Goal: Task Accomplishment & Management: Complete application form

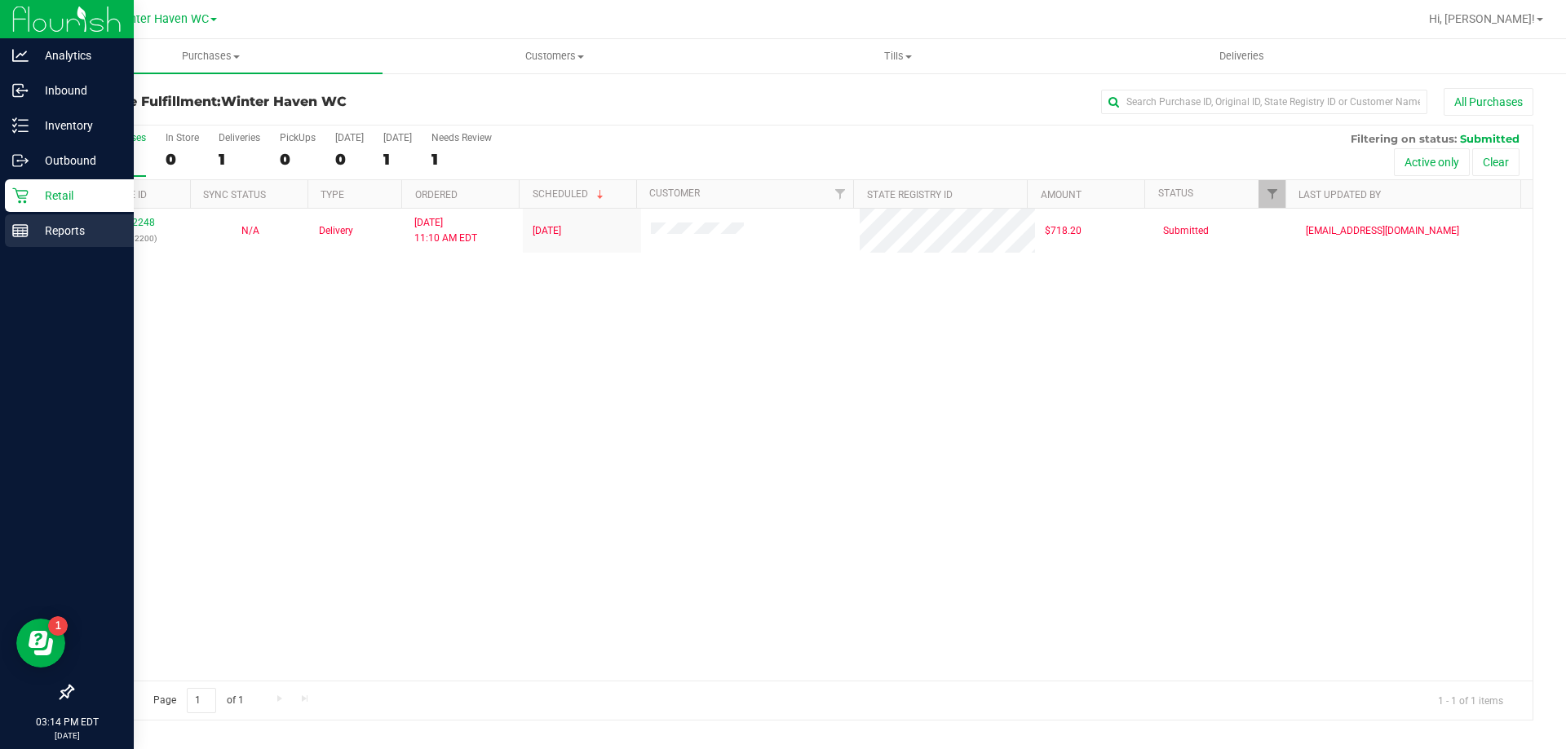
click at [37, 227] on p "Reports" at bounding box center [78, 231] width 98 height 20
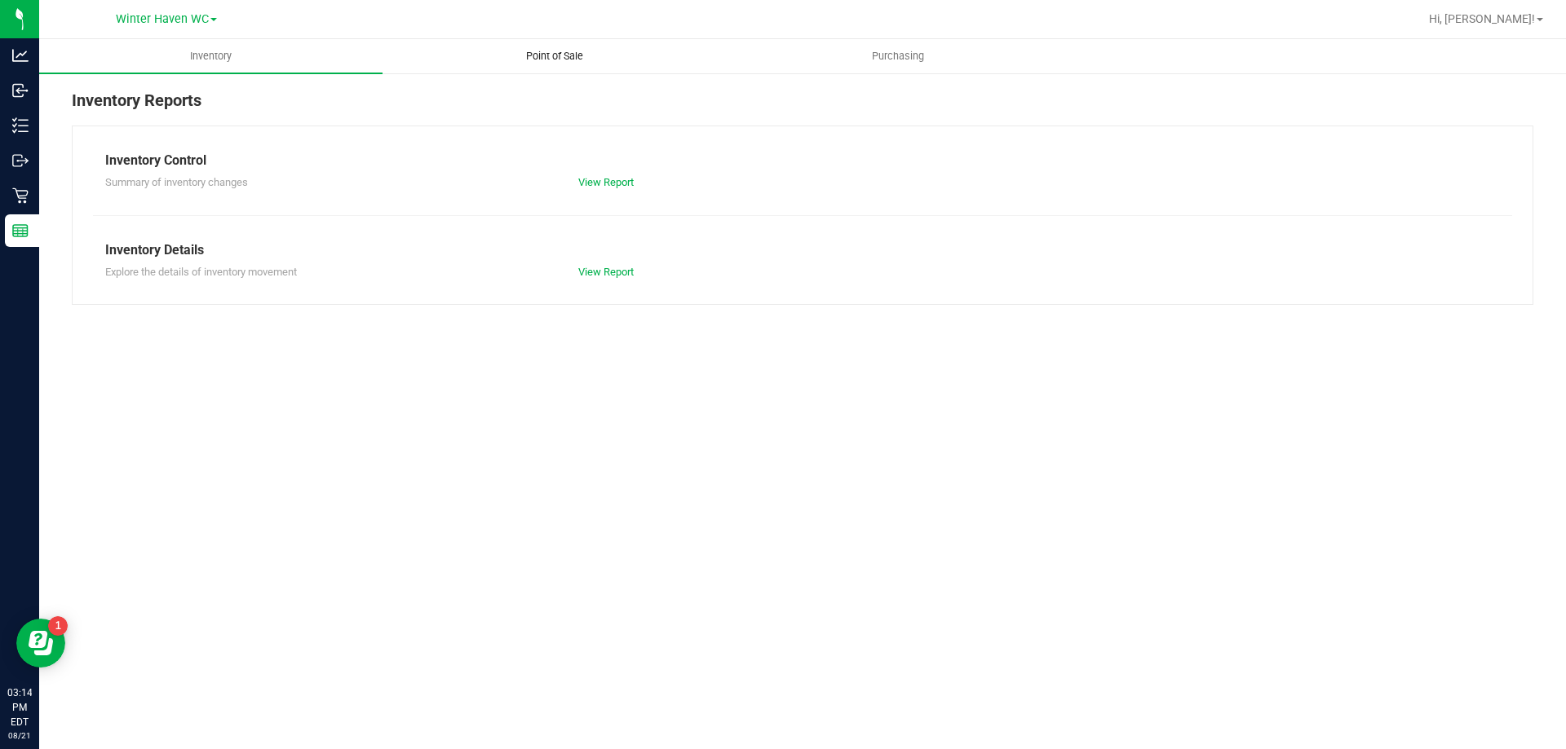
click at [514, 55] on span "Point of Sale" at bounding box center [554, 56] width 101 height 15
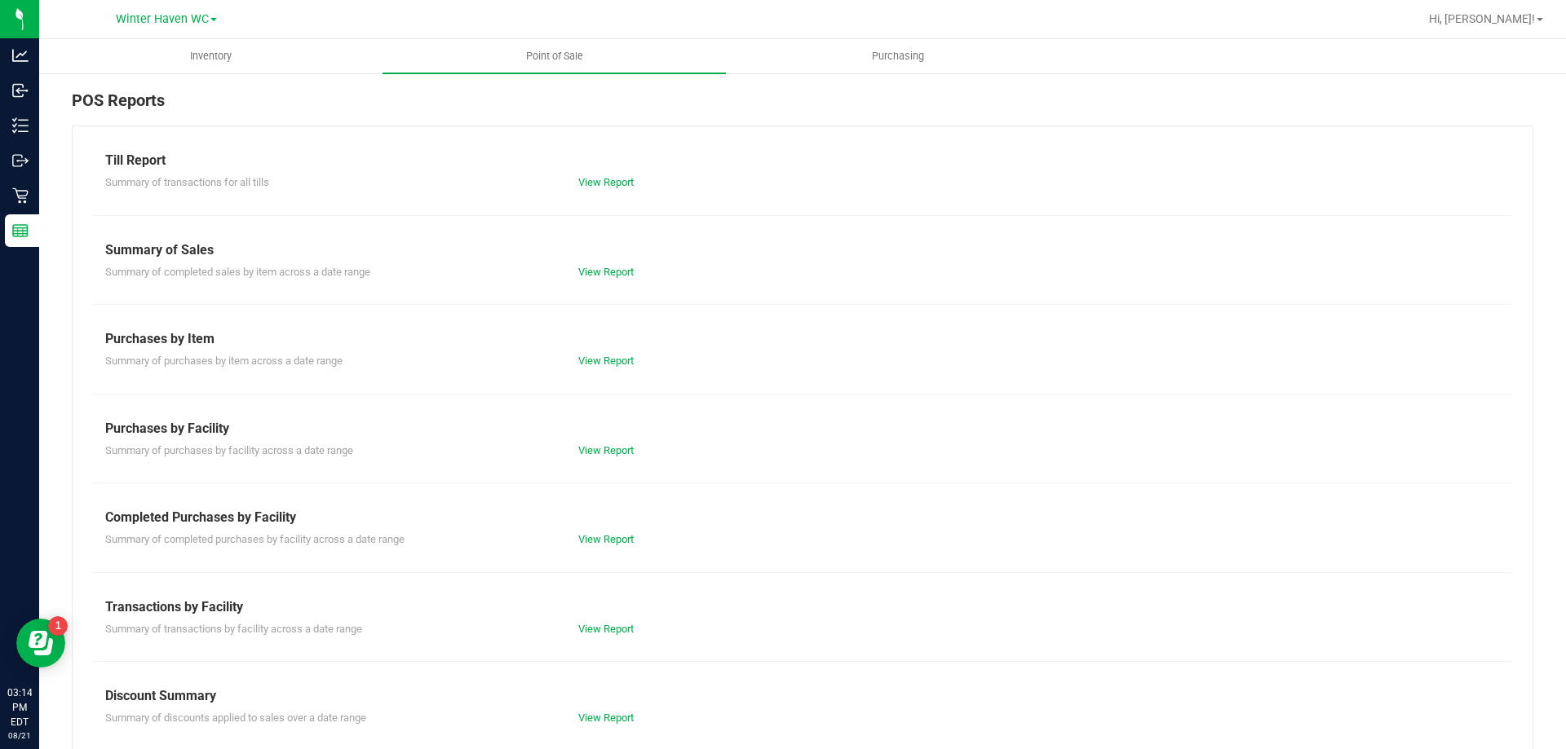
drag, startPoint x: 655, startPoint y: 356, endPoint x: 631, endPoint y: 433, distance: 81.0
drag, startPoint x: 631, startPoint y: 433, endPoint x: 600, endPoint y: 538, distance: 109.7
click at [600, 538] on link "View Report" at bounding box center [605, 539] width 55 height 12
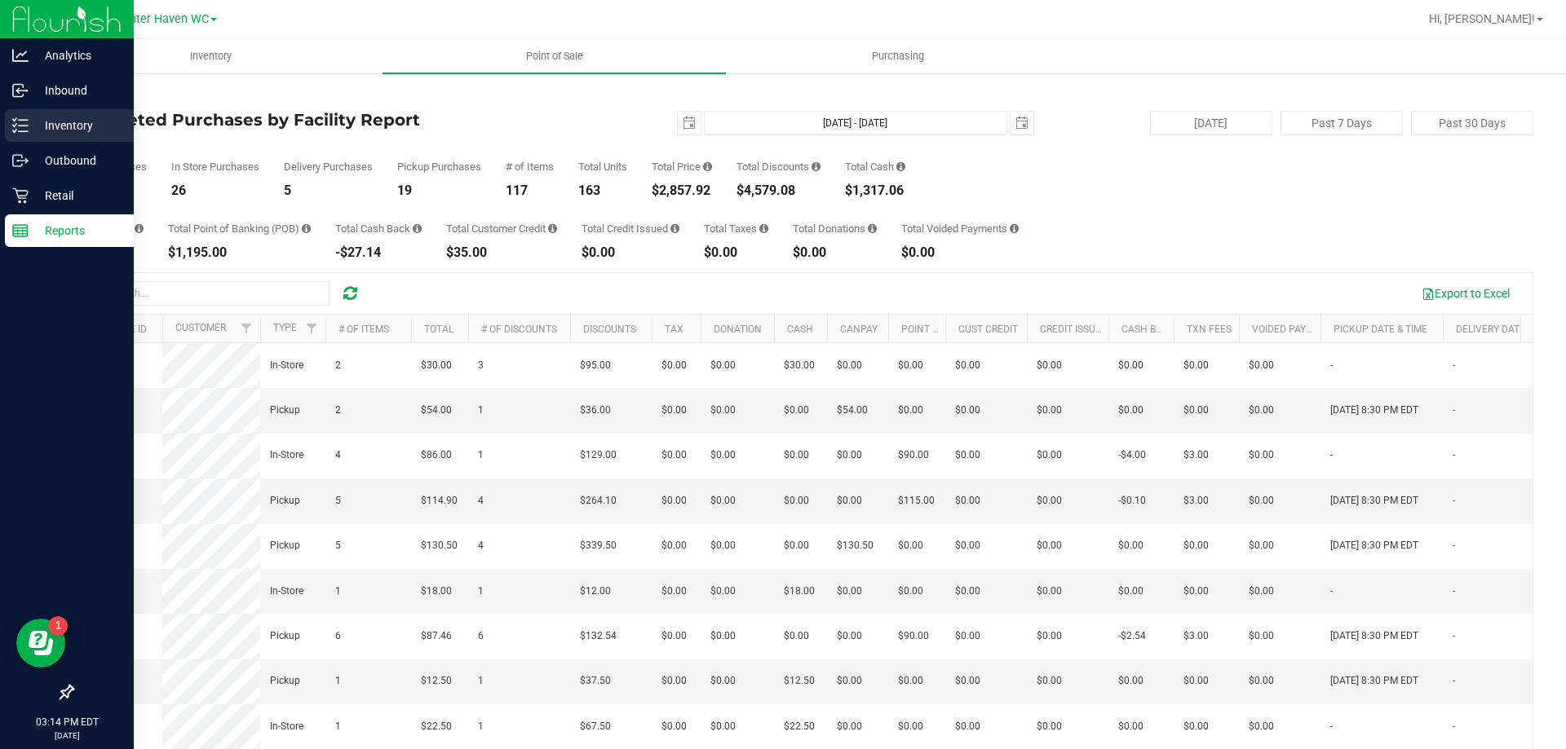
click at [16, 135] on div "Inventory" at bounding box center [69, 125] width 129 height 33
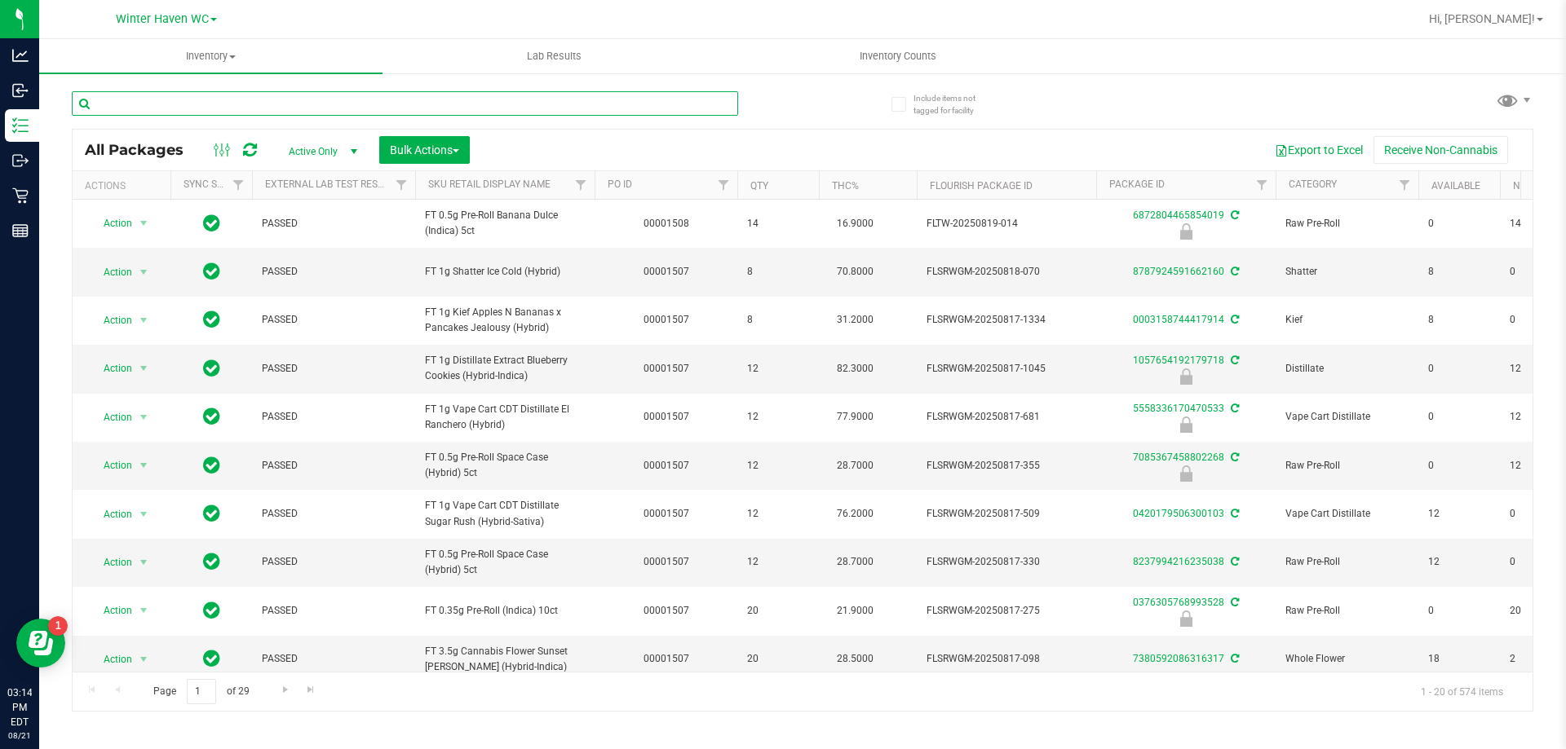
click at [281, 107] on input "text" at bounding box center [405, 103] width 666 height 24
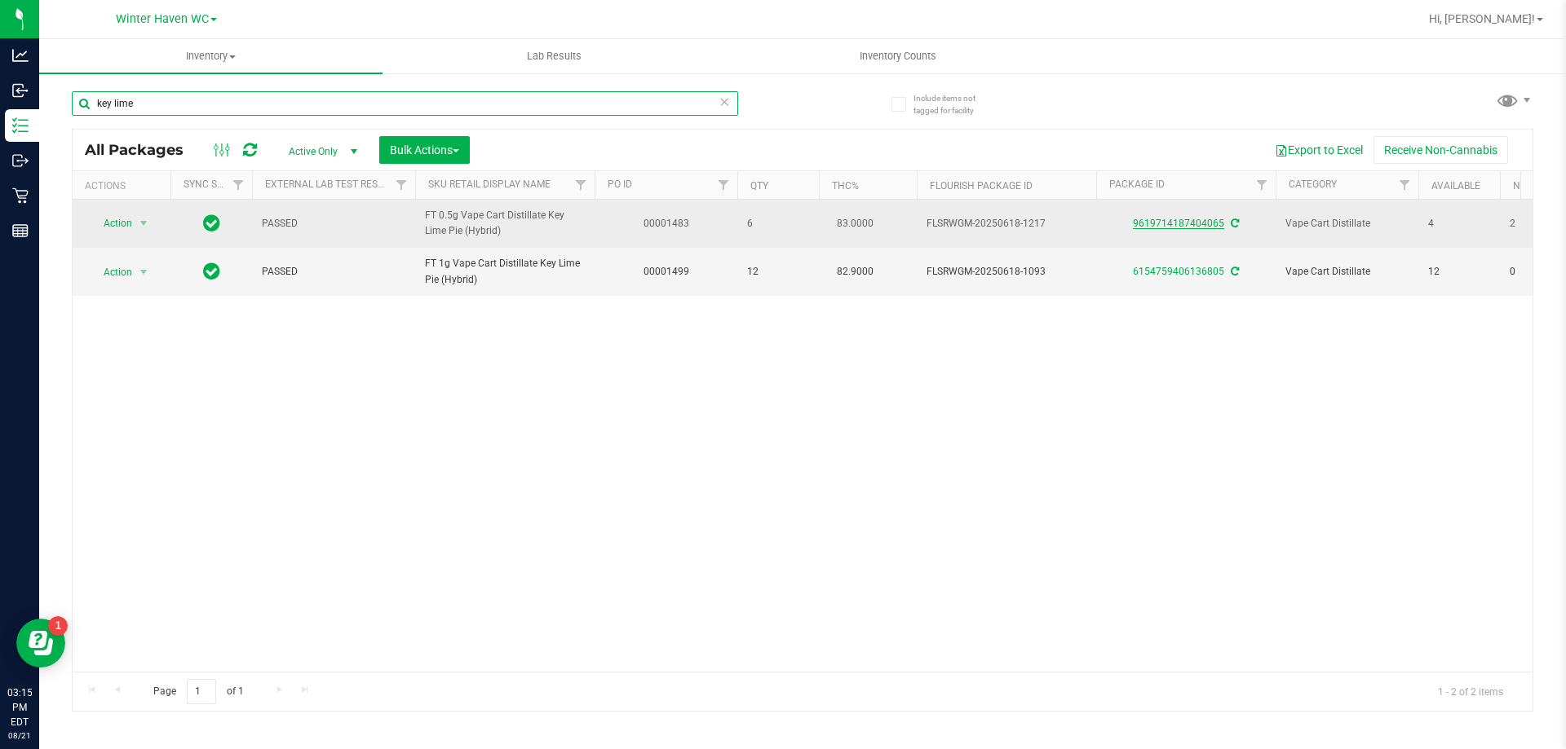
type input "key lime"
click at [1153, 226] on link "9619714187404065" at bounding box center [1178, 223] width 91 height 11
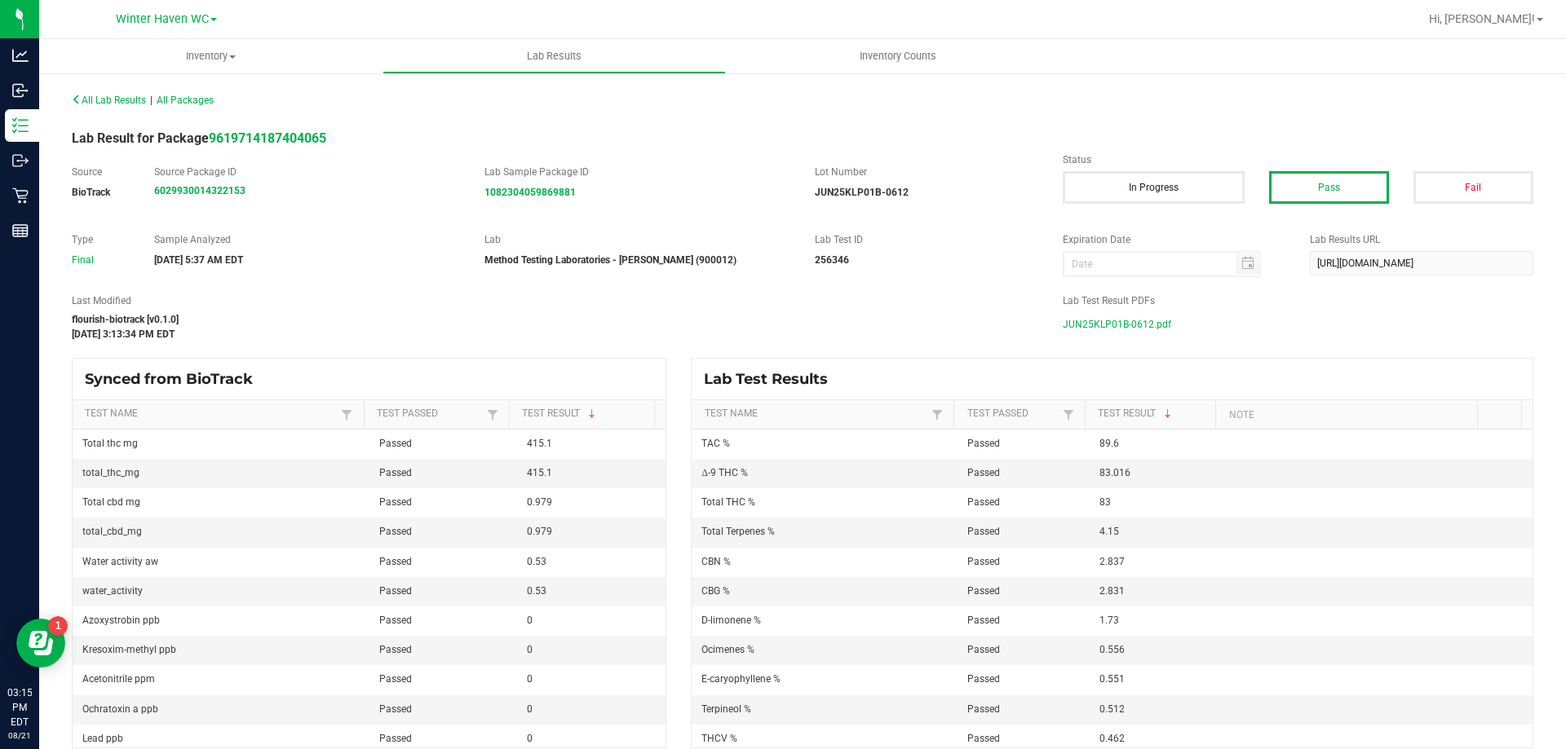
click at [1106, 329] on span "JUN25KLP01B-0612.pdf" at bounding box center [1116, 324] width 108 height 24
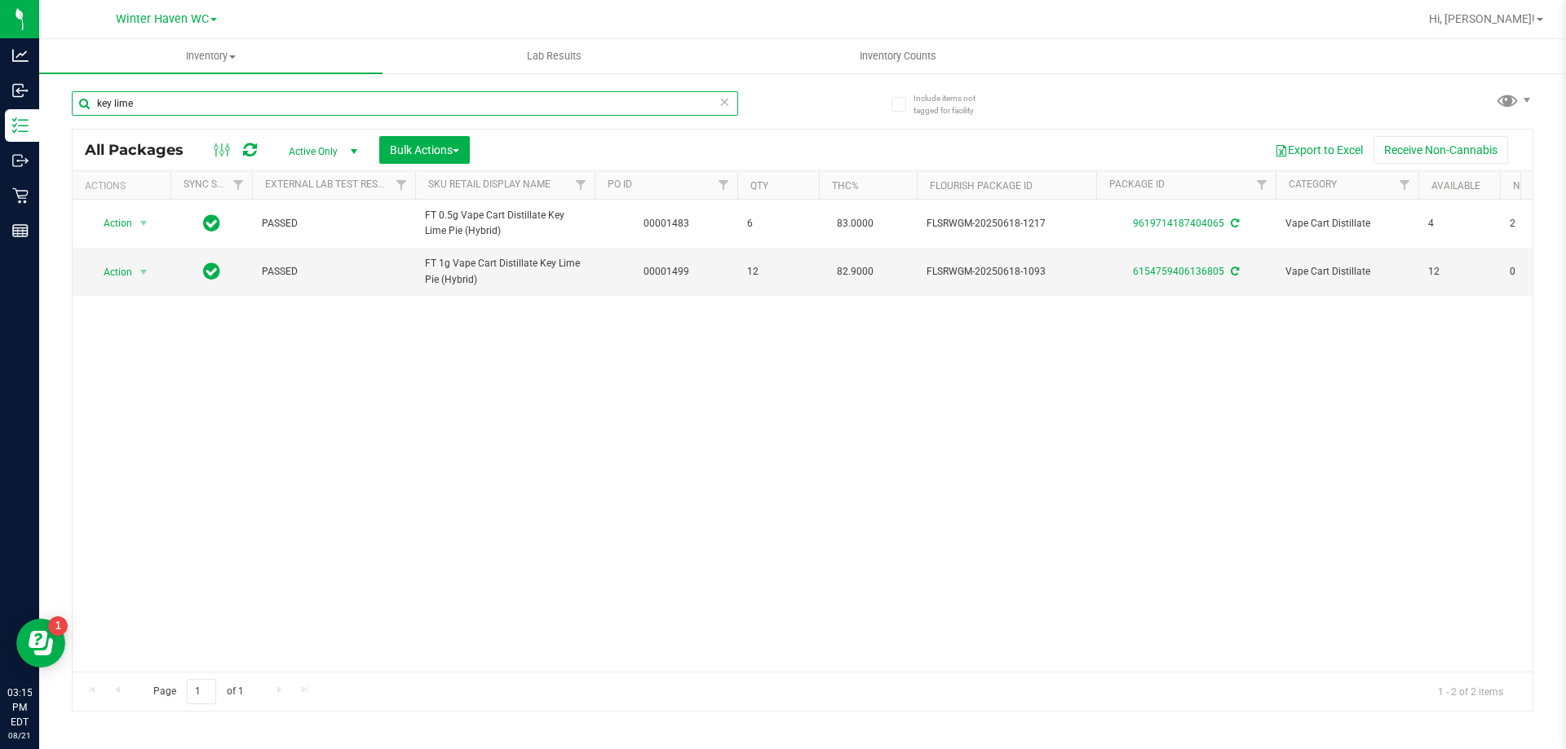
click at [426, 104] on input "key lime" at bounding box center [405, 103] width 666 height 24
type input "k"
type input "b"
type input "j"
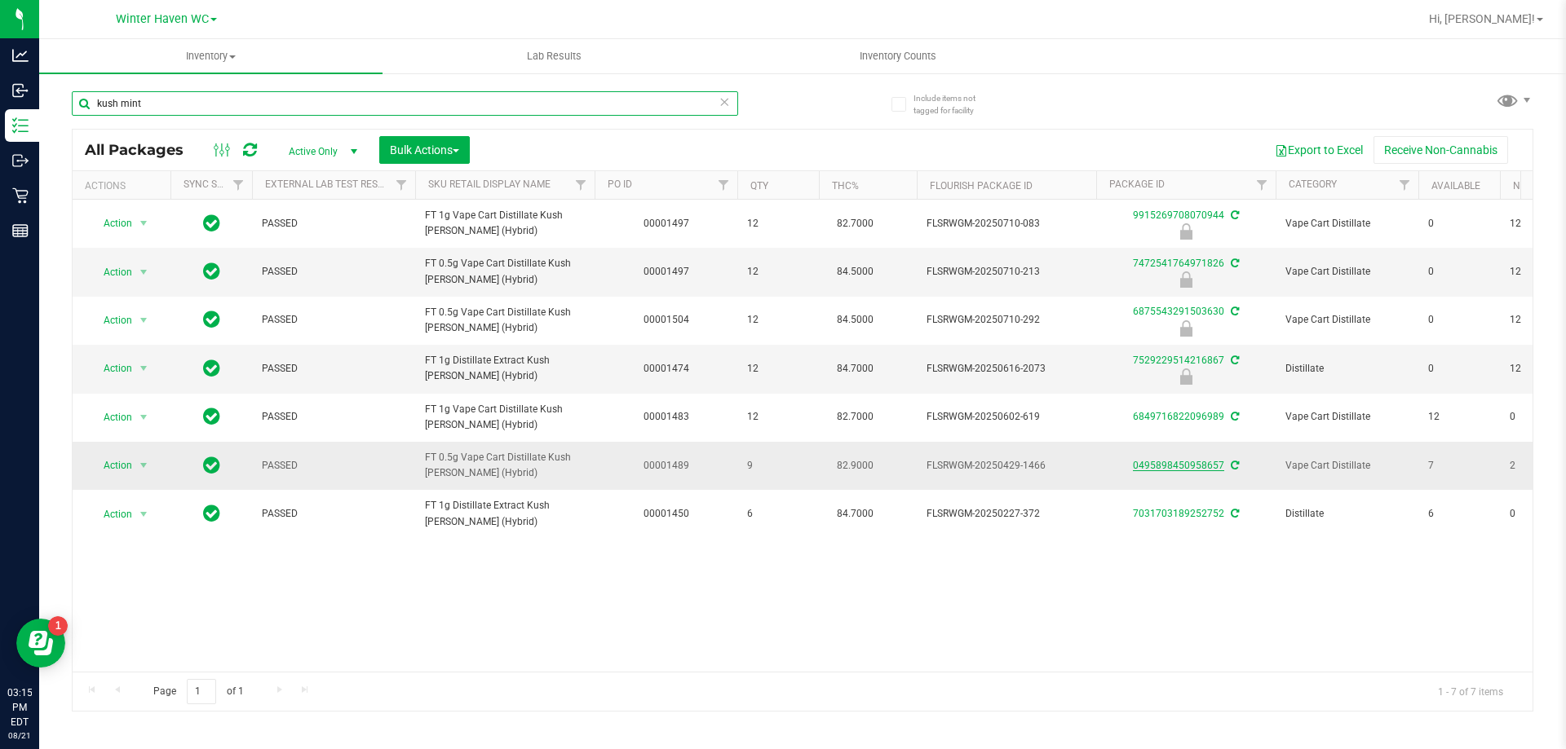
type input "kush mint"
click at [1189, 468] on link "0495898450958657" at bounding box center [1178, 465] width 91 height 11
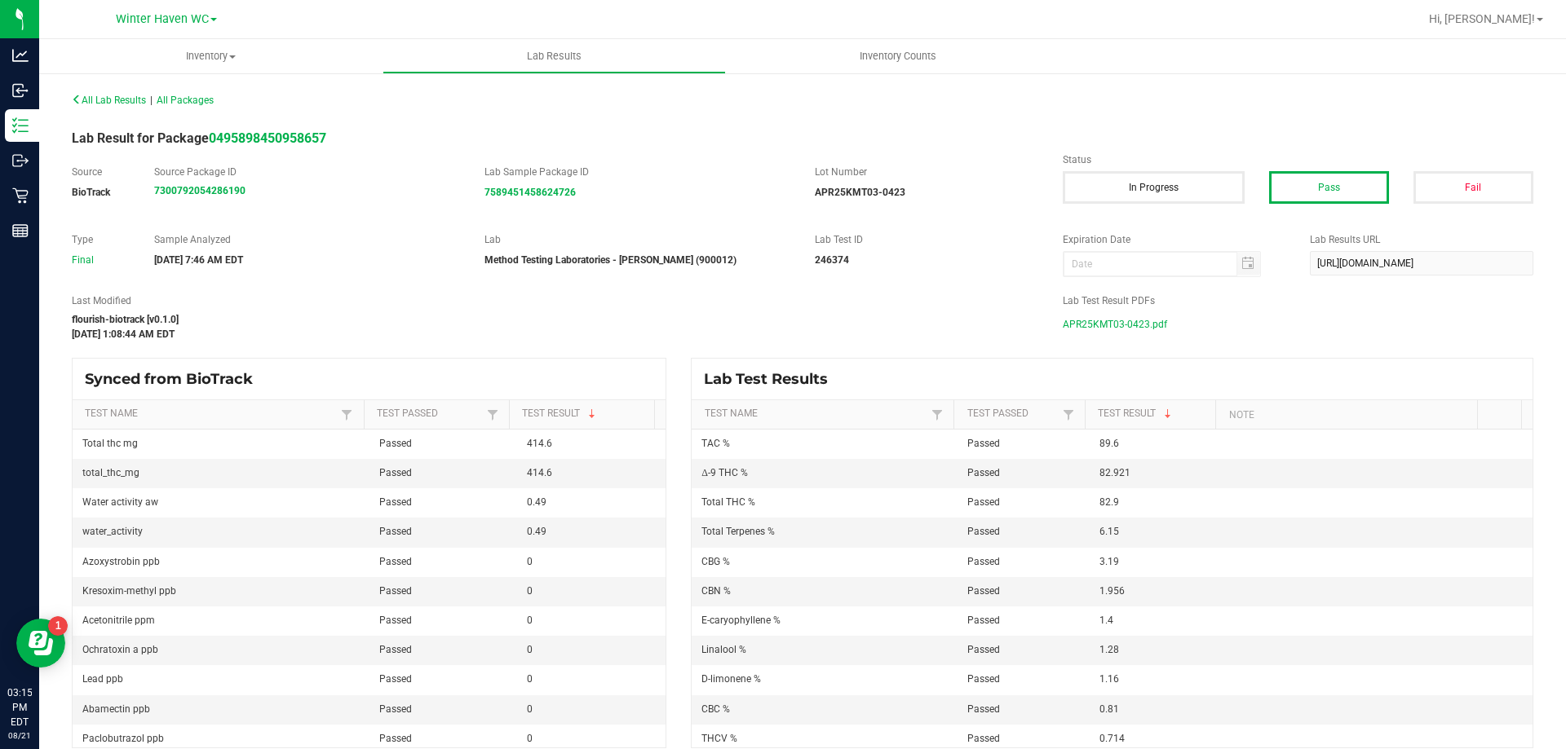
click at [1119, 323] on span "APR25KMT03-0423.pdf" at bounding box center [1114, 324] width 104 height 24
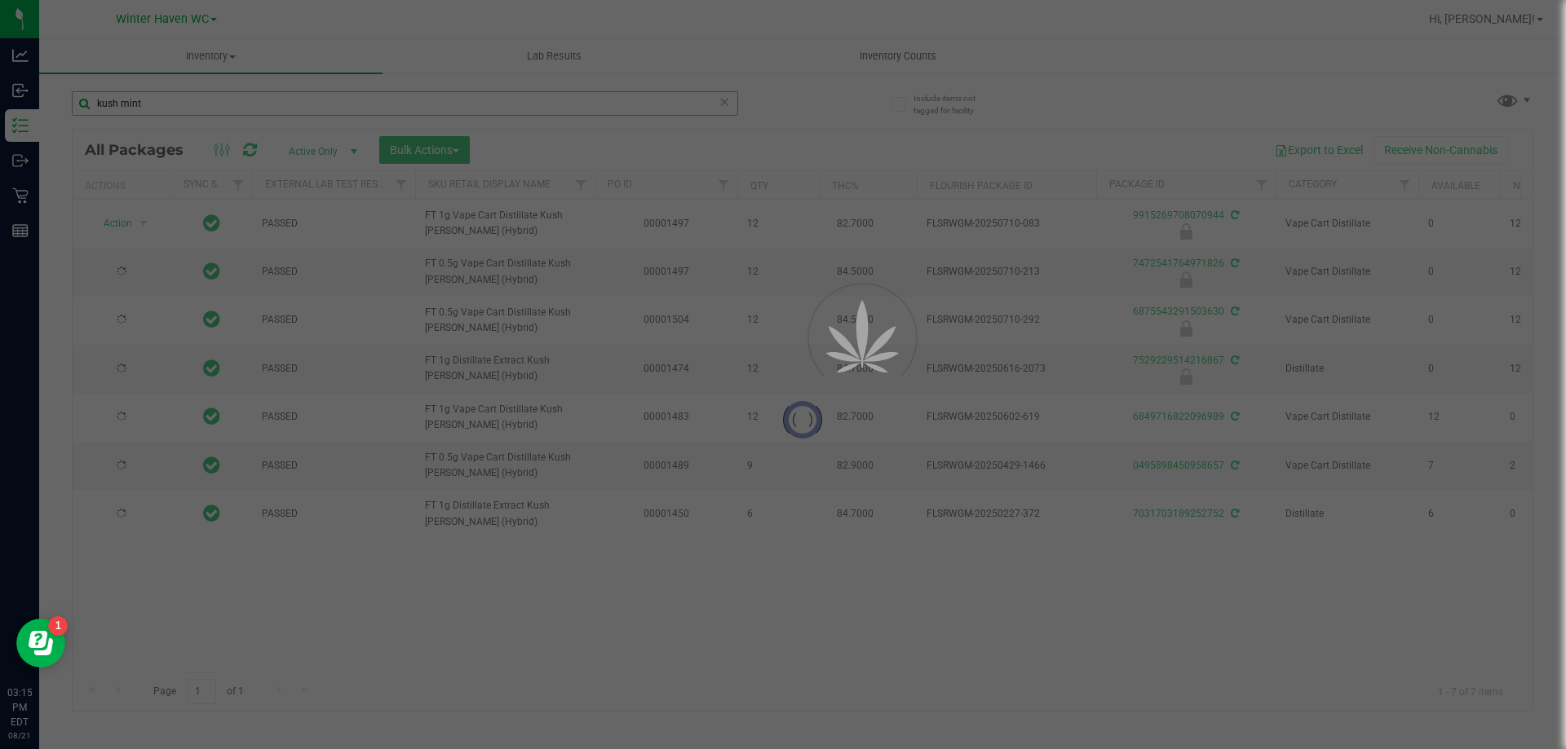
click at [568, 113] on div at bounding box center [783, 374] width 1566 height 749
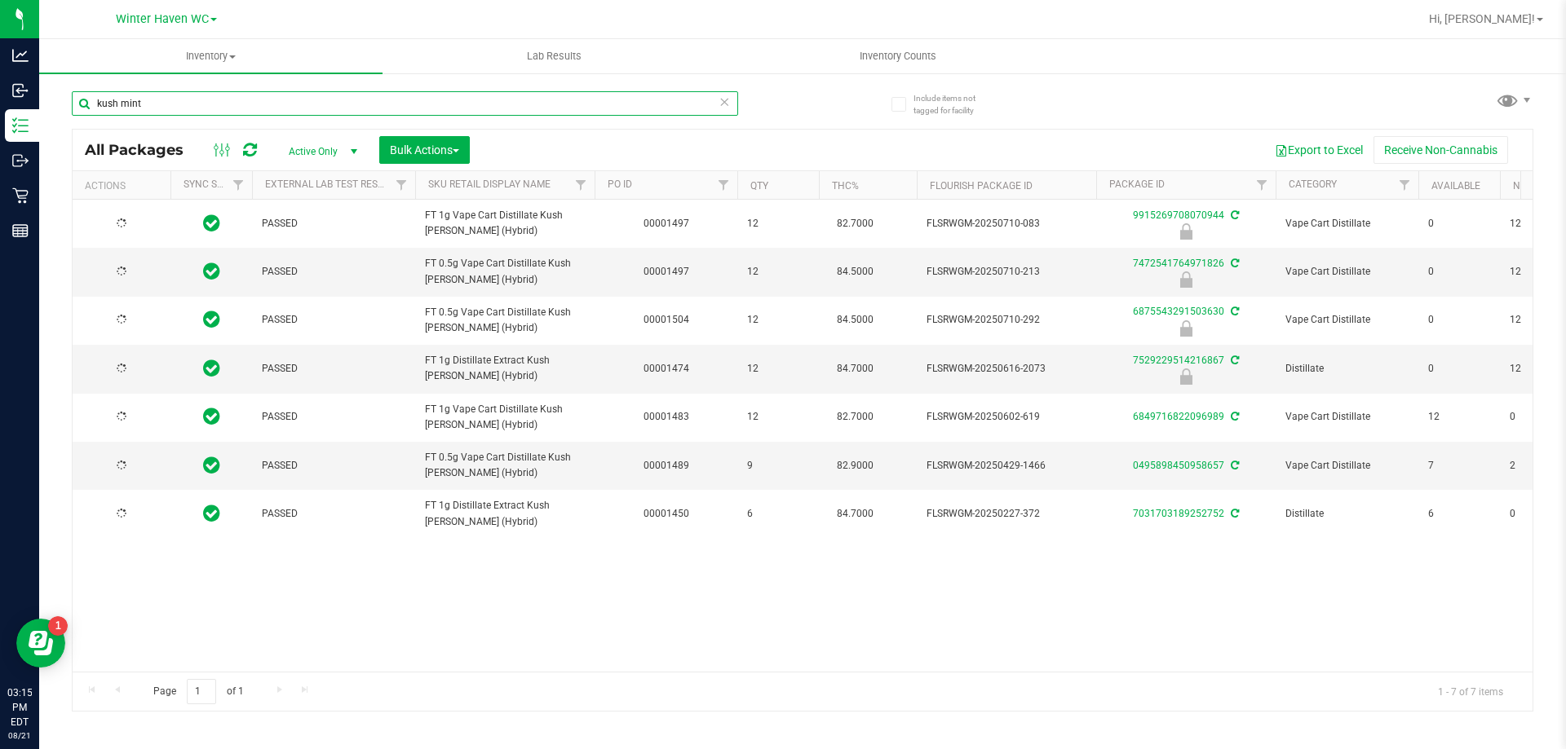
click at [568, 113] on input "kush mint" at bounding box center [405, 103] width 666 height 24
type input "k"
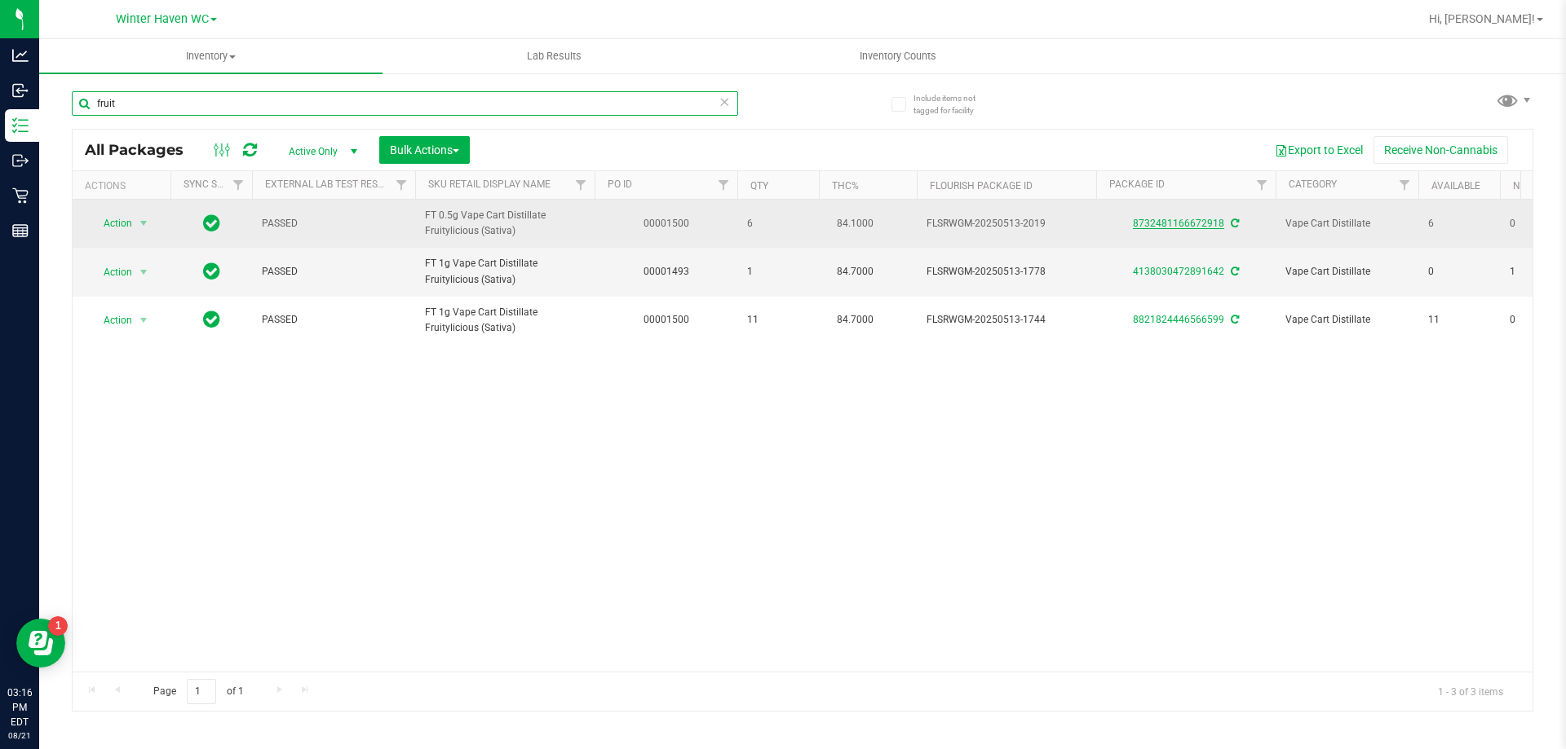
type input "fruit"
click at [1174, 218] on link "8732481166672918" at bounding box center [1178, 223] width 91 height 11
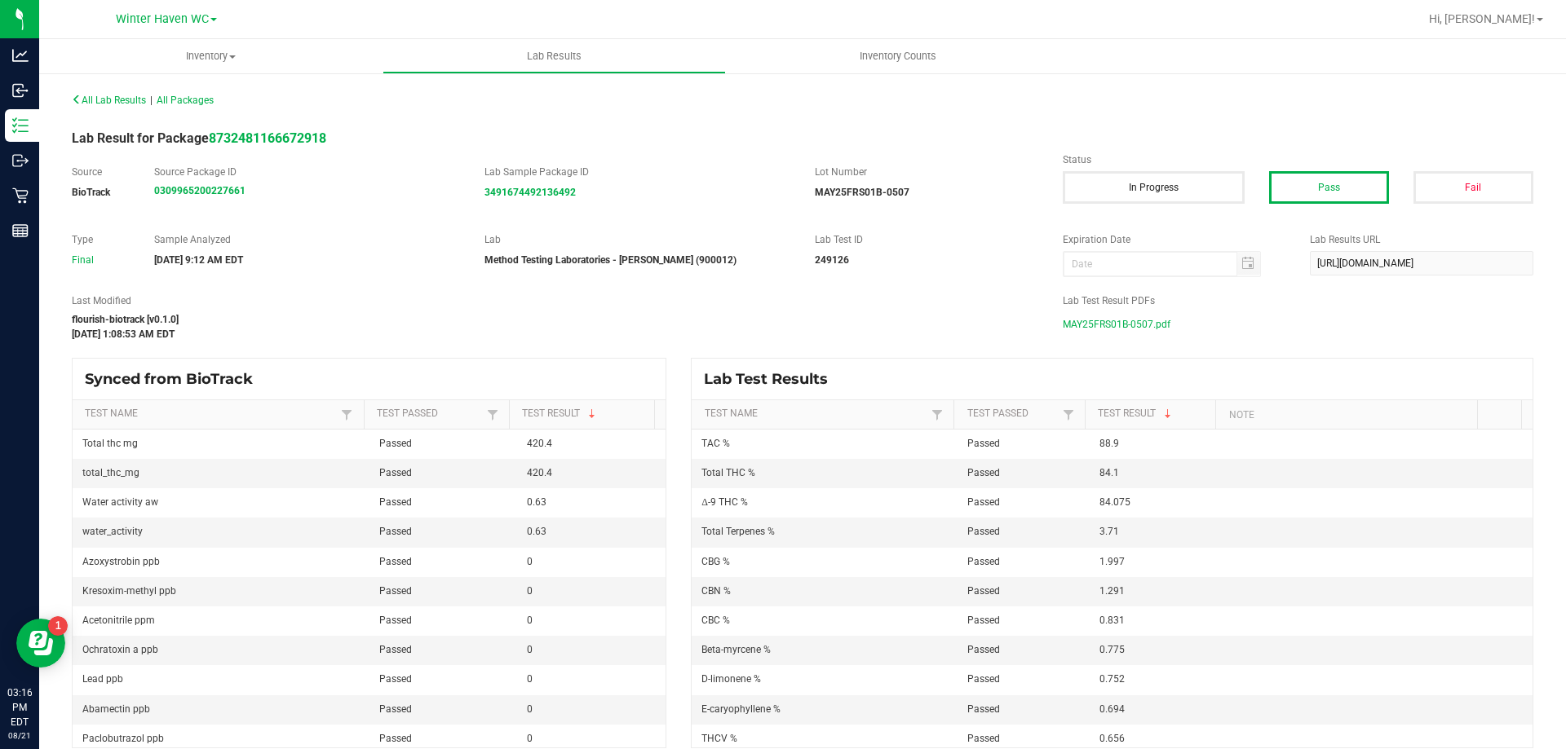
click at [1121, 322] on span "MAY25FRS01B-0507.pdf" at bounding box center [1116, 324] width 108 height 24
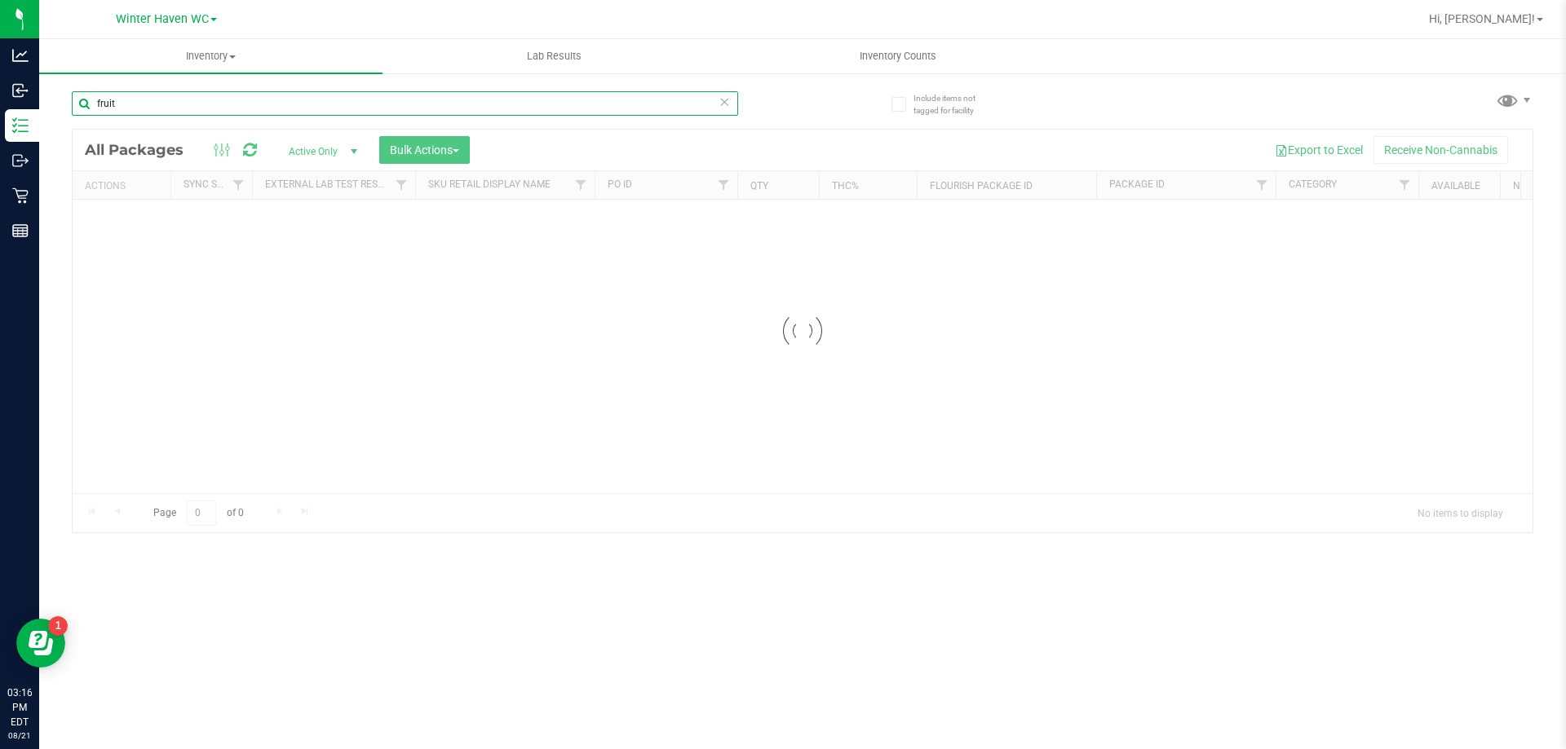
click at [463, 109] on div "Inventory All packages All inventory Waste log Create inventory Lab Results Inv…" at bounding box center [802, 394] width 1526 height 710
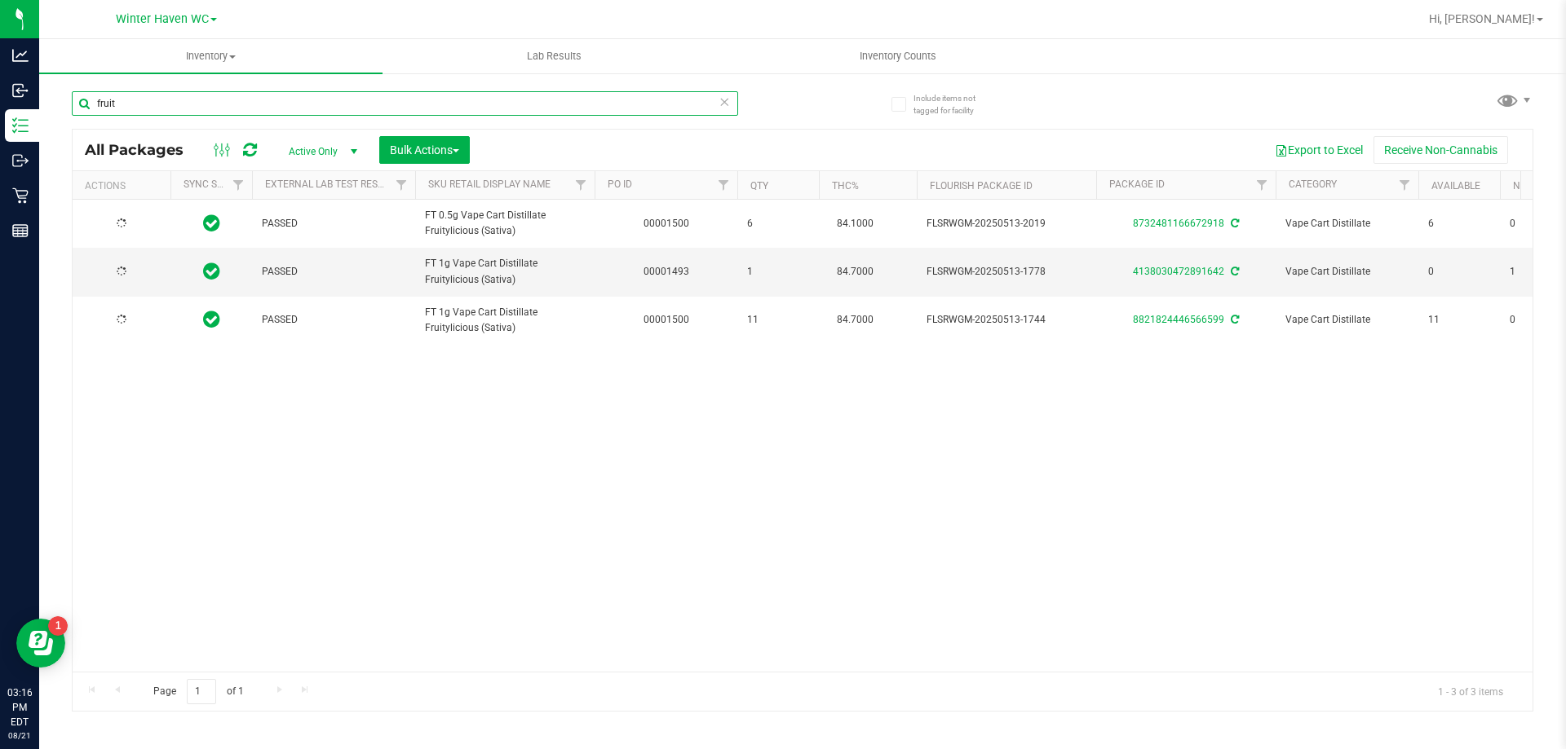
click at [463, 109] on input "fruit" at bounding box center [405, 103] width 666 height 24
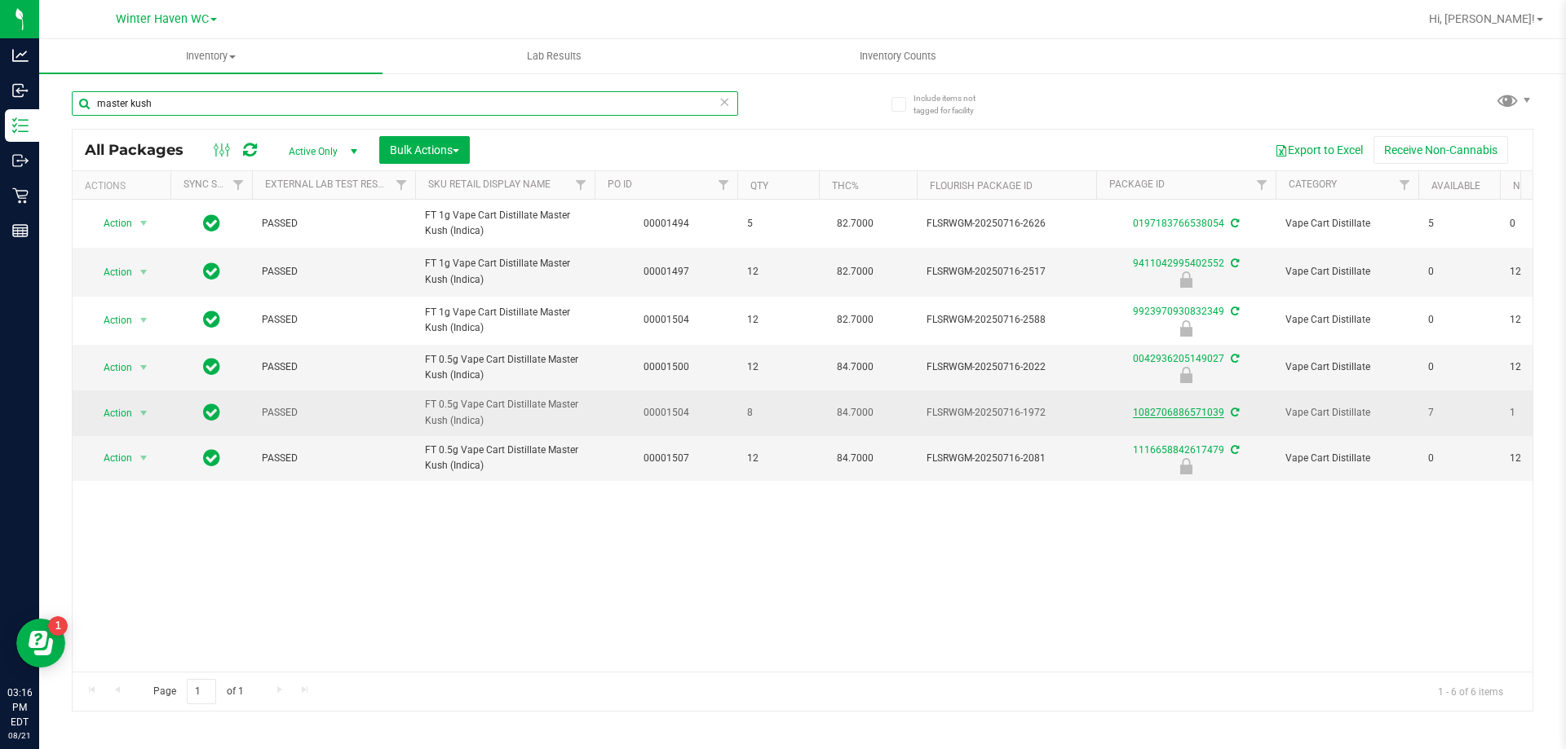
type input "master kush"
click at [1190, 413] on link "1082706886571039" at bounding box center [1178, 412] width 91 height 11
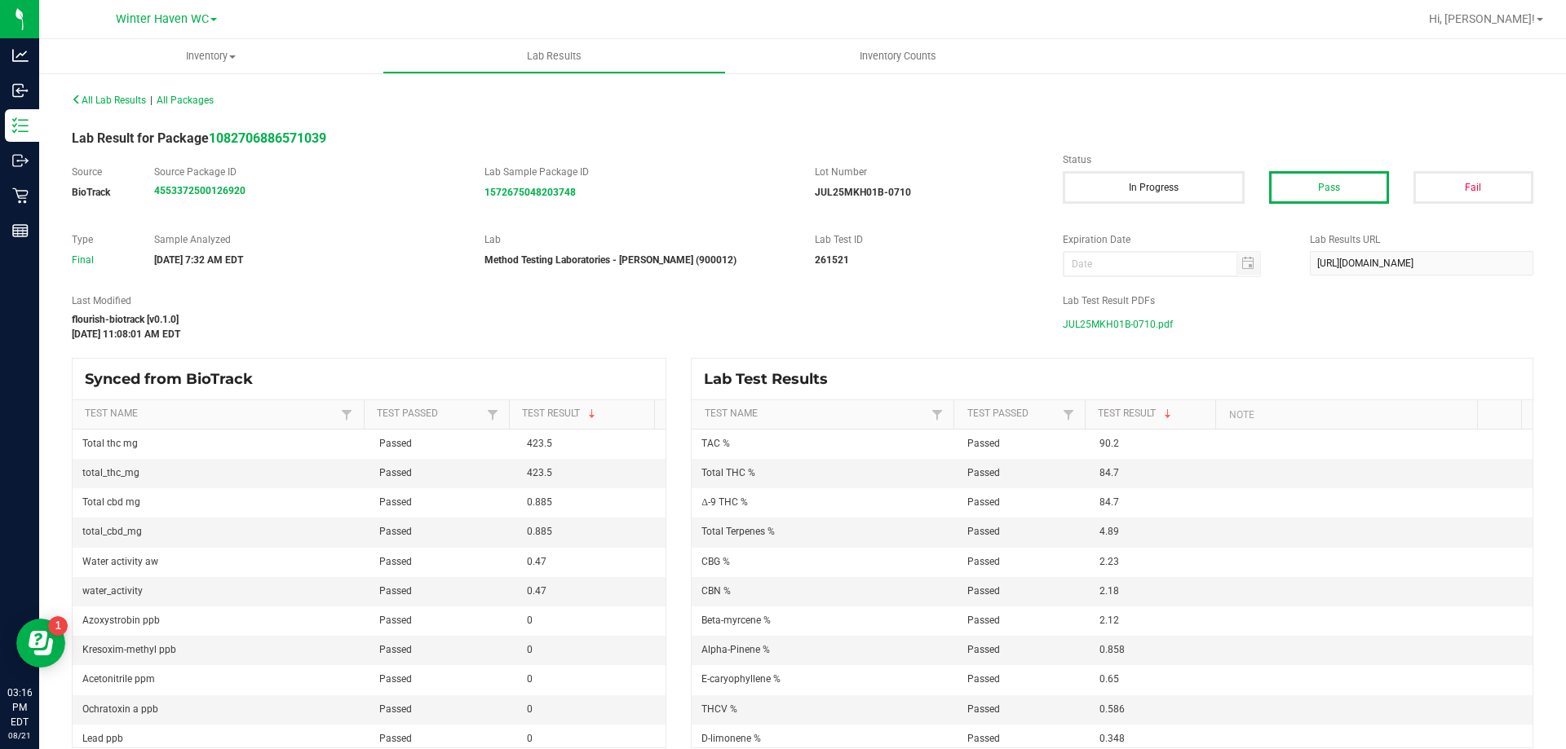
click at [1120, 321] on span "JUL25MKH01B-0710.pdf" at bounding box center [1117, 324] width 110 height 24
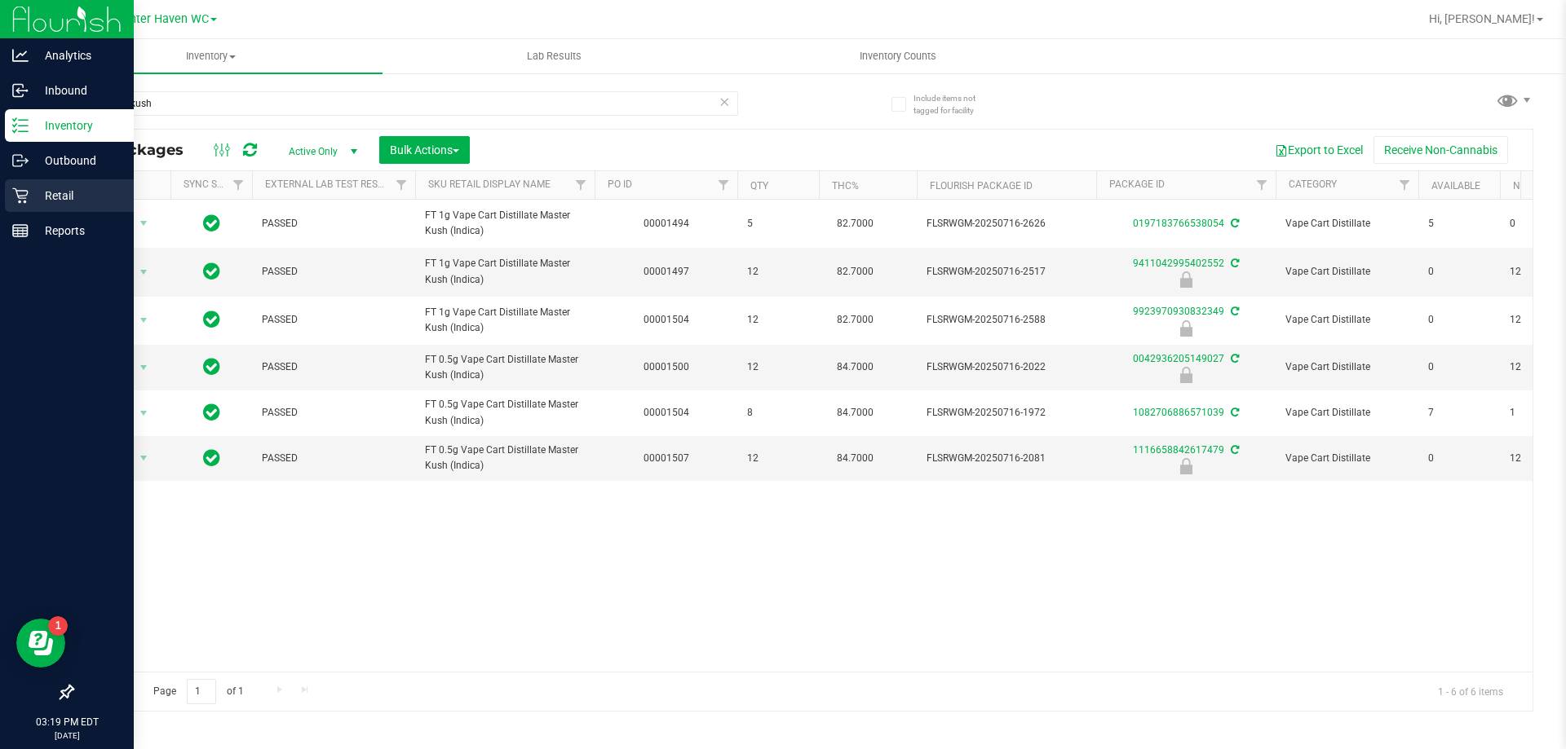
click at [50, 190] on p "Retail" at bounding box center [78, 196] width 98 height 20
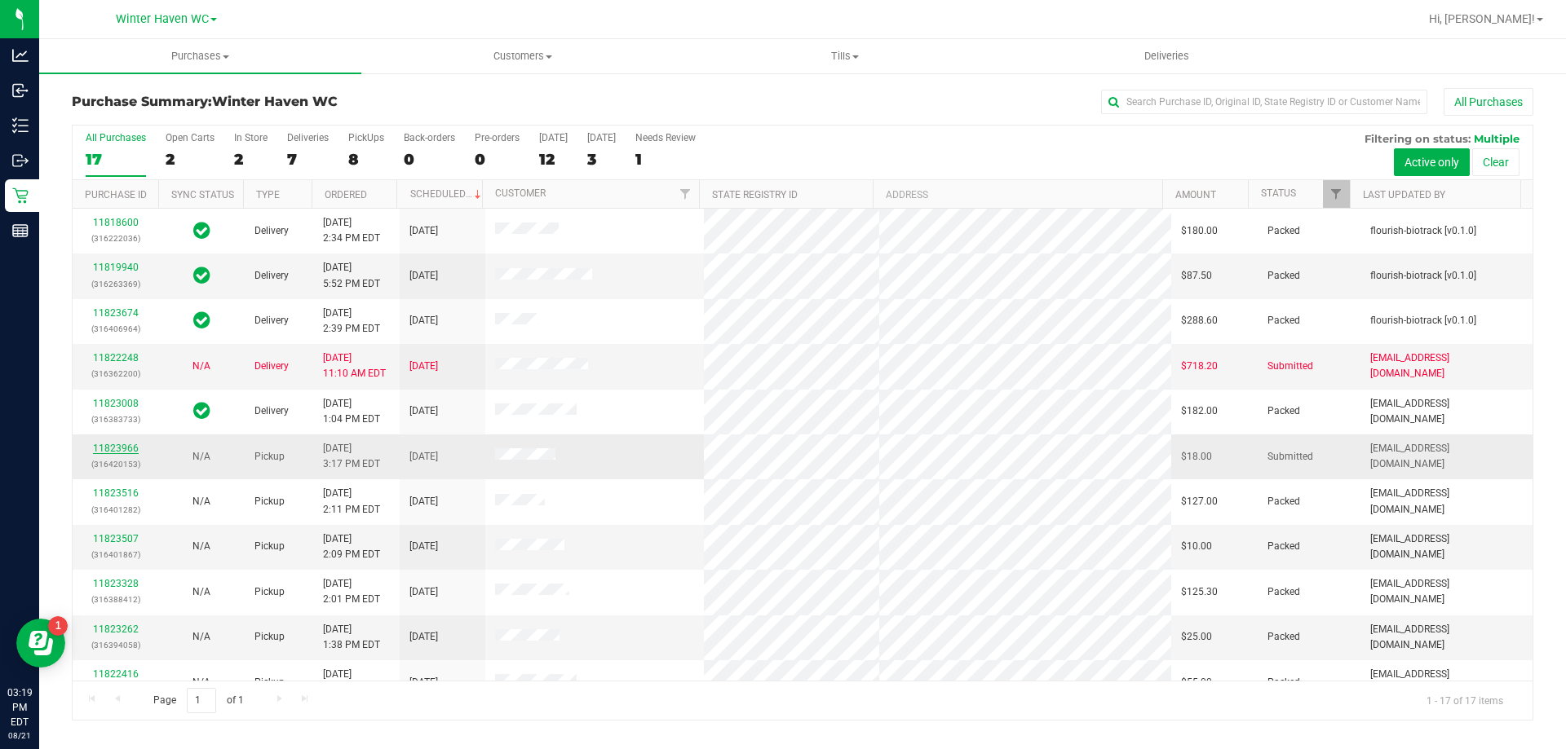
click at [134, 443] on link "11823966" at bounding box center [116, 448] width 46 height 11
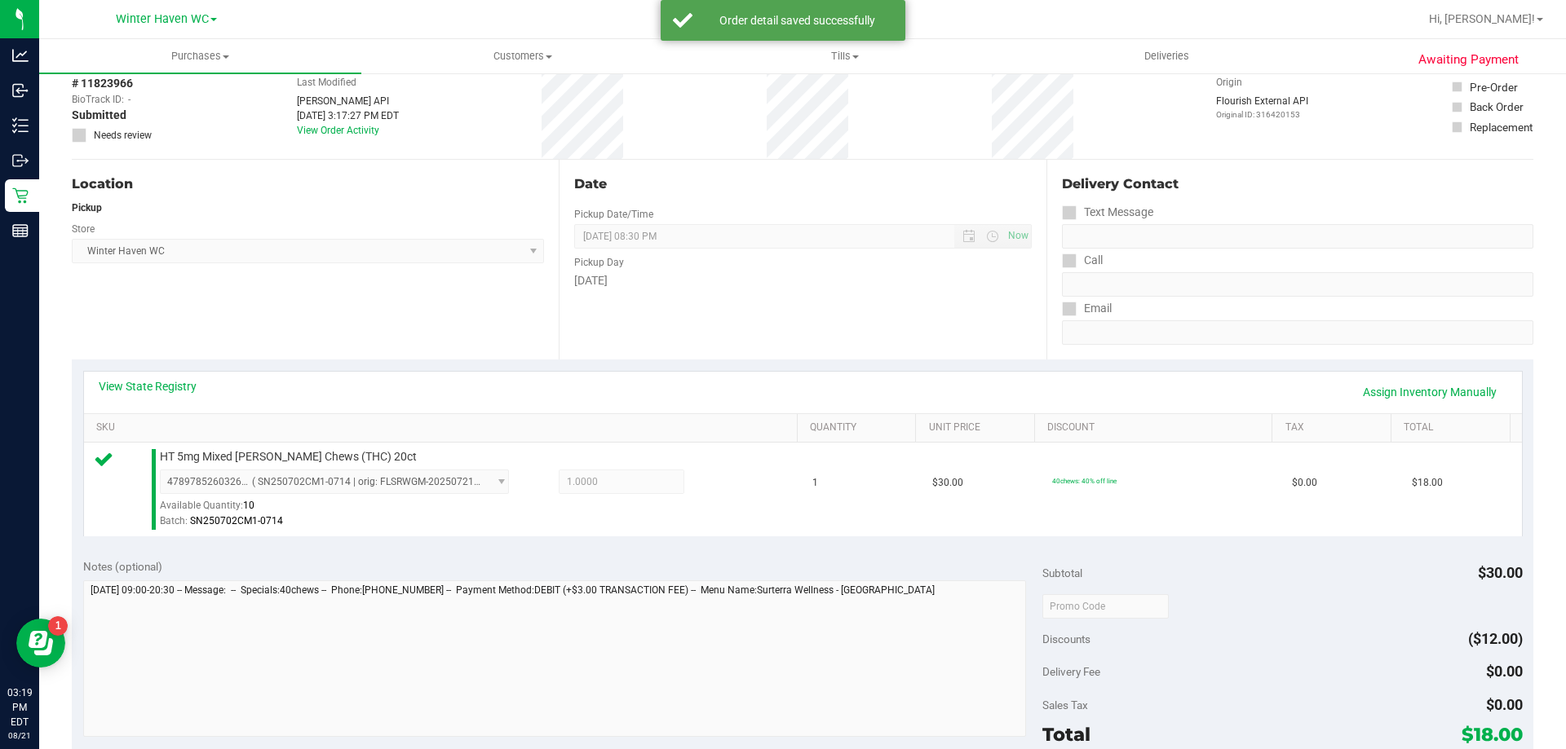
scroll to position [245, 0]
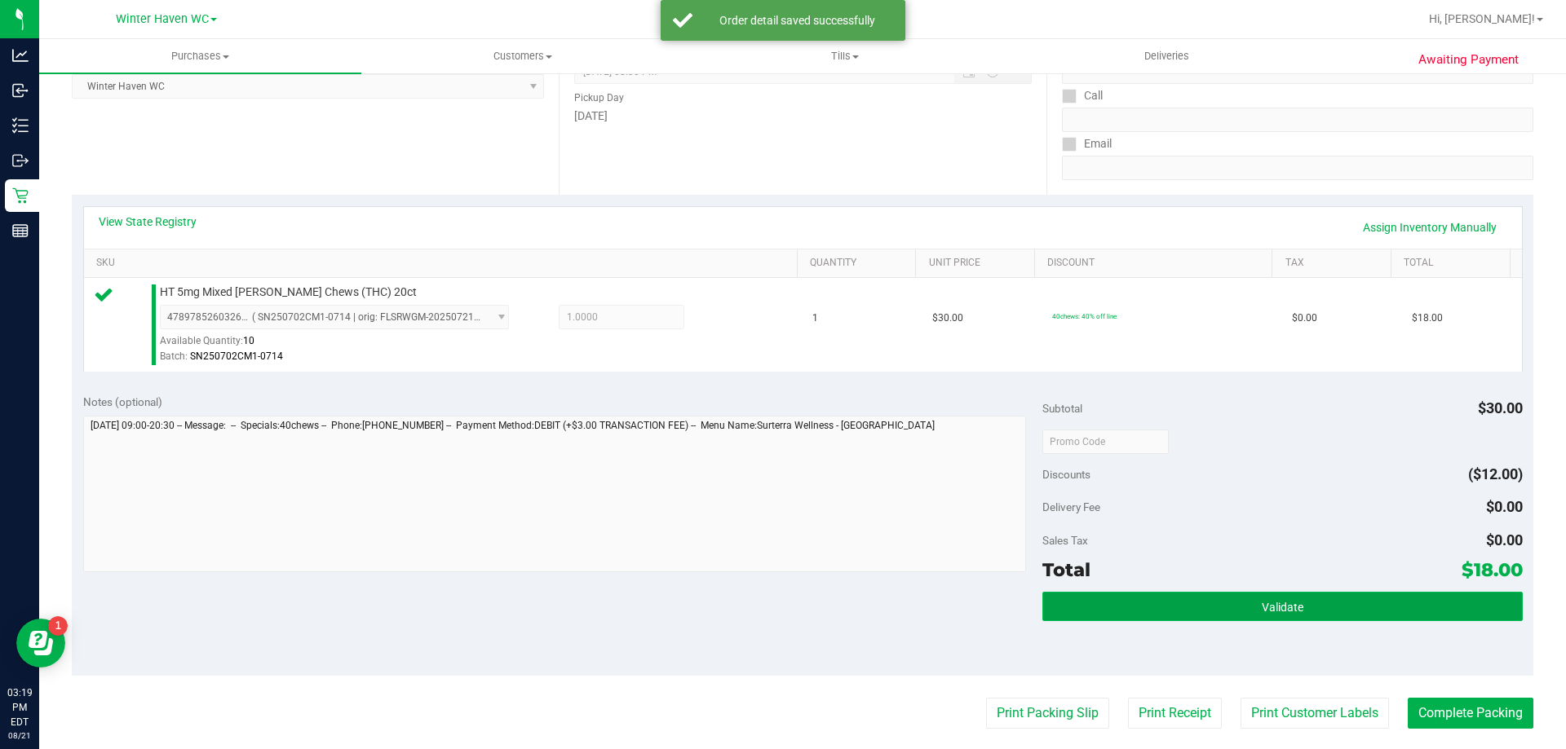
click at [1265, 614] on button "Validate" at bounding box center [1281, 606] width 479 height 29
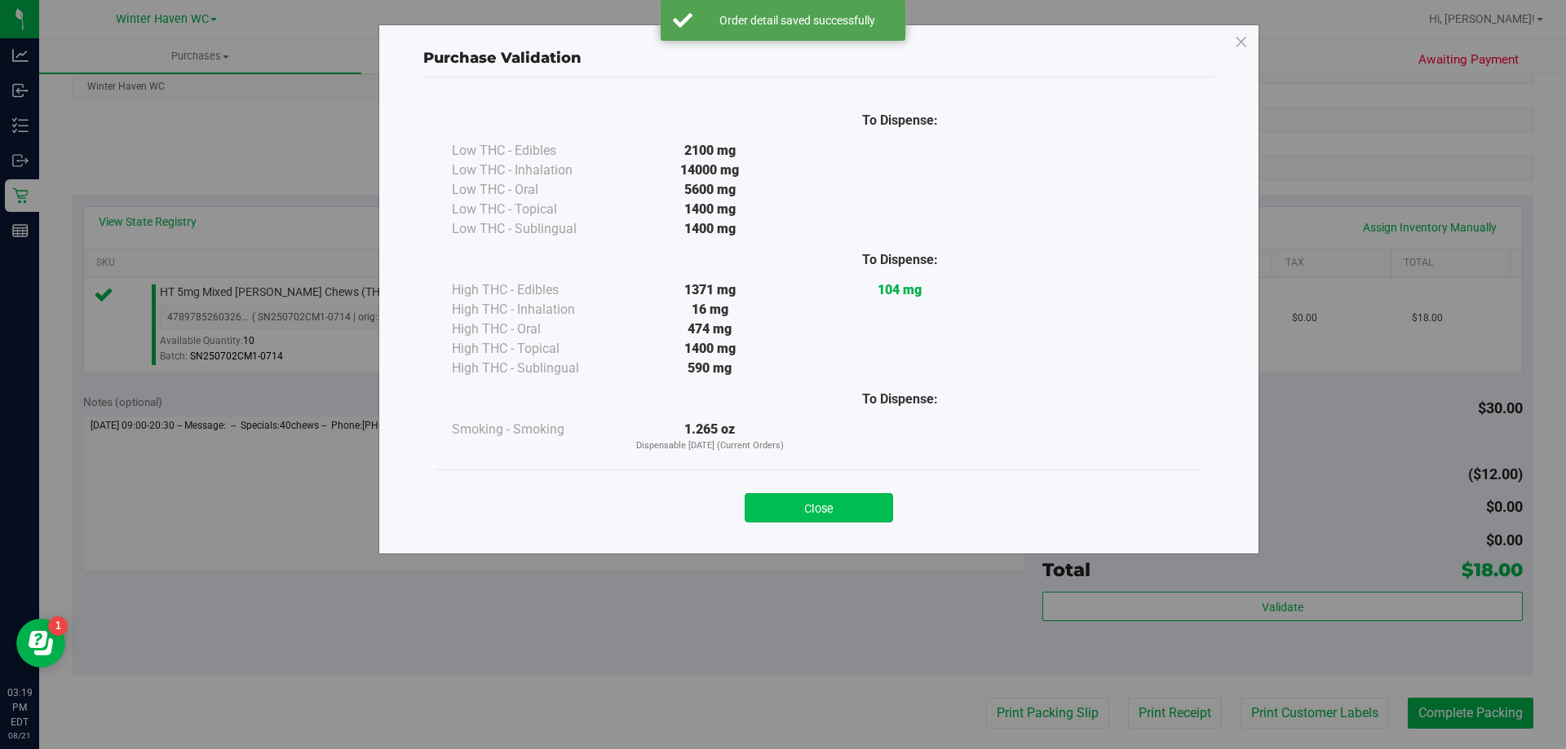
click at [800, 505] on button "Close" at bounding box center [818, 507] width 148 height 29
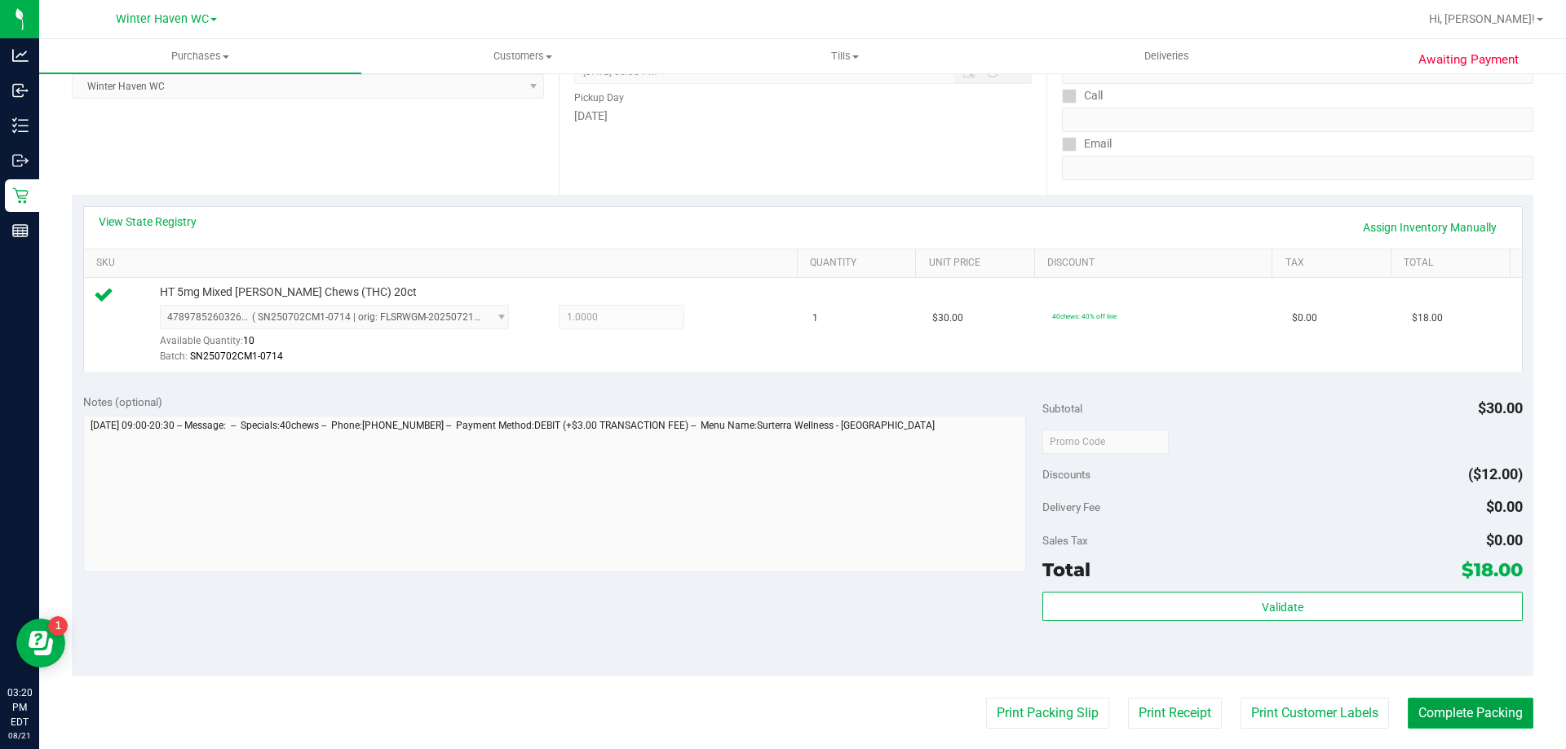
click at [1449, 715] on button "Complete Packing" at bounding box center [1470, 713] width 126 height 31
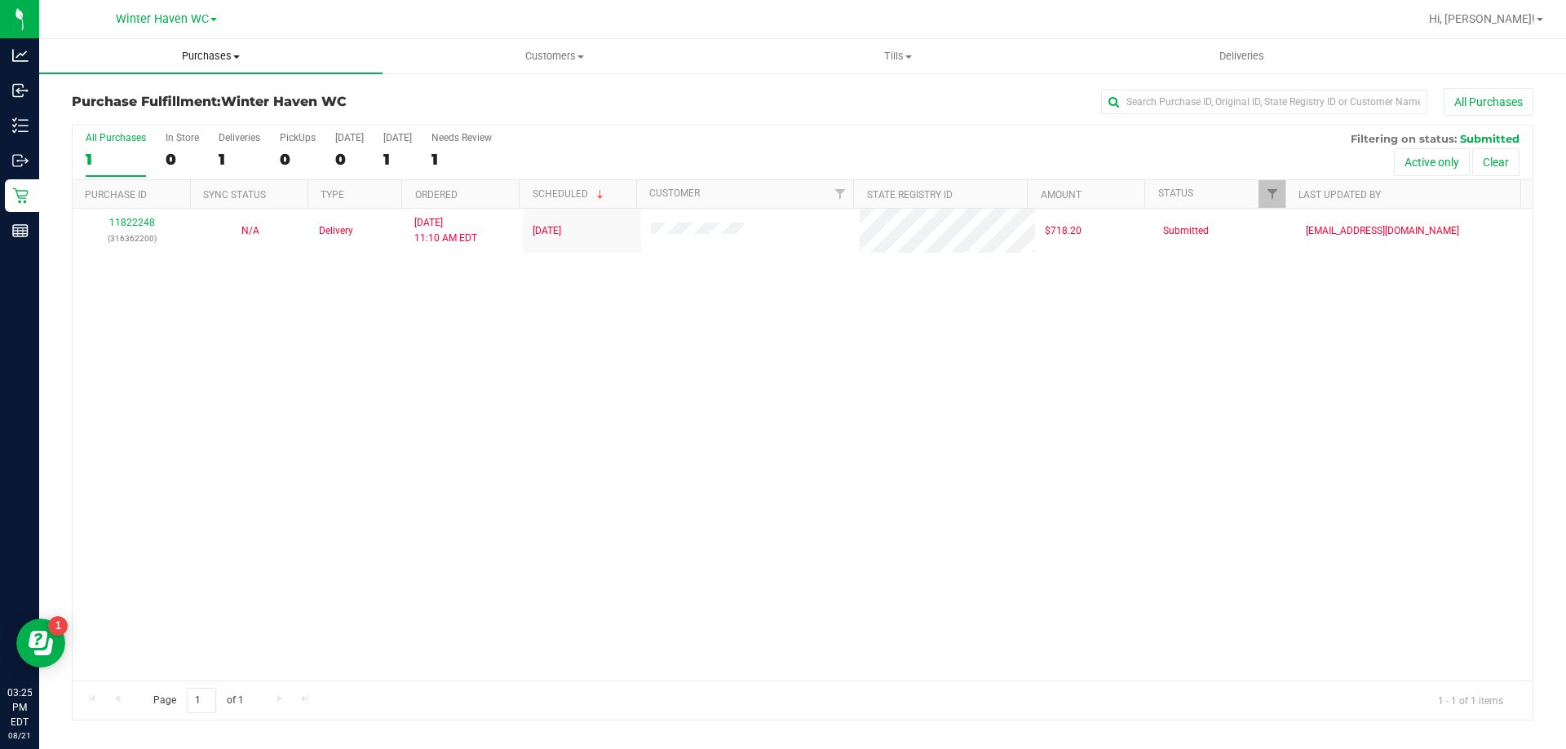
click at [190, 55] on span "Purchases" at bounding box center [210, 56] width 343 height 15
click at [117, 124] on span "Fulfillment" at bounding box center [89, 118] width 101 height 14
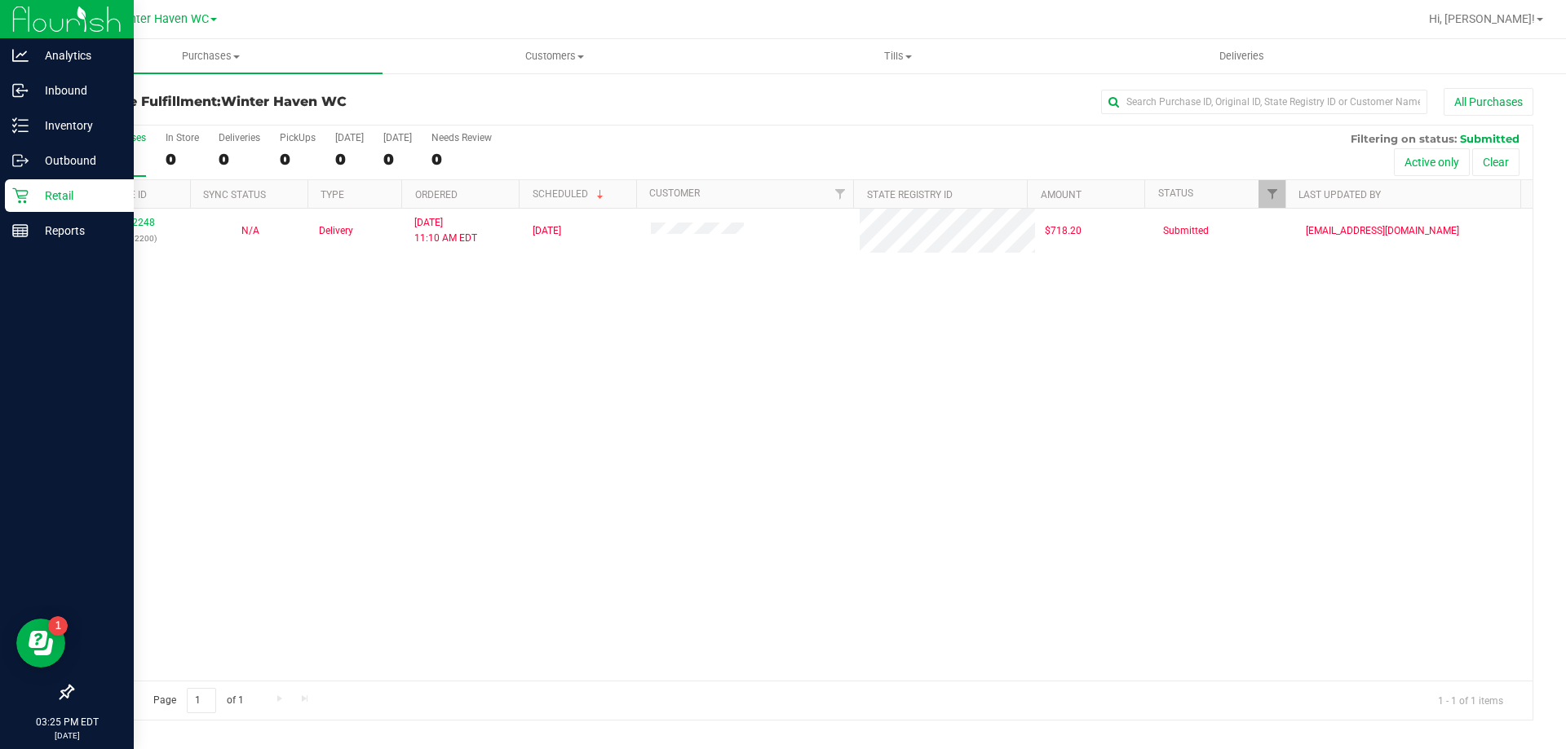
click at [19, 200] on icon at bounding box center [20, 196] width 16 height 16
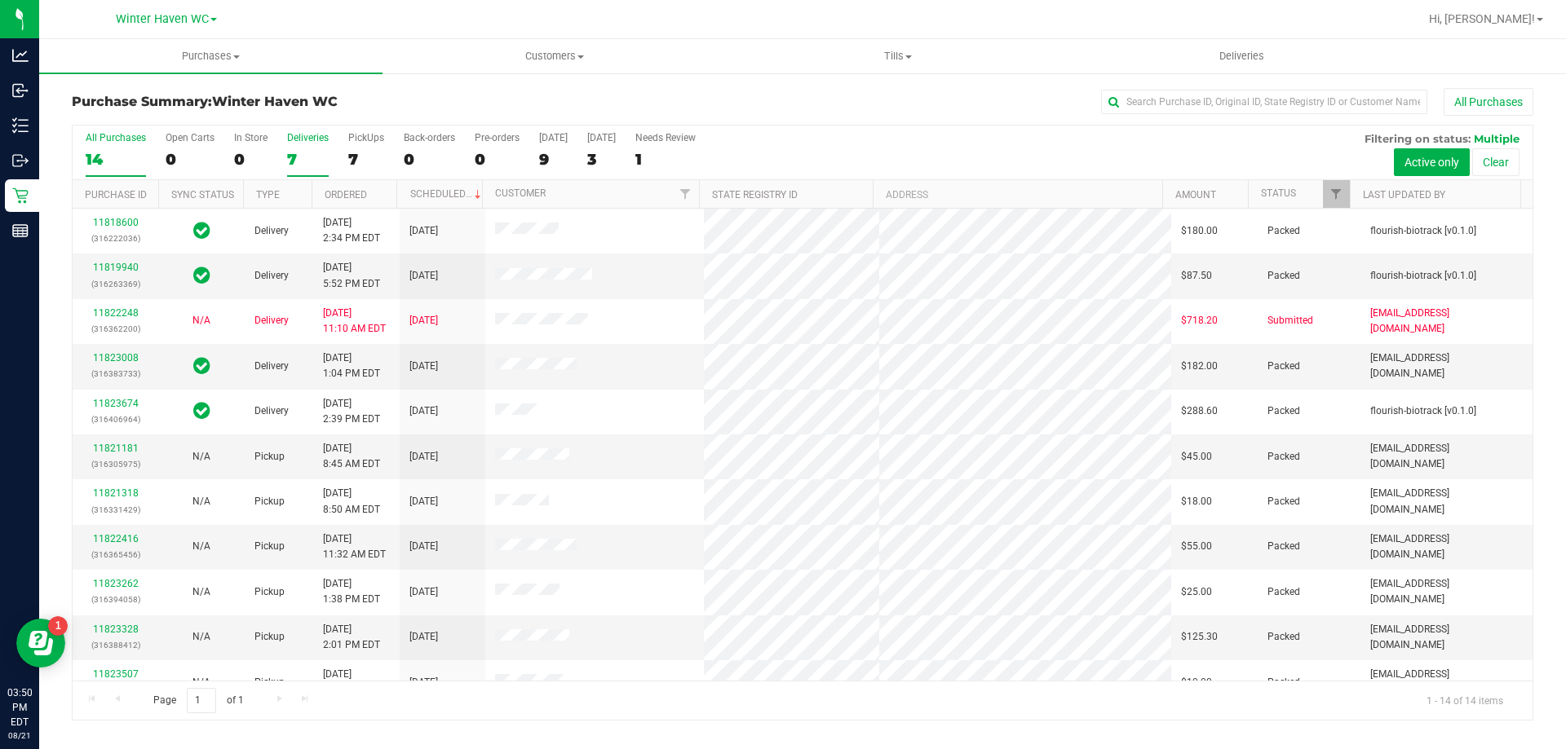
click at [289, 172] on label "Deliveries 7" at bounding box center [308, 154] width 42 height 45
click at [0, 0] on input "Deliveries 7" at bounding box center [0, 0] width 0 height 0
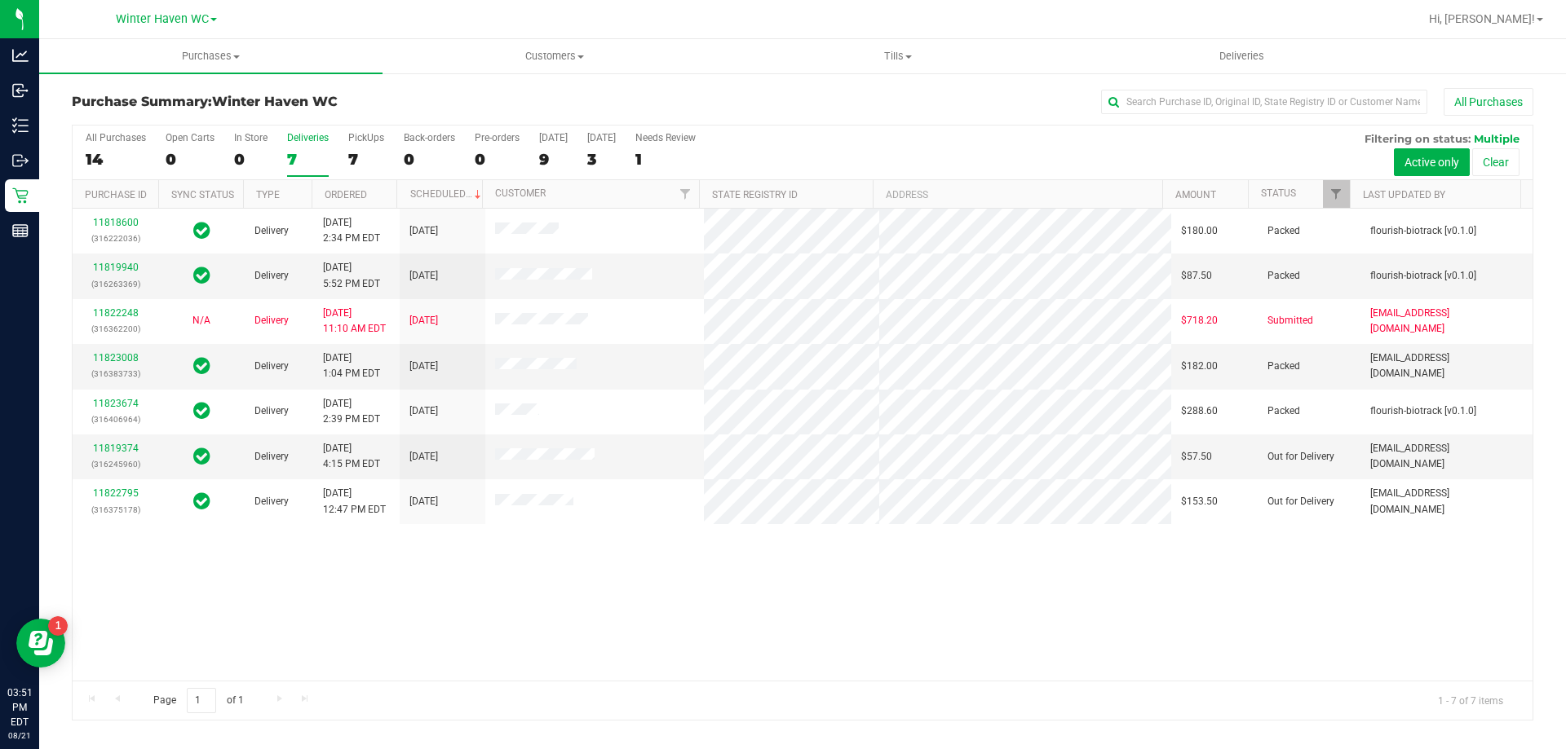
click at [1000, 603] on div "11818600 (316222036) Delivery 8/20/2025 2:34 PM EDT 8/23/2025 $180.00 Packed fl…" at bounding box center [803, 445] width 1460 height 472
click at [809, 86] on div "Purchase Summary: Winter Haven WC All Purchases All Purchases 14 Open Carts 0 I…" at bounding box center [802, 404] width 1526 height 665
click at [808, 86] on div "Purchase Summary: Winter Haven WC All Purchases All Purchases 14 Open Carts 0 I…" at bounding box center [802, 404] width 1526 height 665
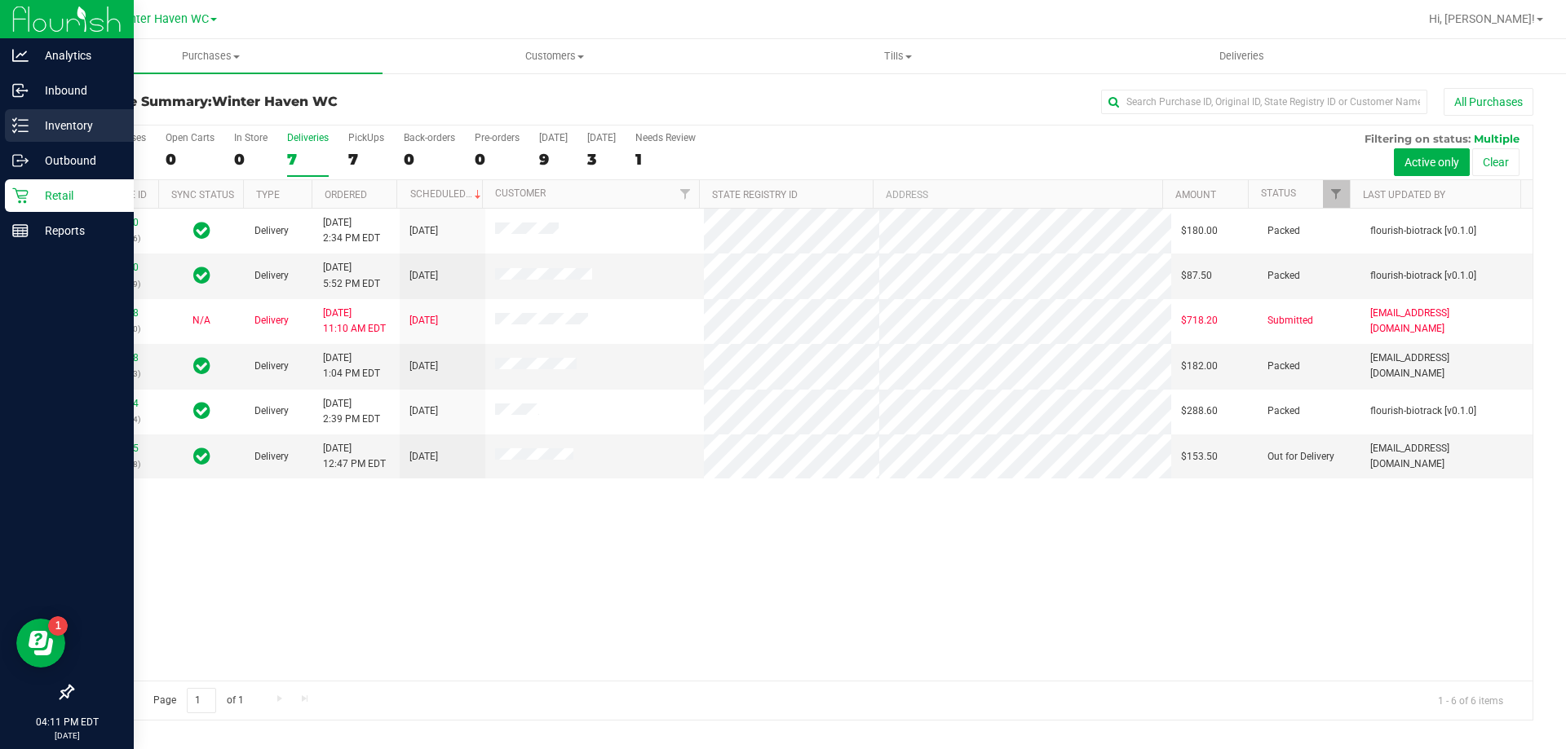
click at [29, 126] on p "Inventory" at bounding box center [78, 126] width 98 height 20
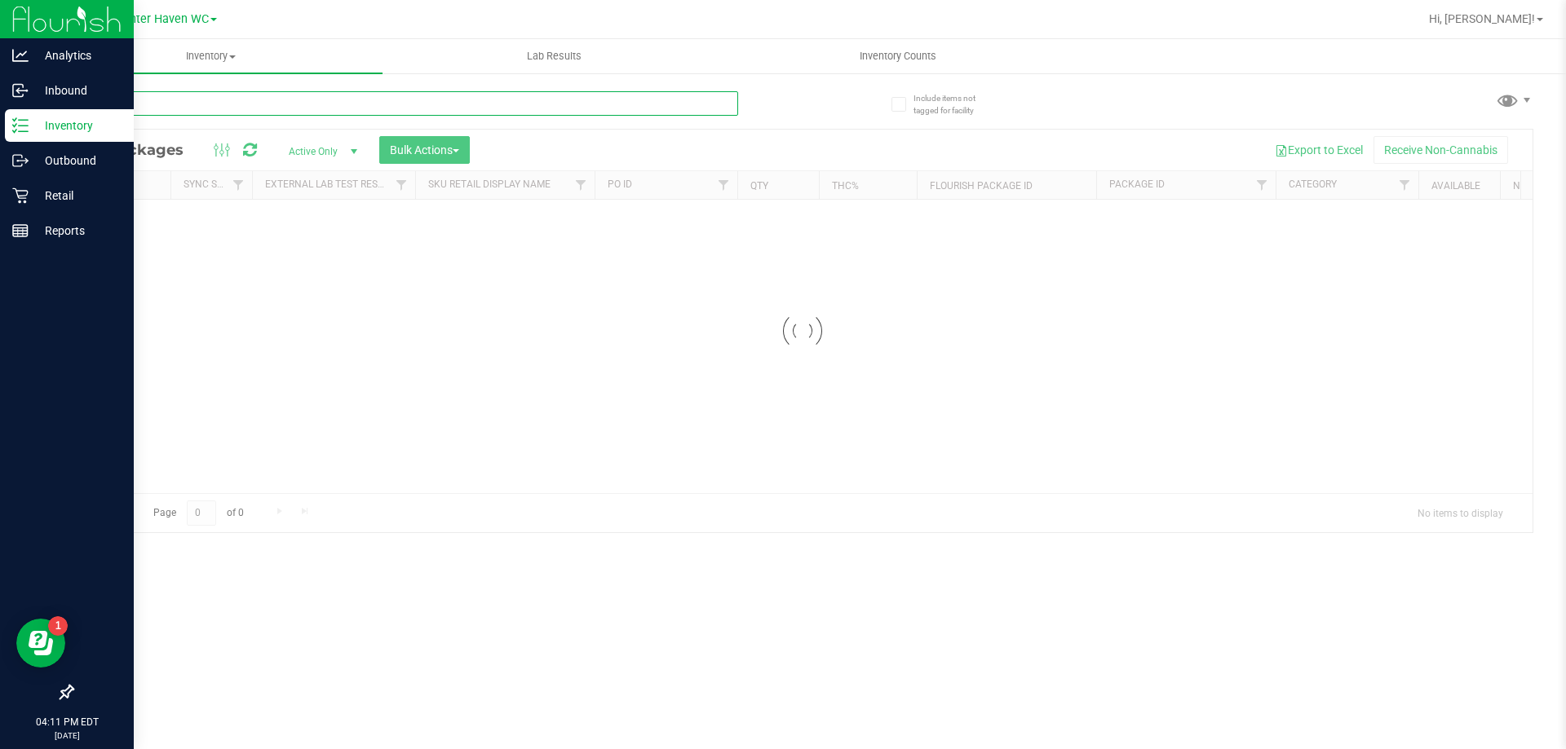
click at [383, 104] on input "text" at bounding box center [405, 103] width 666 height 24
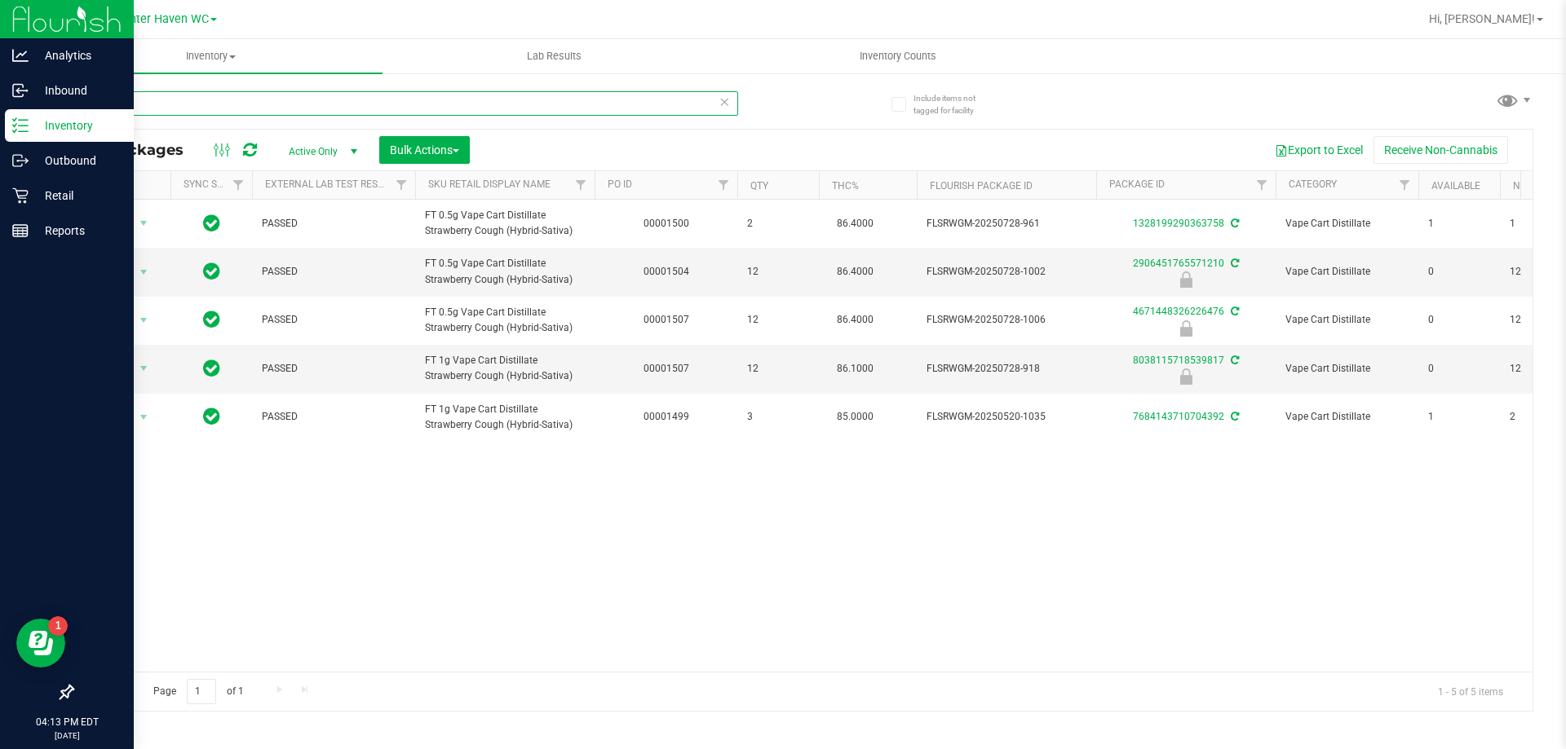
click at [177, 102] on input "sbc" at bounding box center [405, 103] width 666 height 24
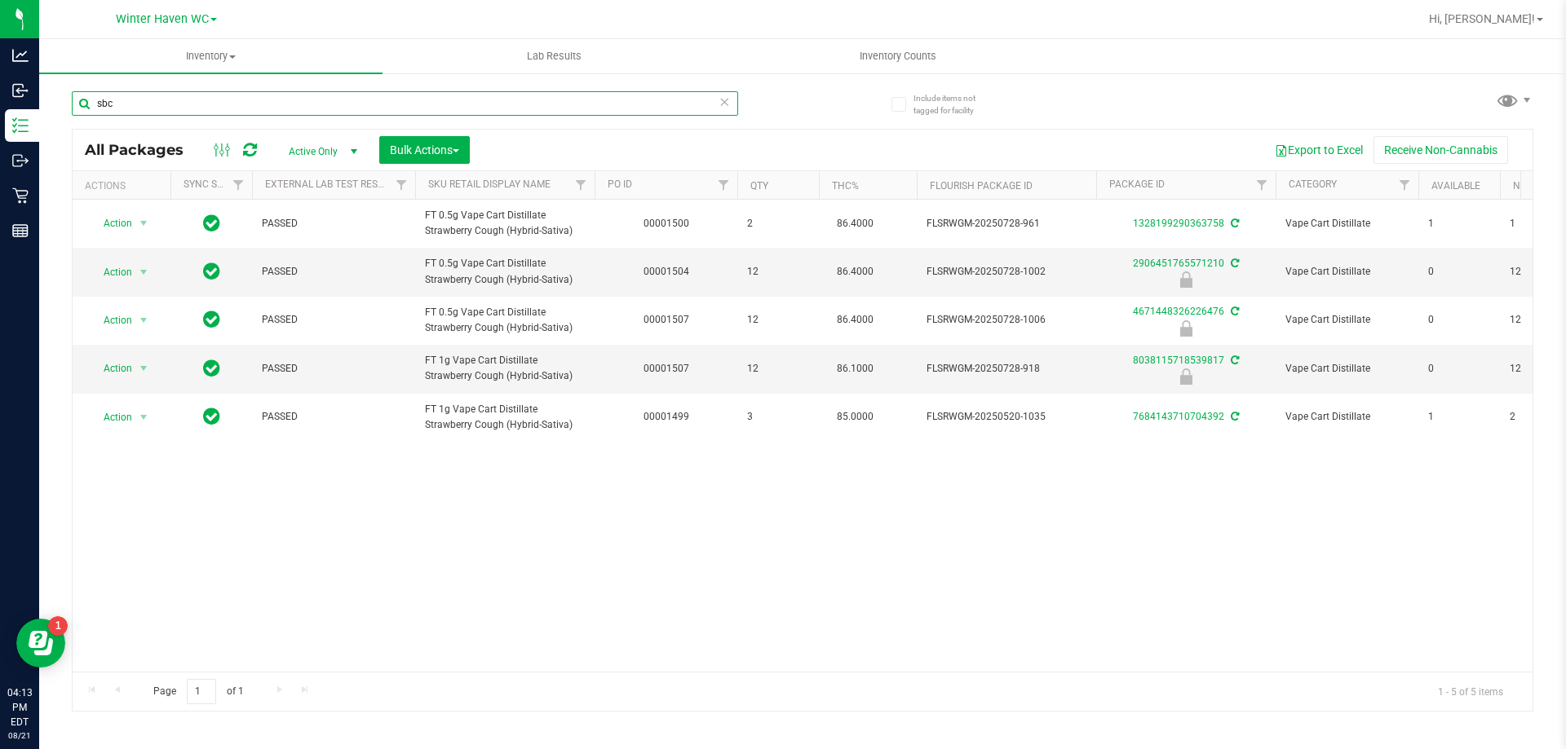
click at [529, 110] on input "sbc" at bounding box center [405, 103] width 666 height 24
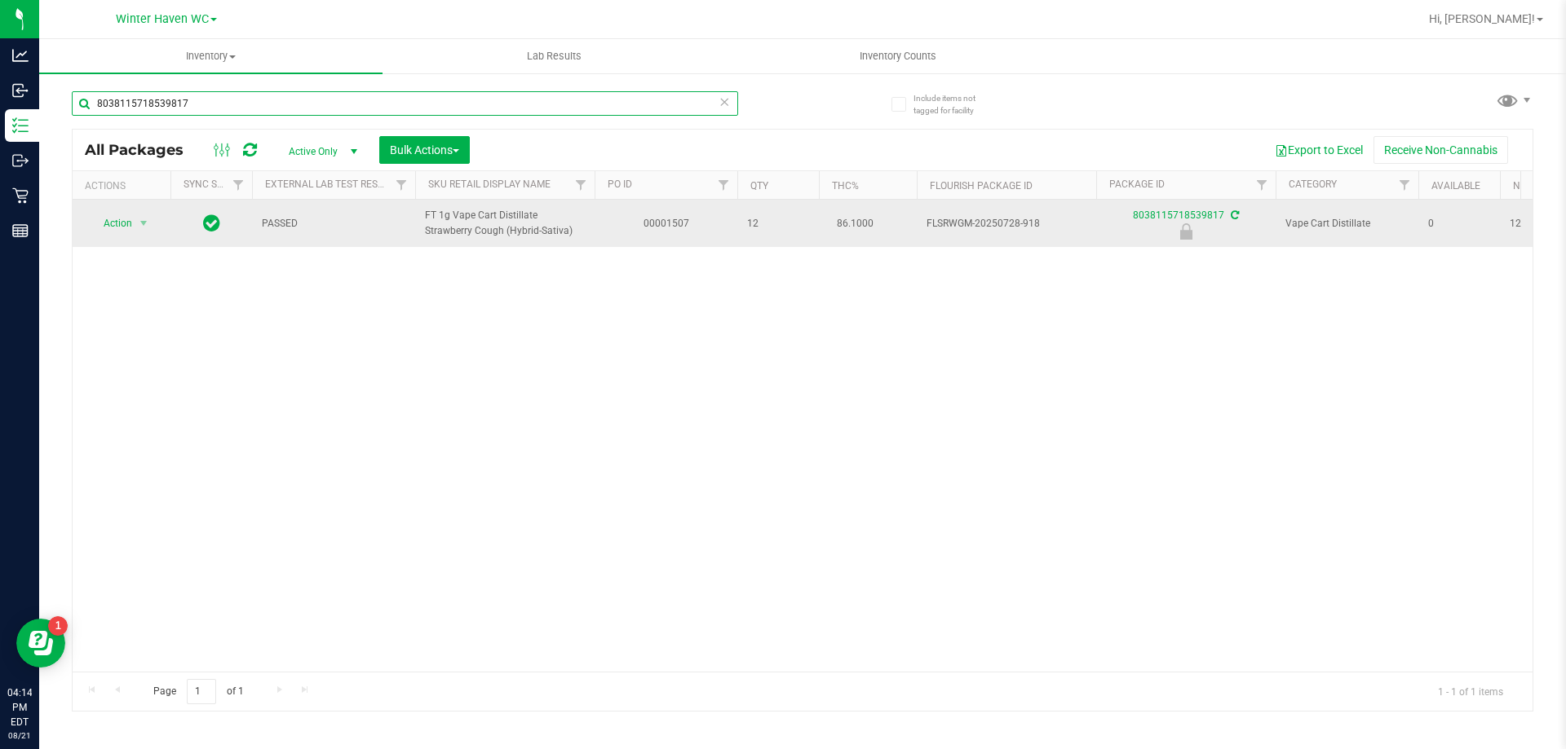
type input "8038115718539817"
drag, startPoint x: 117, startPoint y: 239, endPoint x: 117, endPoint y: 229, distance: 9.8
click at [117, 235] on td "Action Action Edit attributes Global inventory Locate package Package audit log…" at bounding box center [122, 223] width 98 height 47
click at [117, 227] on span "Action" at bounding box center [111, 223] width 44 height 23
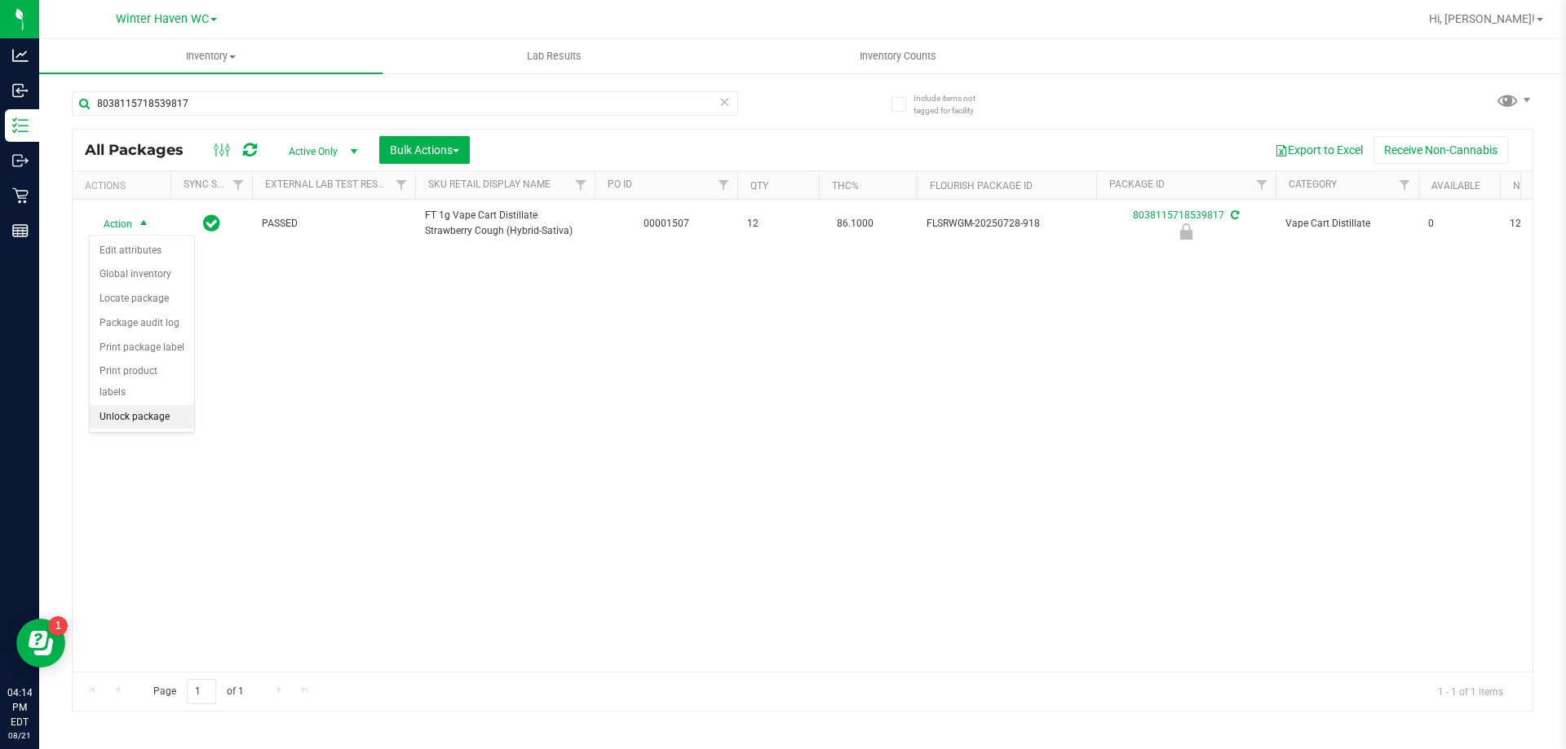
click at [134, 405] on li "Unlock package" at bounding box center [142, 417] width 104 height 24
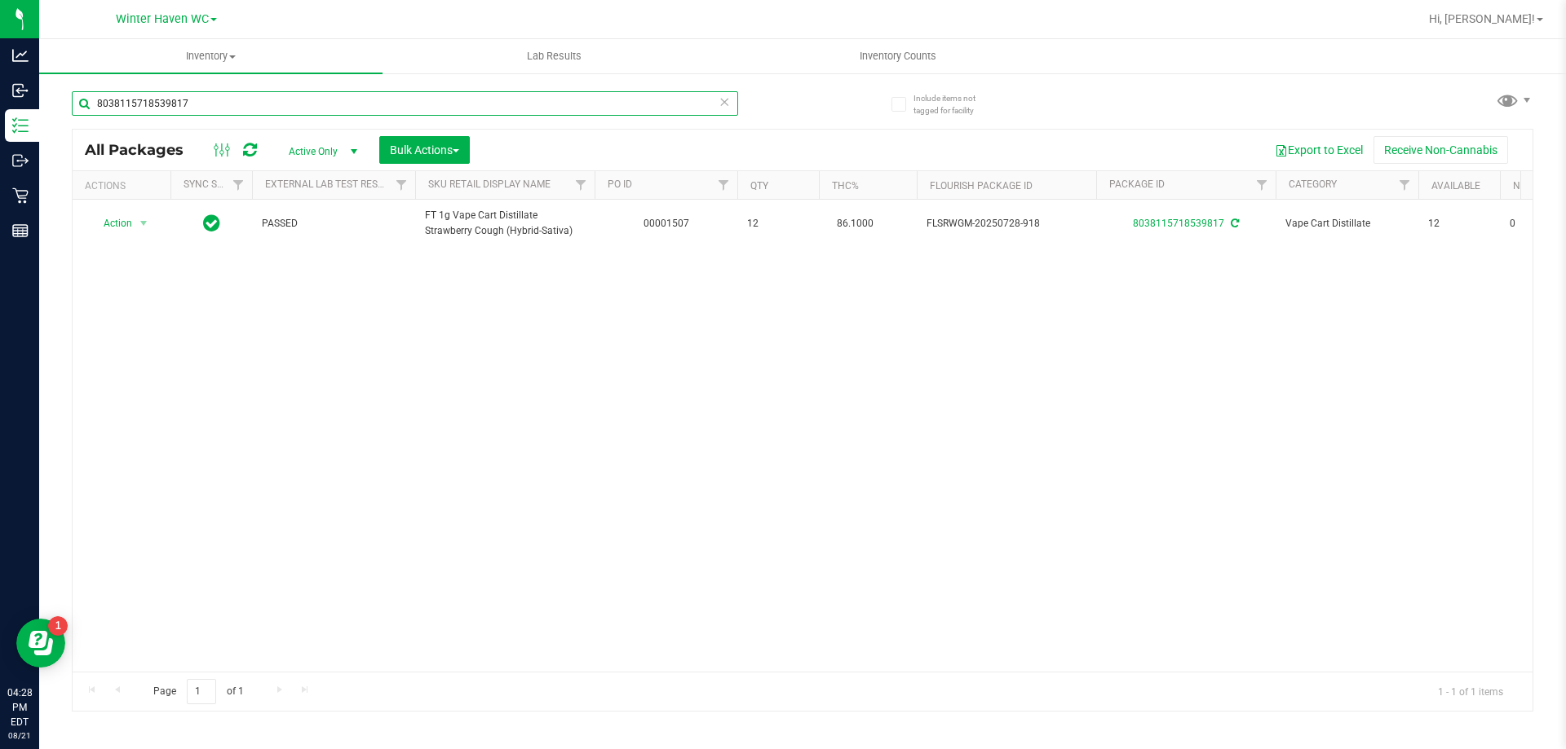
click at [333, 108] on input "8038115718539817" at bounding box center [405, 103] width 666 height 24
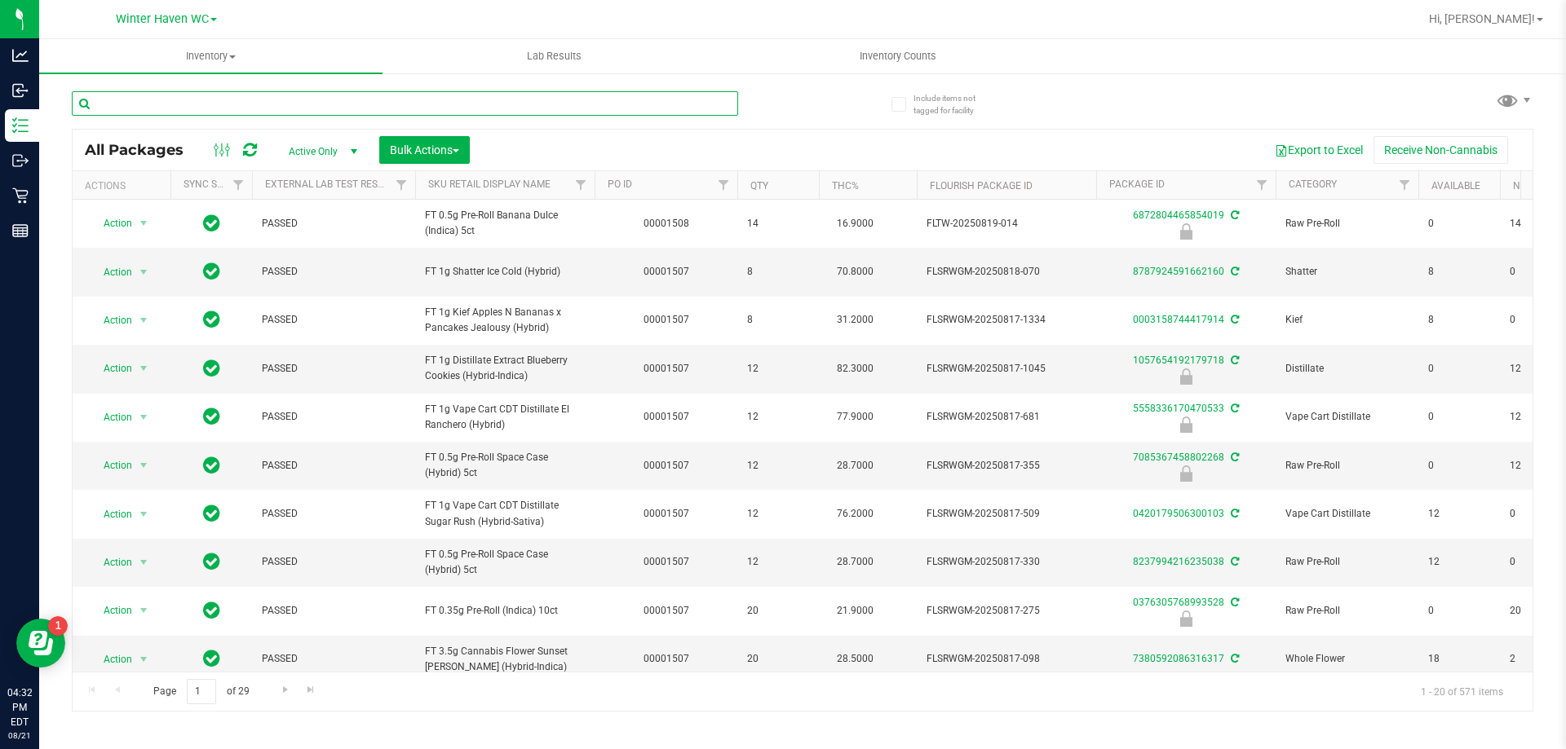
click at [216, 110] on input "text" at bounding box center [405, 103] width 666 height 24
type input "b"
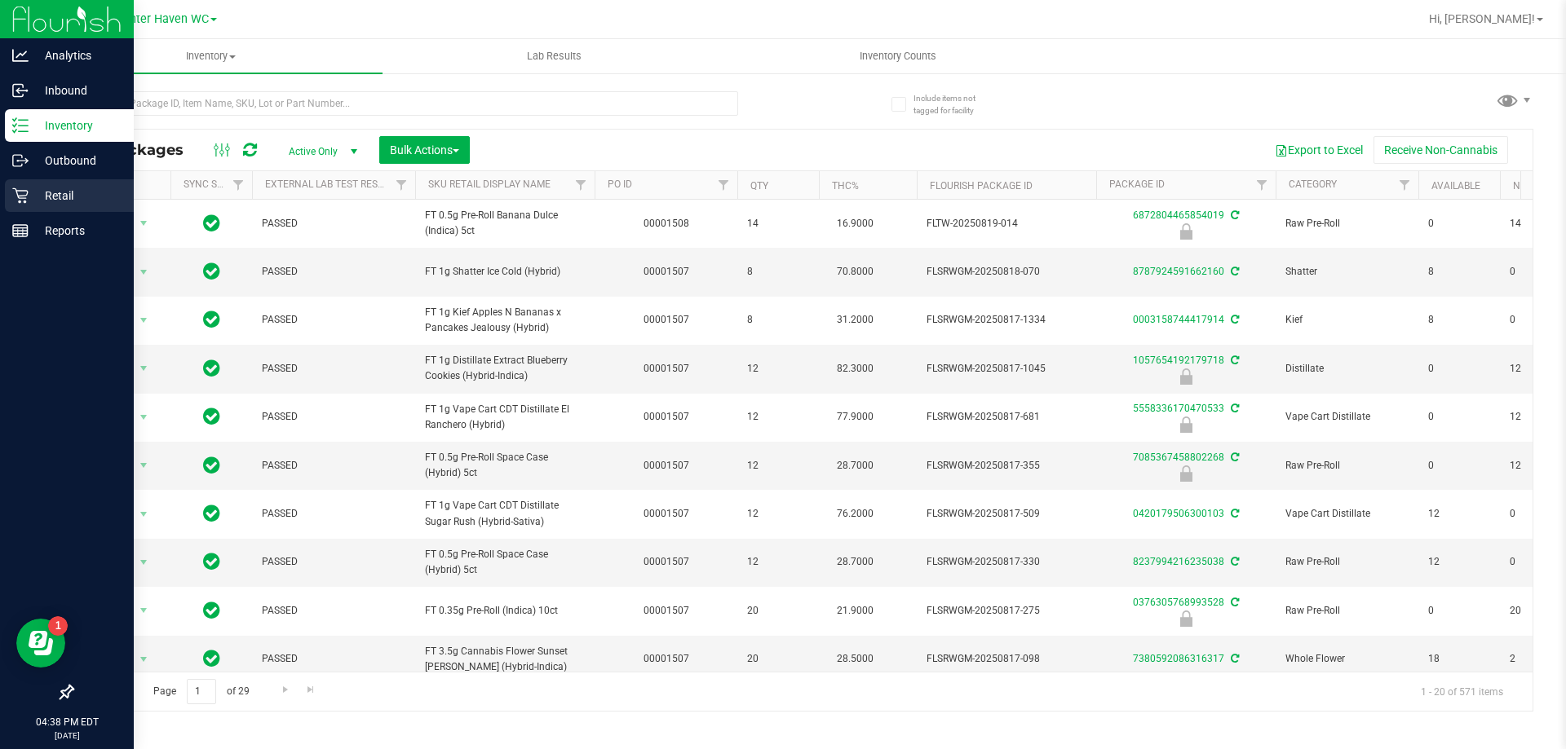
click at [47, 193] on p "Retail" at bounding box center [78, 196] width 98 height 20
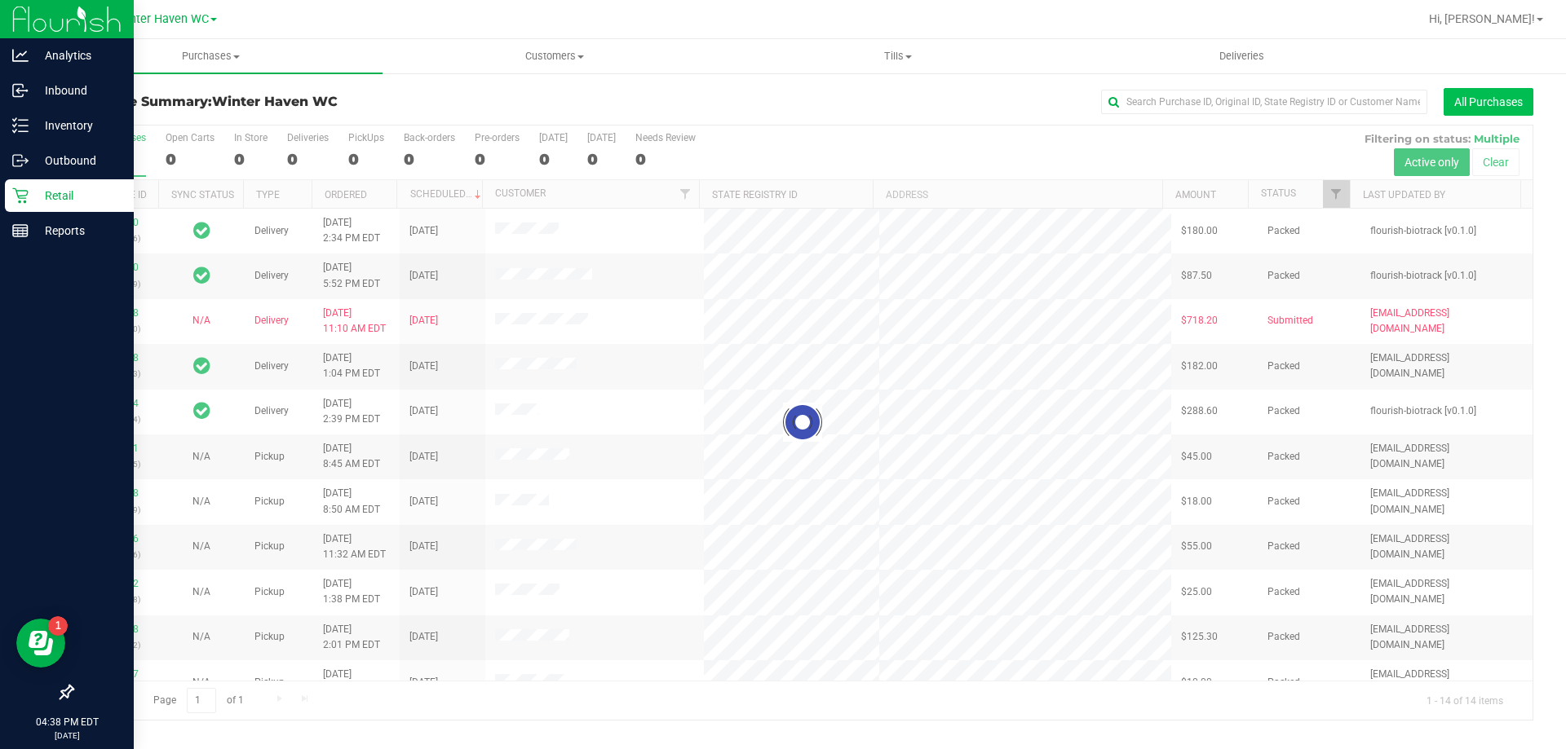
click at [1493, 99] on button "All Purchases" at bounding box center [1488, 102] width 90 height 28
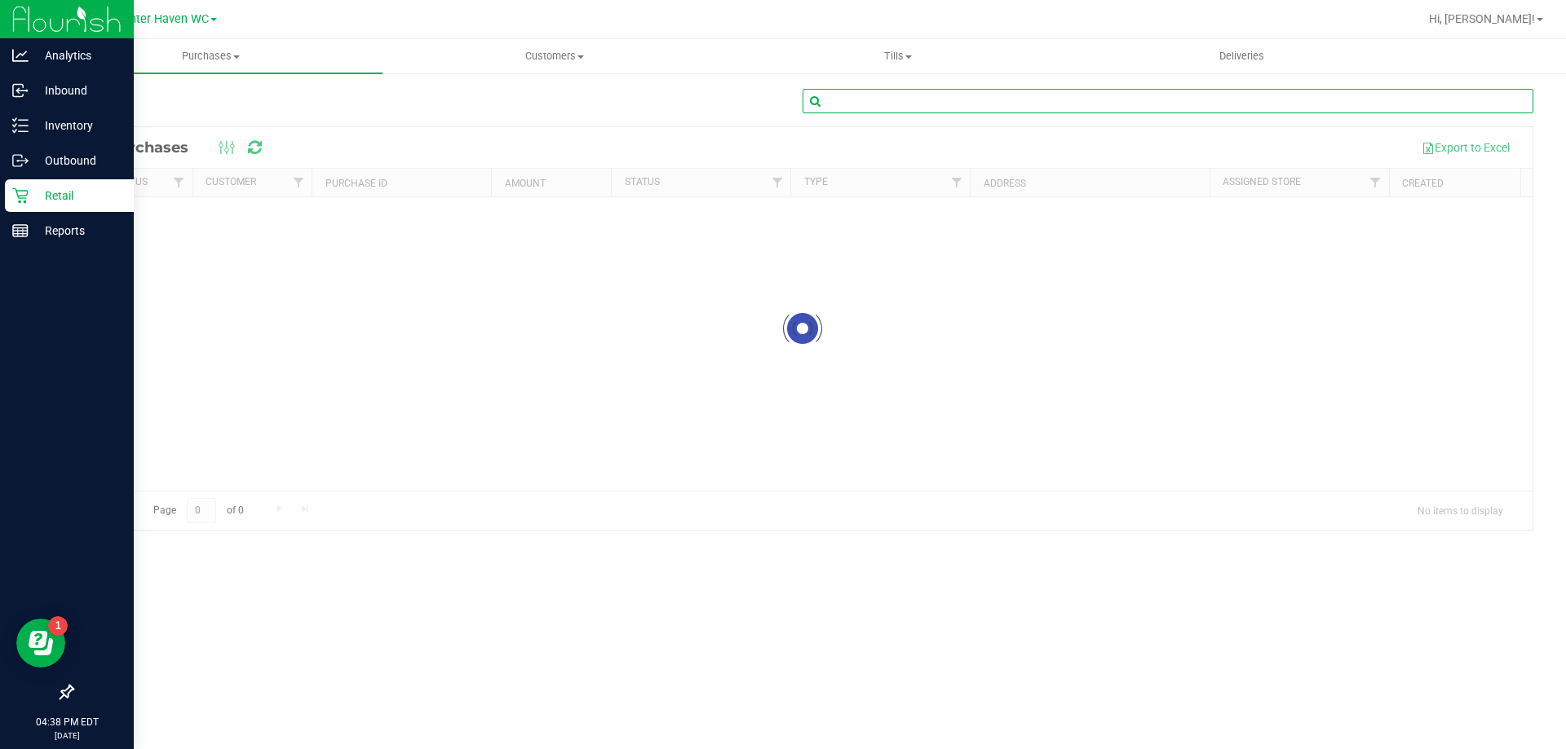
click at [945, 108] on input "text" at bounding box center [1167, 101] width 731 height 24
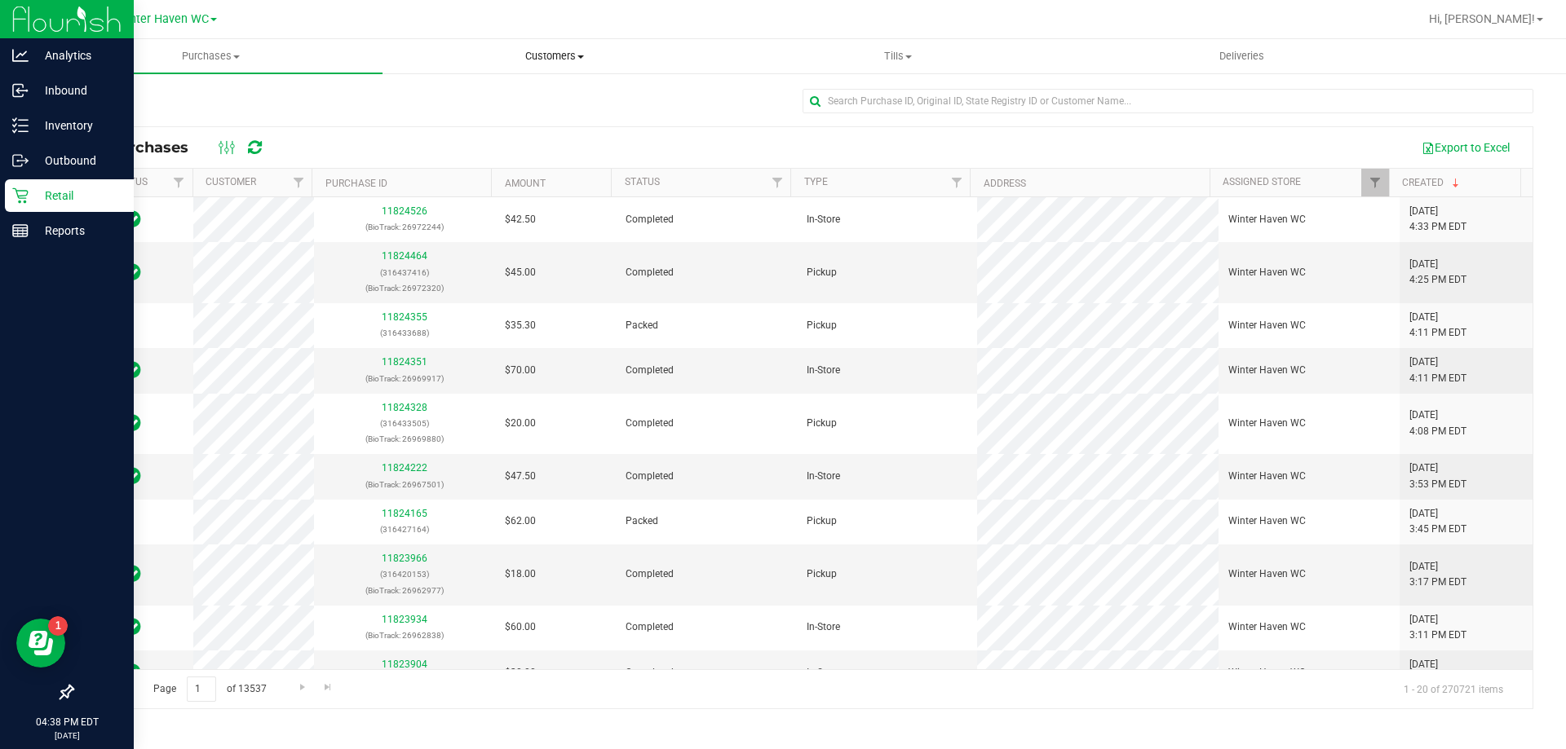
click at [564, 46] on uib-tab-heading "Customers All customers Add a new customer All physicians" at bounding box center [554, 56] width 342 height 33
click at [488, 101] on span "All customers" at bounding box center [440, 98] width 117 height 14
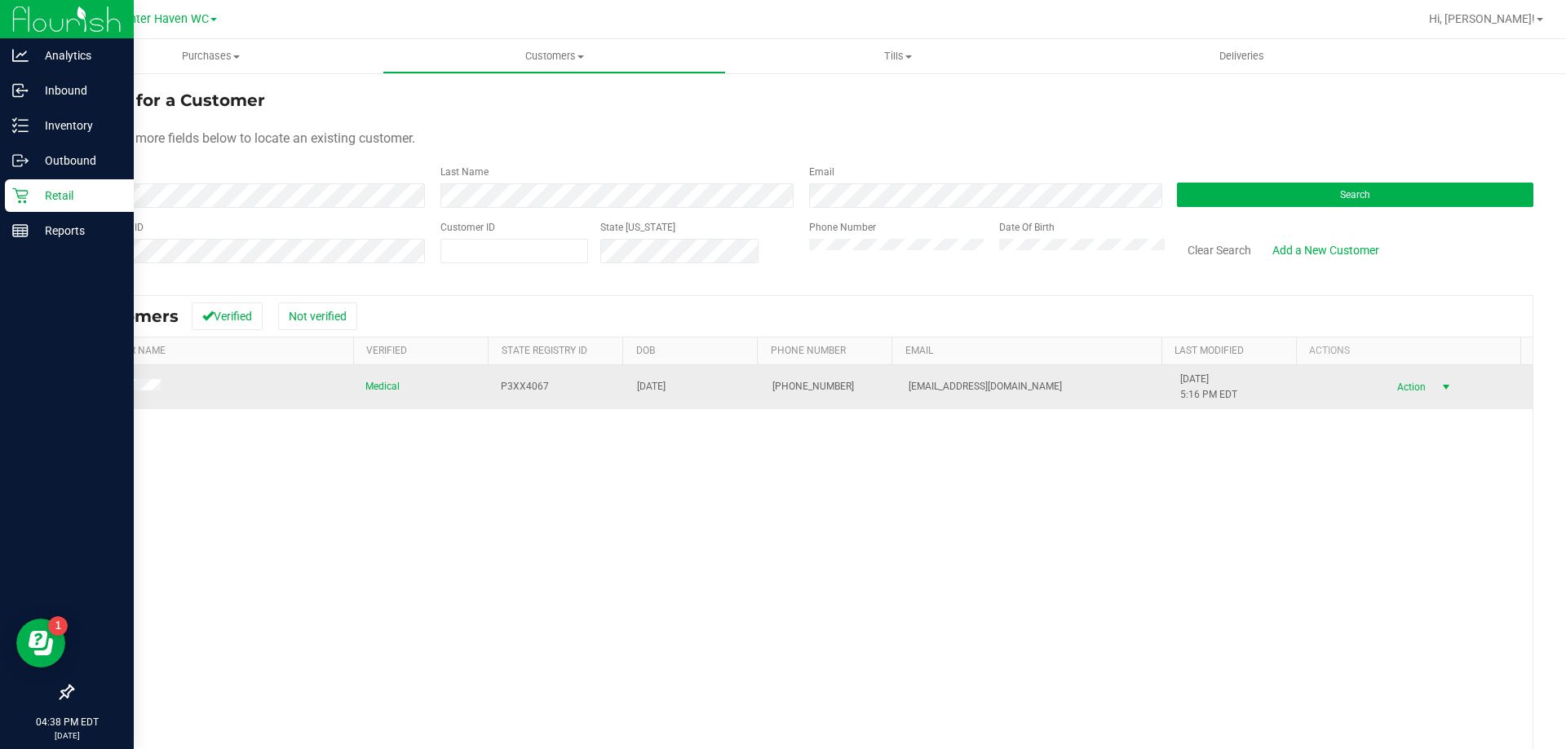
click at [1402, 393] on span "Action" at bounding box center [1408, 387] width 53 height 23
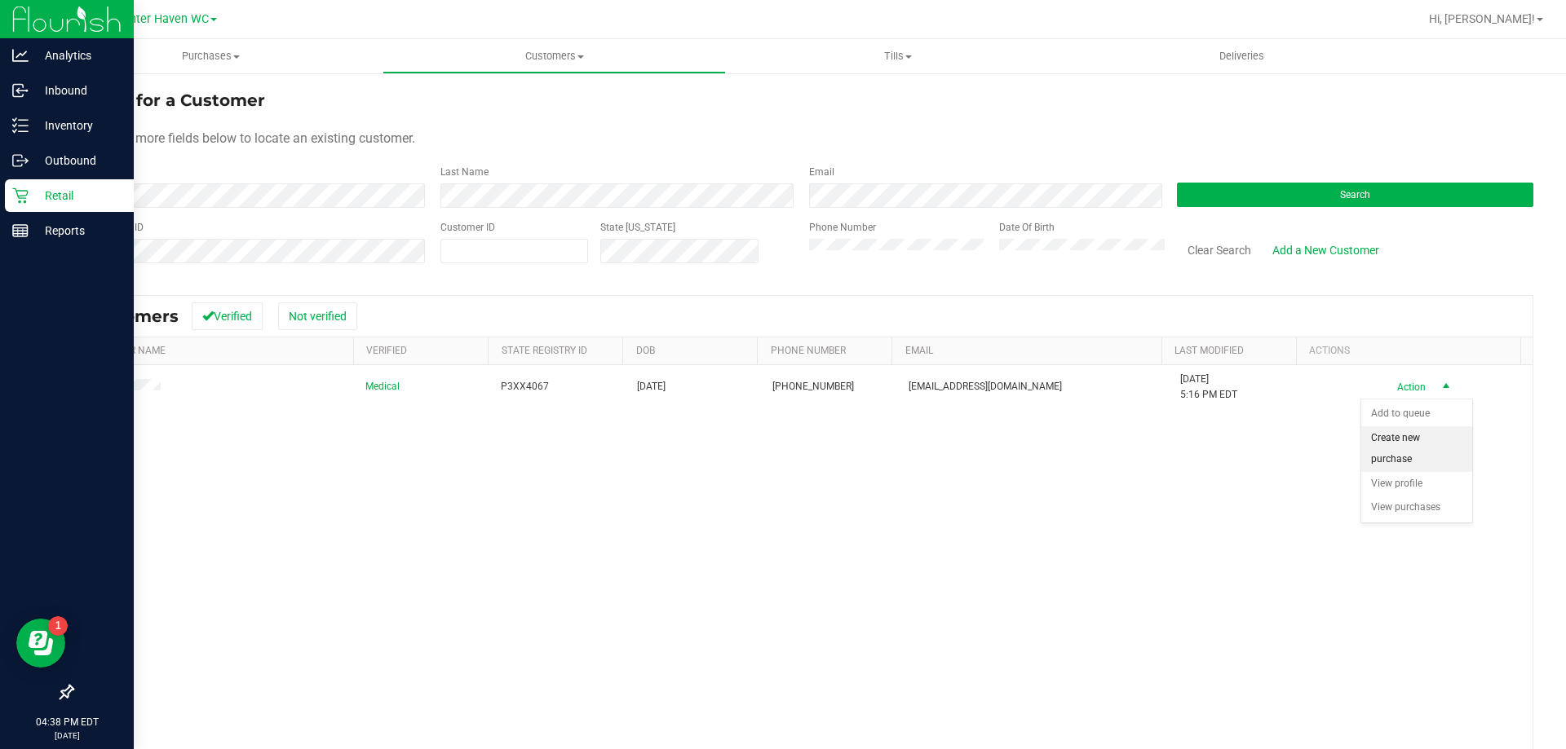
click at [1420, 448] on li "Create new purchase" at bounding box center [1416, 448] width 111 height 45
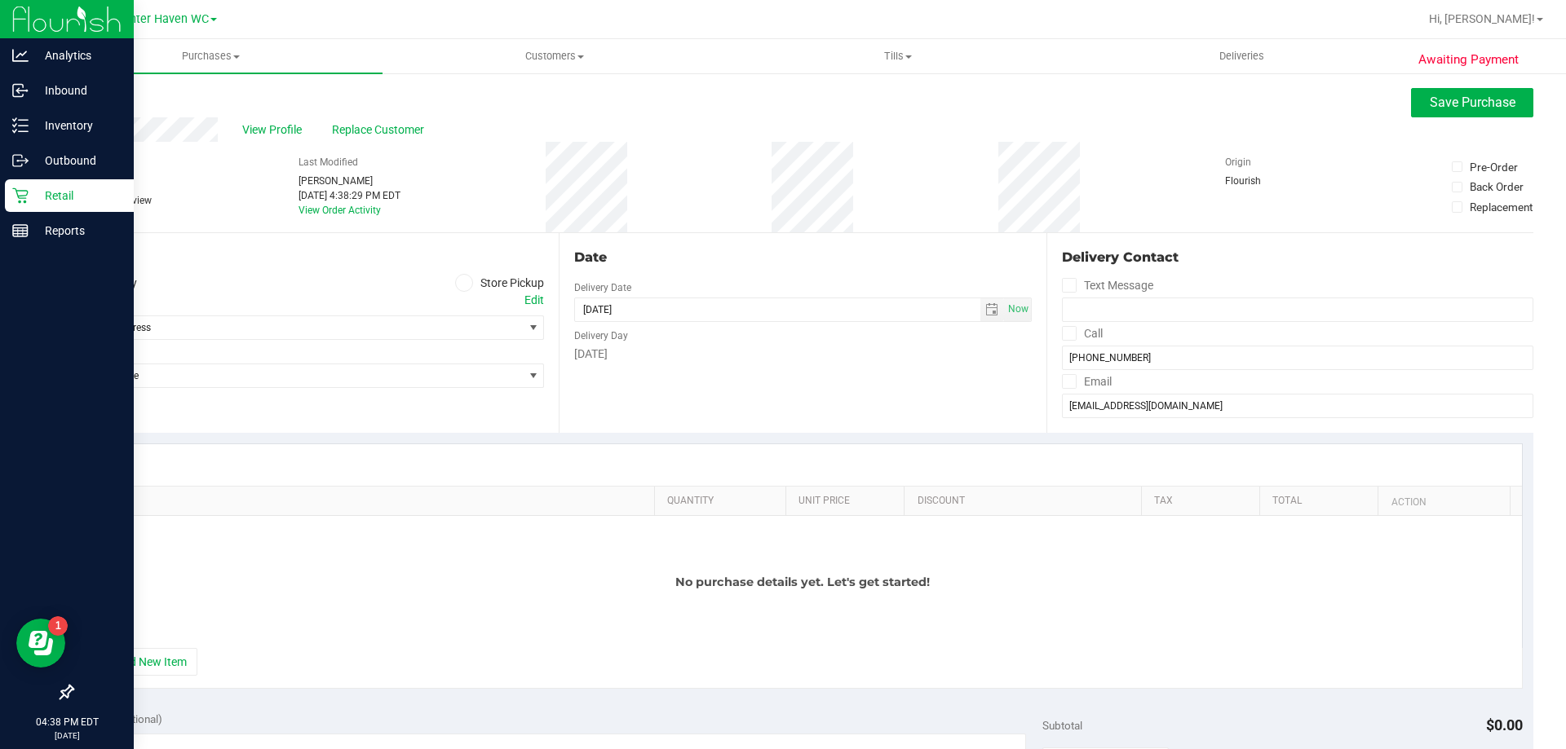
click at [464, 288] on span at bounding box center [464, 283] width 19 height 19
click at [0, 0] on input "Store Pickup" at bounding box center [0, 0] width 0 height 0
click at [456, 327] on span "Select Store" at bounding box center [298, 327] width 450 height 23
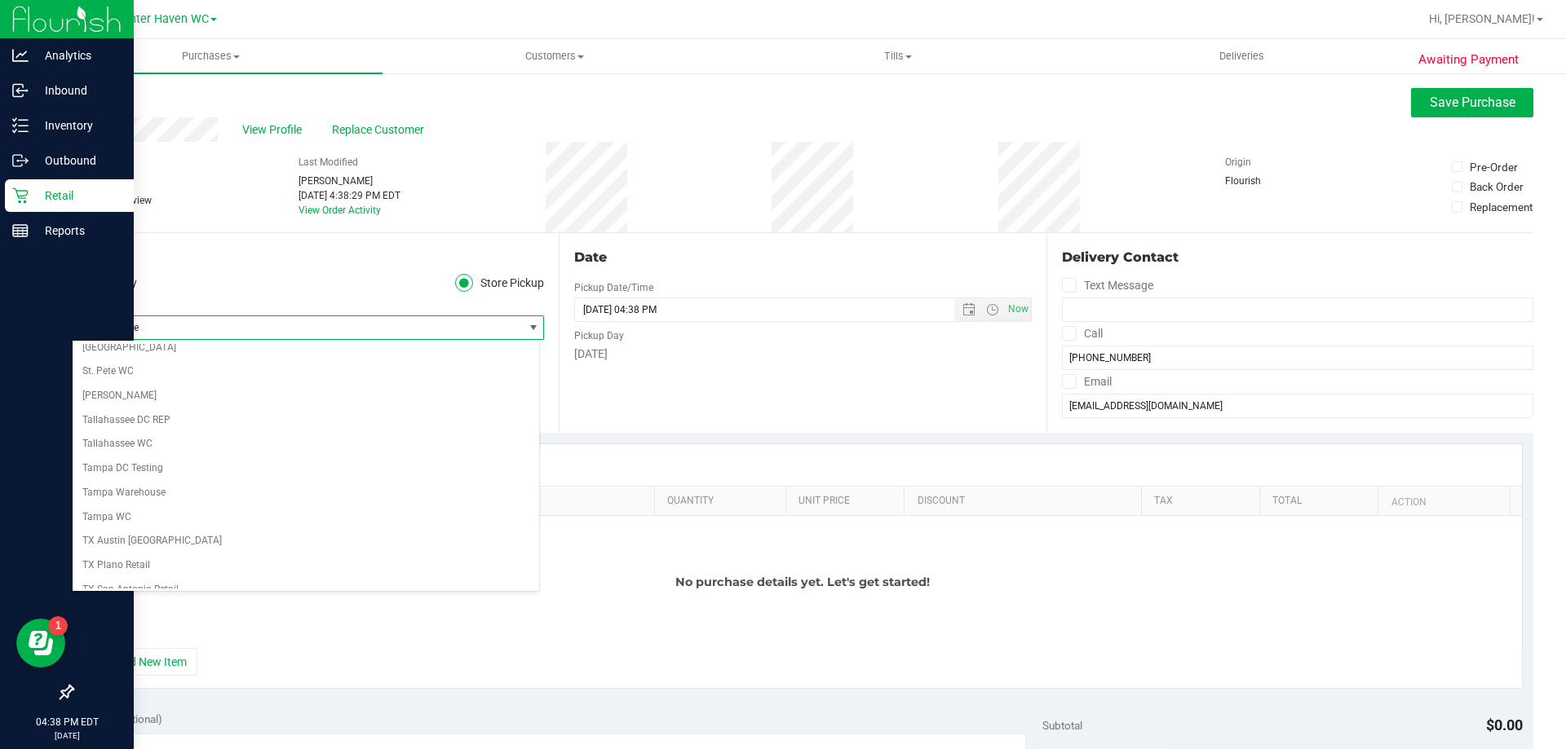
scroll to position [1185, 0]
click at [252, 519] on li "Winter Haven WC" at bounding box center [306, 528] width 466 height 24
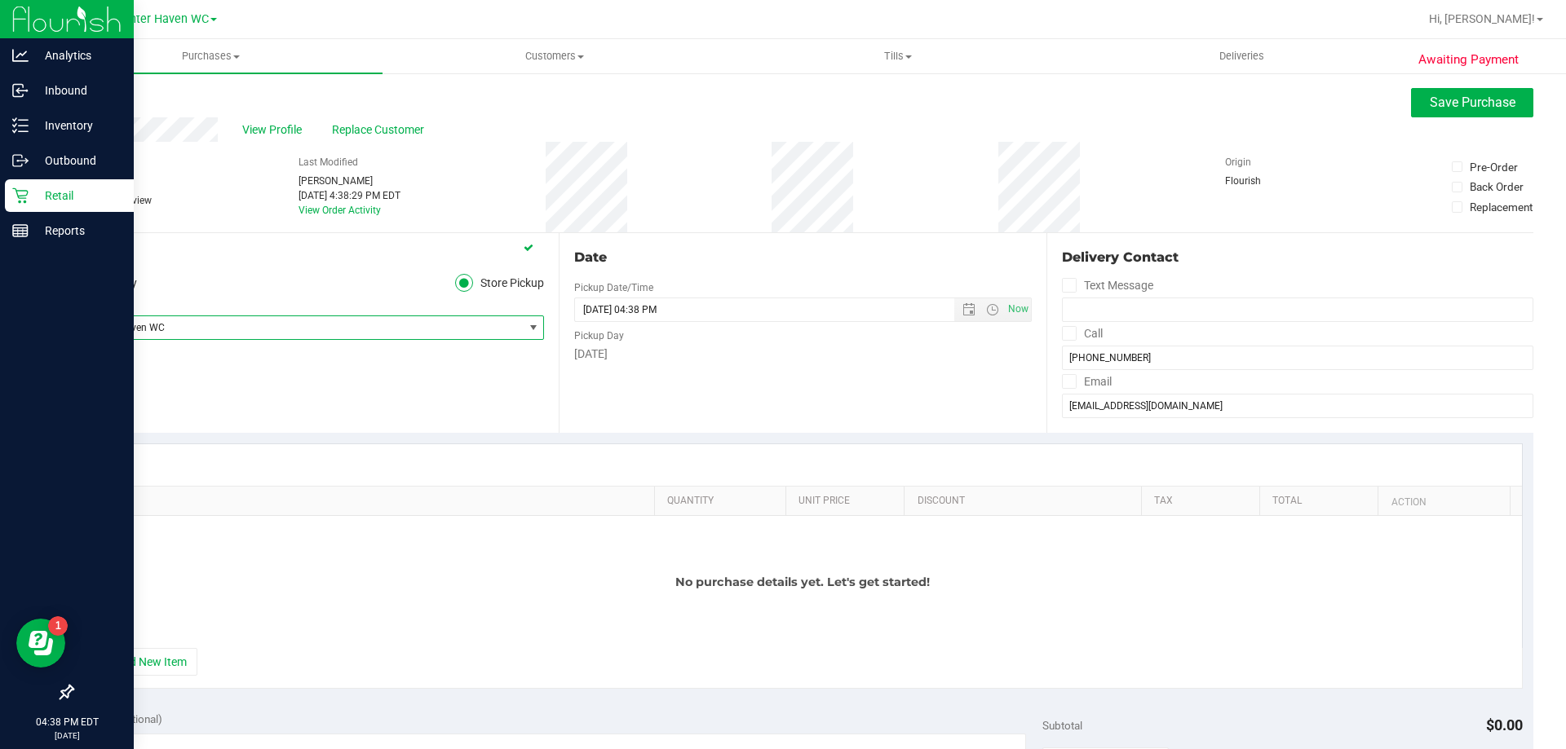
click at [360, 394] on div "Location Delivery Store Pickup Store Winter Haven WC Select Store Bonita Spring…" at bounding box center [315, 333] width 487 height 200
click at [170, 670] on button "+ Add New Item" at bounding box center [146, 662] width 101 height 28
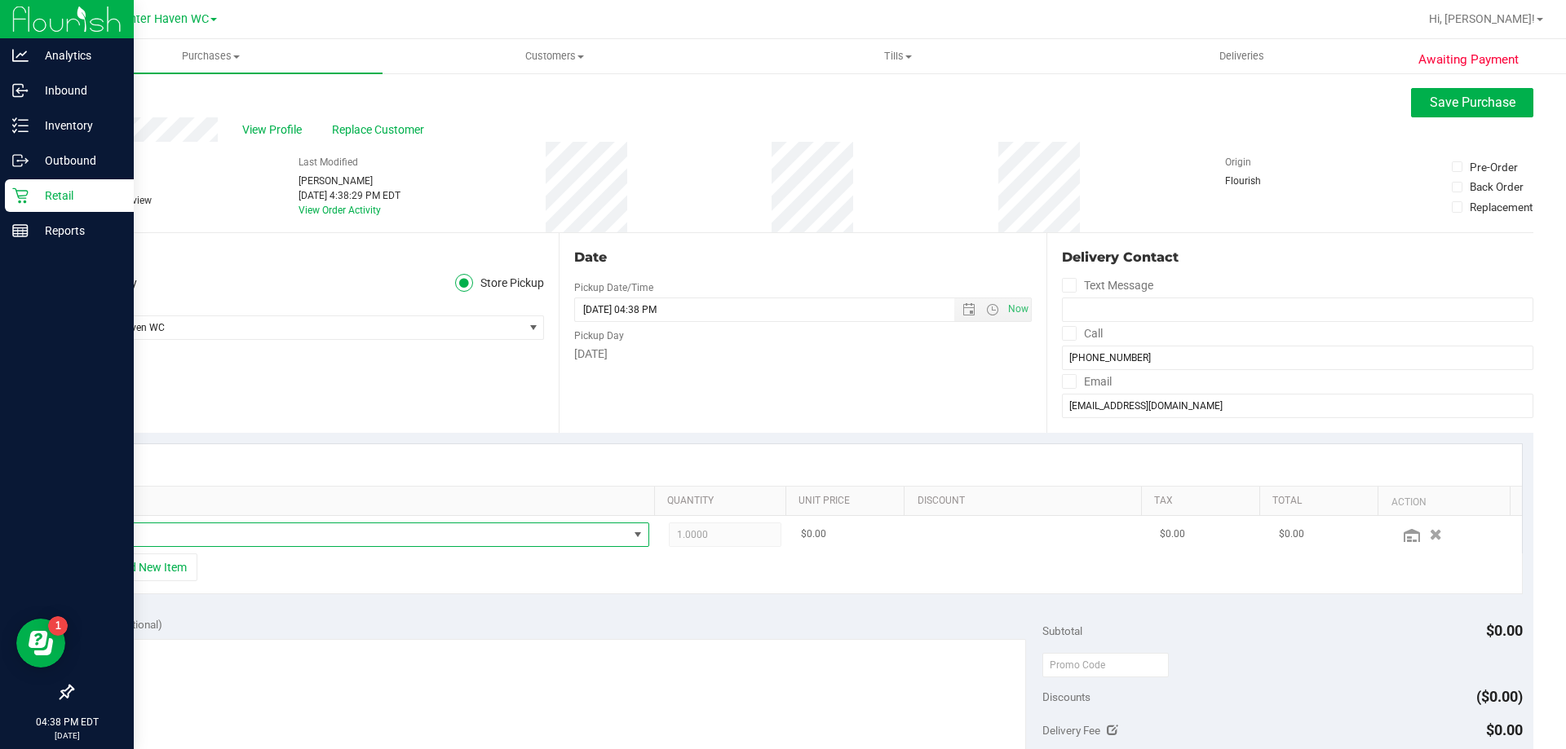
click at [313, 543] on span "NO DATA FOUND" at bounding box center [361, 534] width 533 height 23
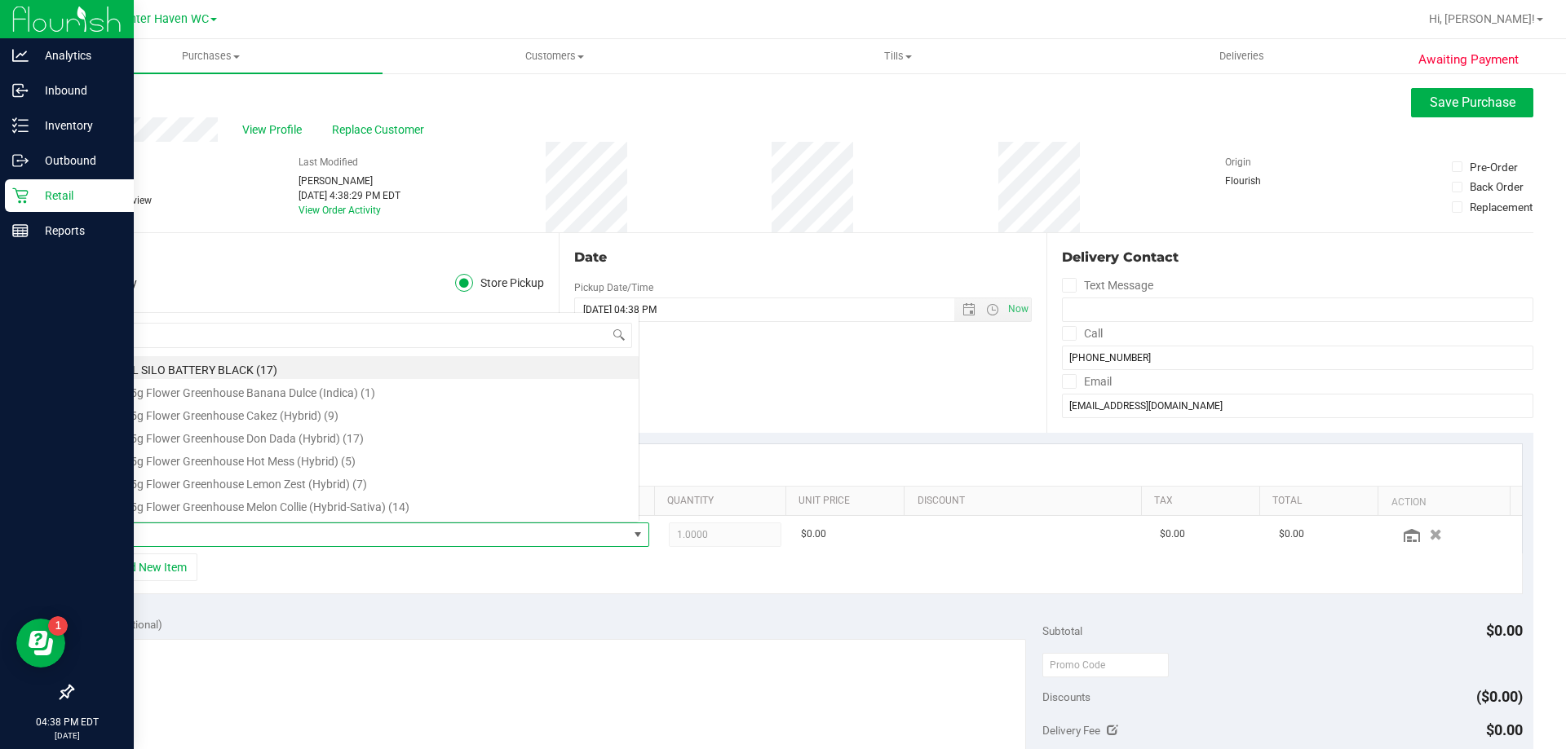
scroll to position [24, 541]
type input "abp"
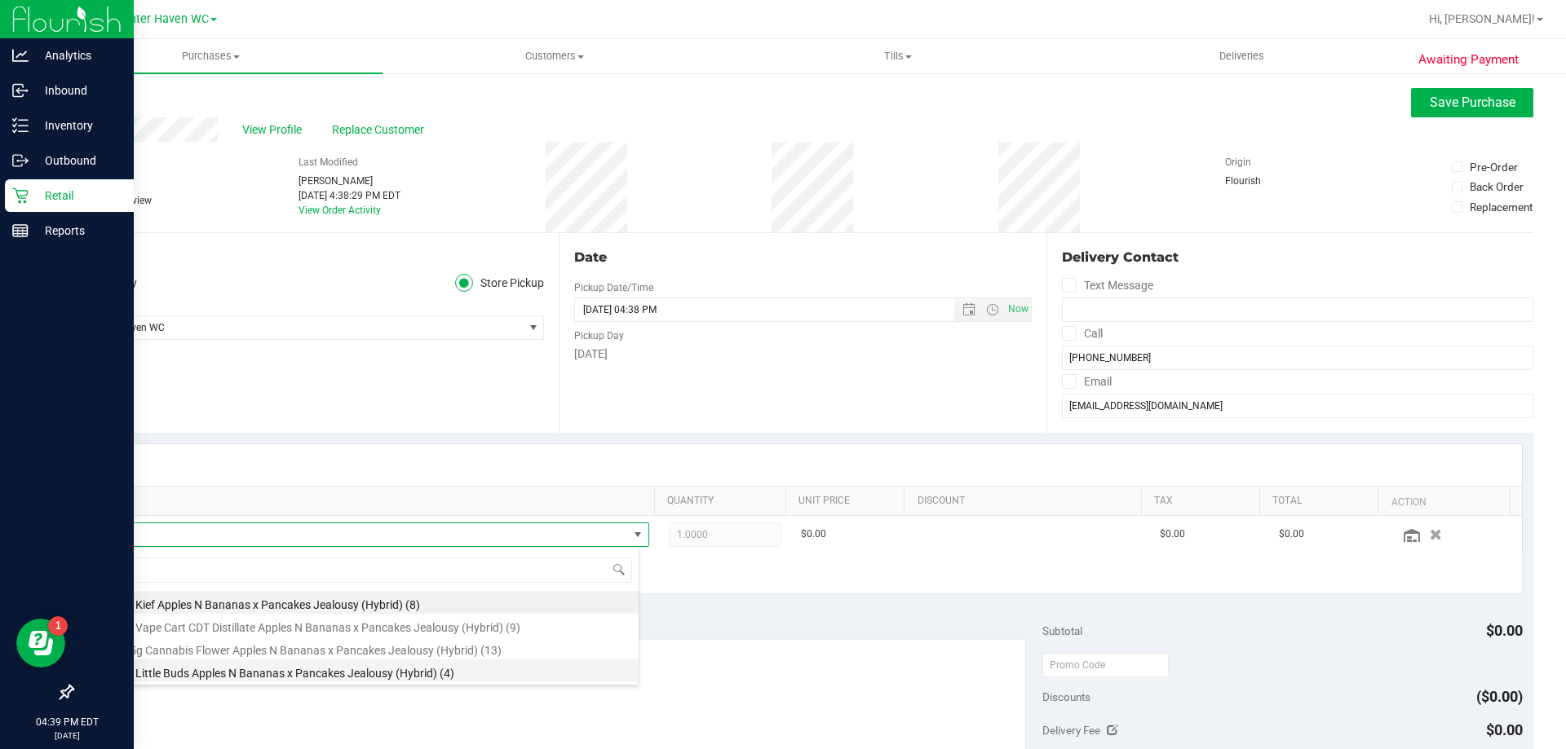
click at [506, 671] on li "FT 7g Little Buds Apples N Bananas x Pancakes Jealousy (Hybrid) (4)" at bounding box center [367, 671] width 544 height 23
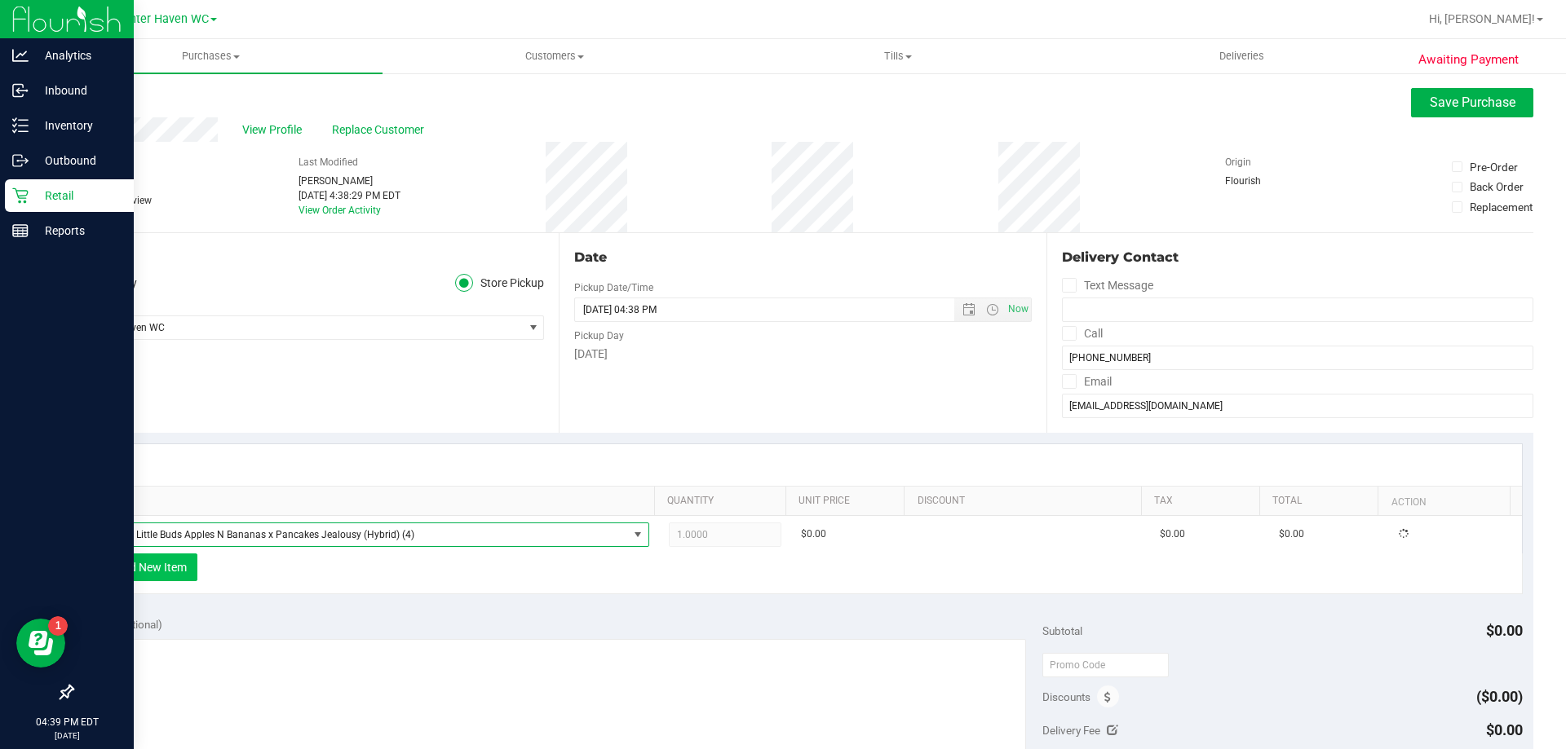
click at [181, 577] on button "+ Add New Item" at bounding box center [146, 568] width 101 height 28
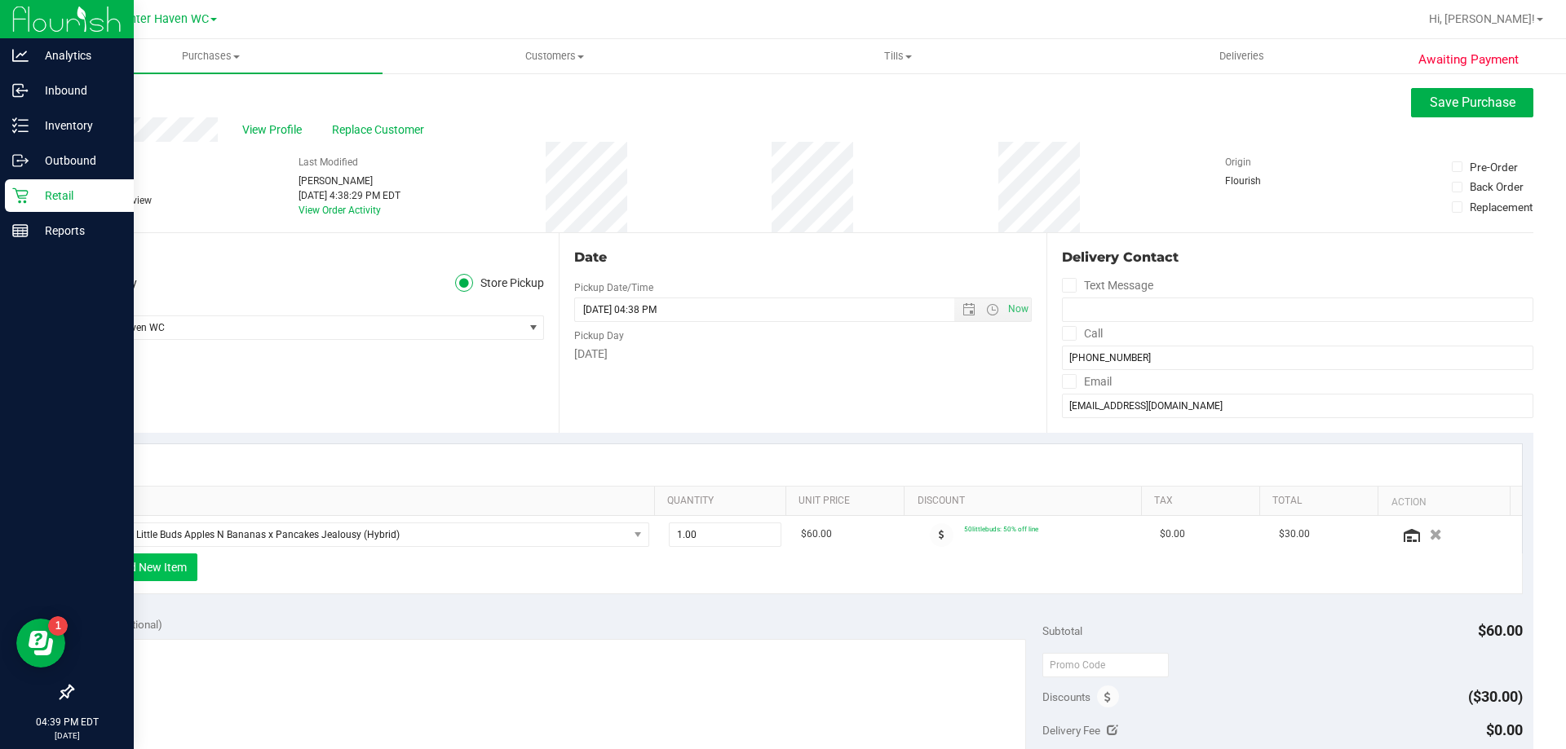
click at [189, 568] on button "+ Add New Item" at bounding box center [146, 568] width 101 height 28
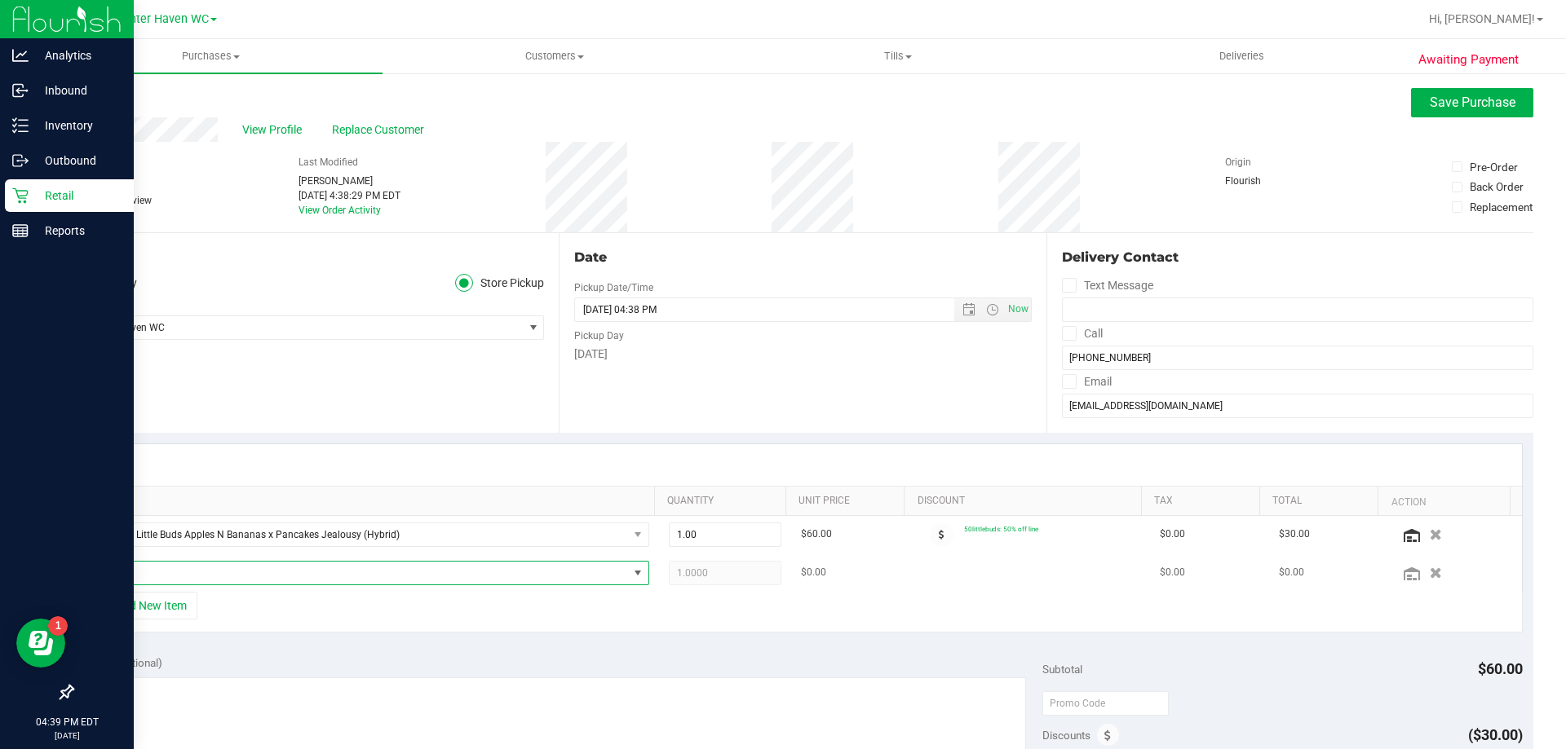
click at [191, 570] on span "NO DATA FOUND" at bounding box center [361, 573] width 533 height 23
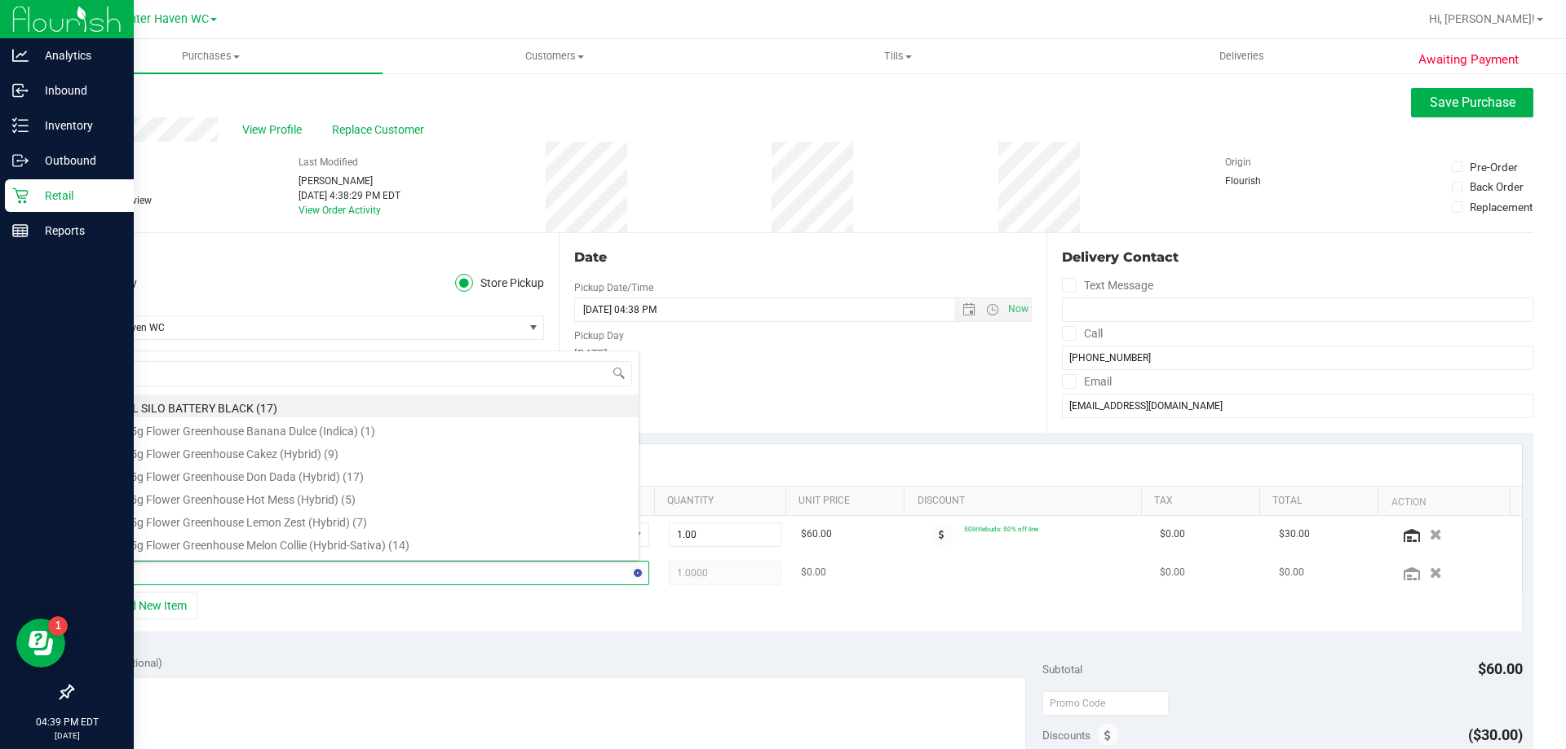
type input "mkh"
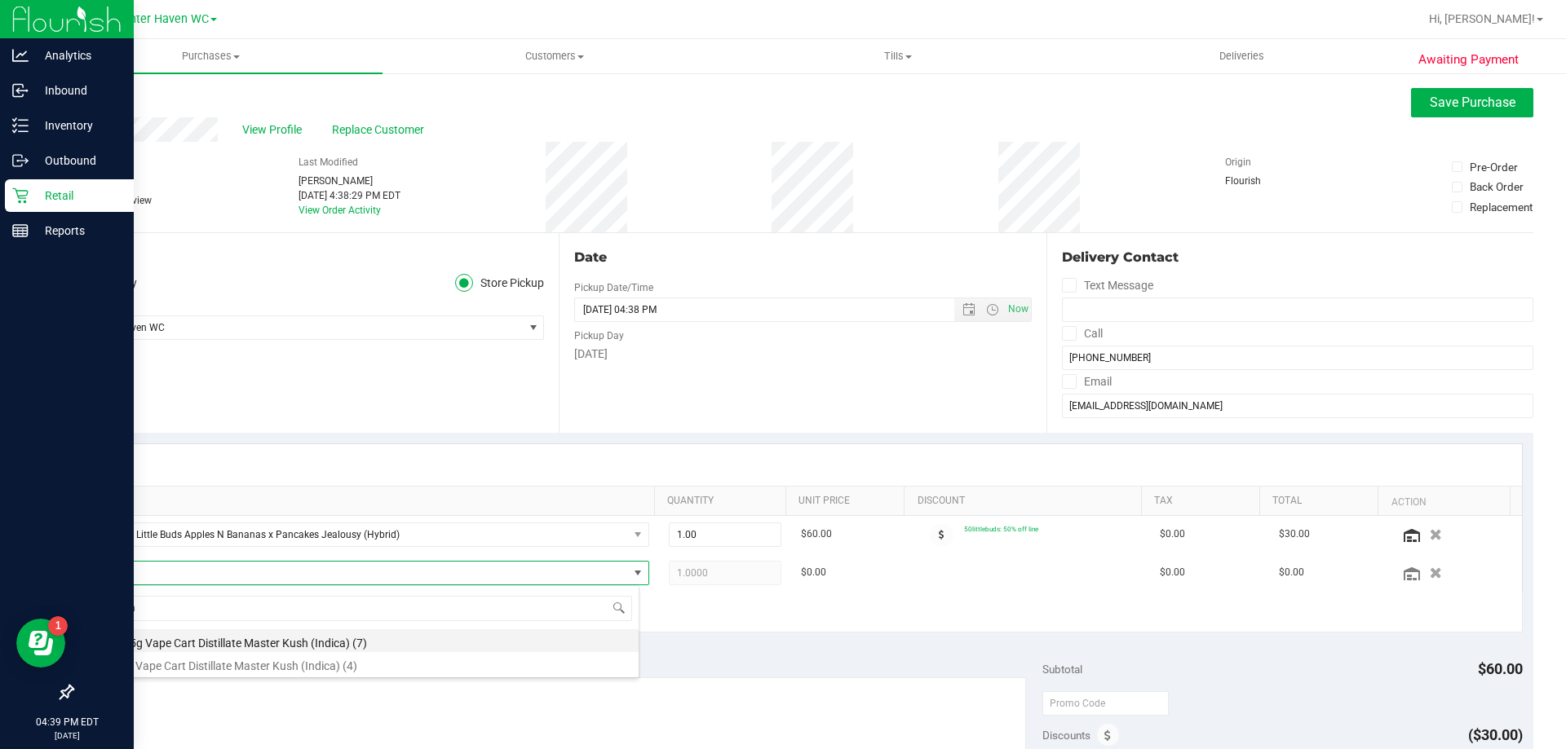
click at [356, 643] on li "FT 0.5g Vape Cart Distillate Master Kush (Indica) (7)" at bounding box center [367, 640] width 544 height 23
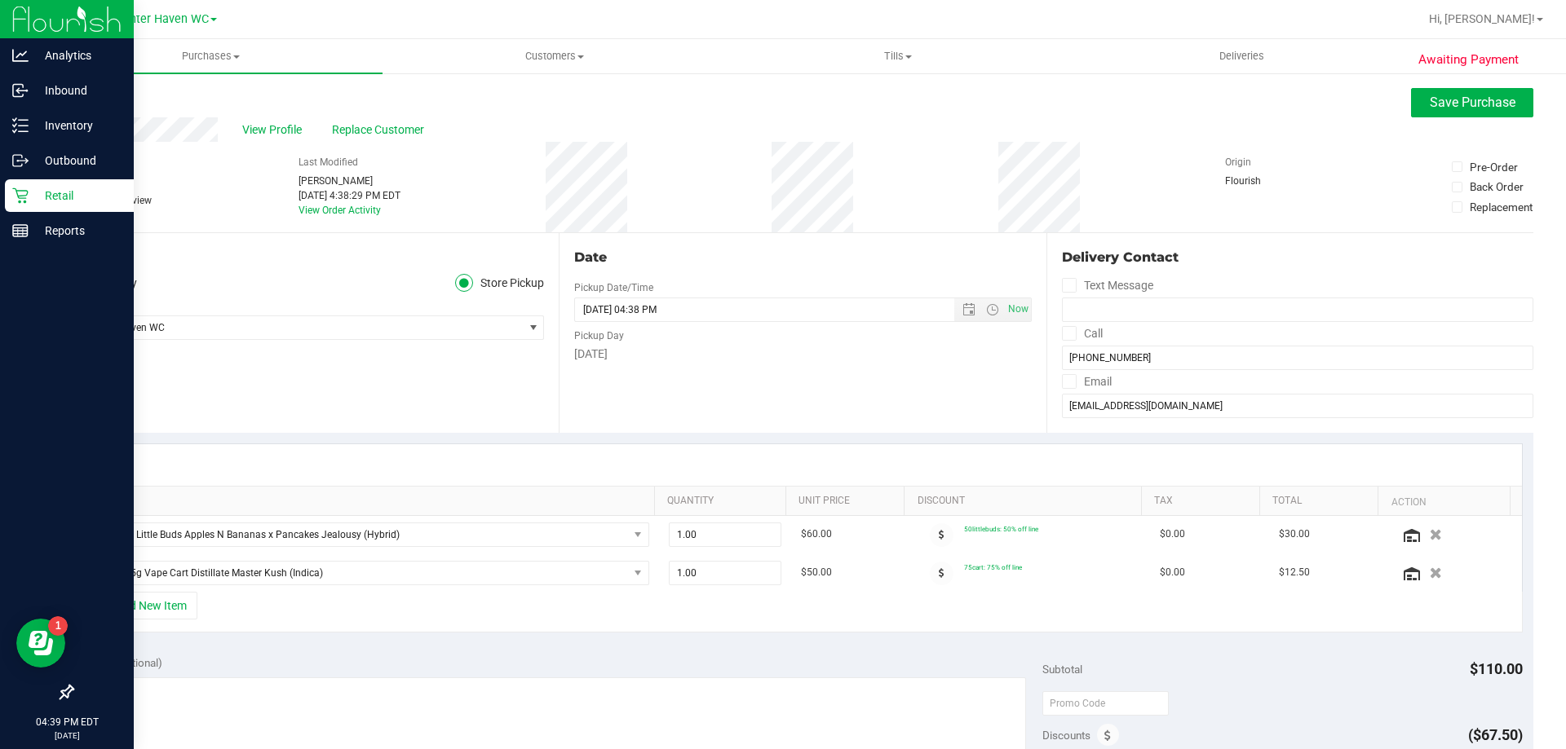
click at [762, 603] on div "+ Add New Item" at bounding box center [802, 612] width 1439 height 41
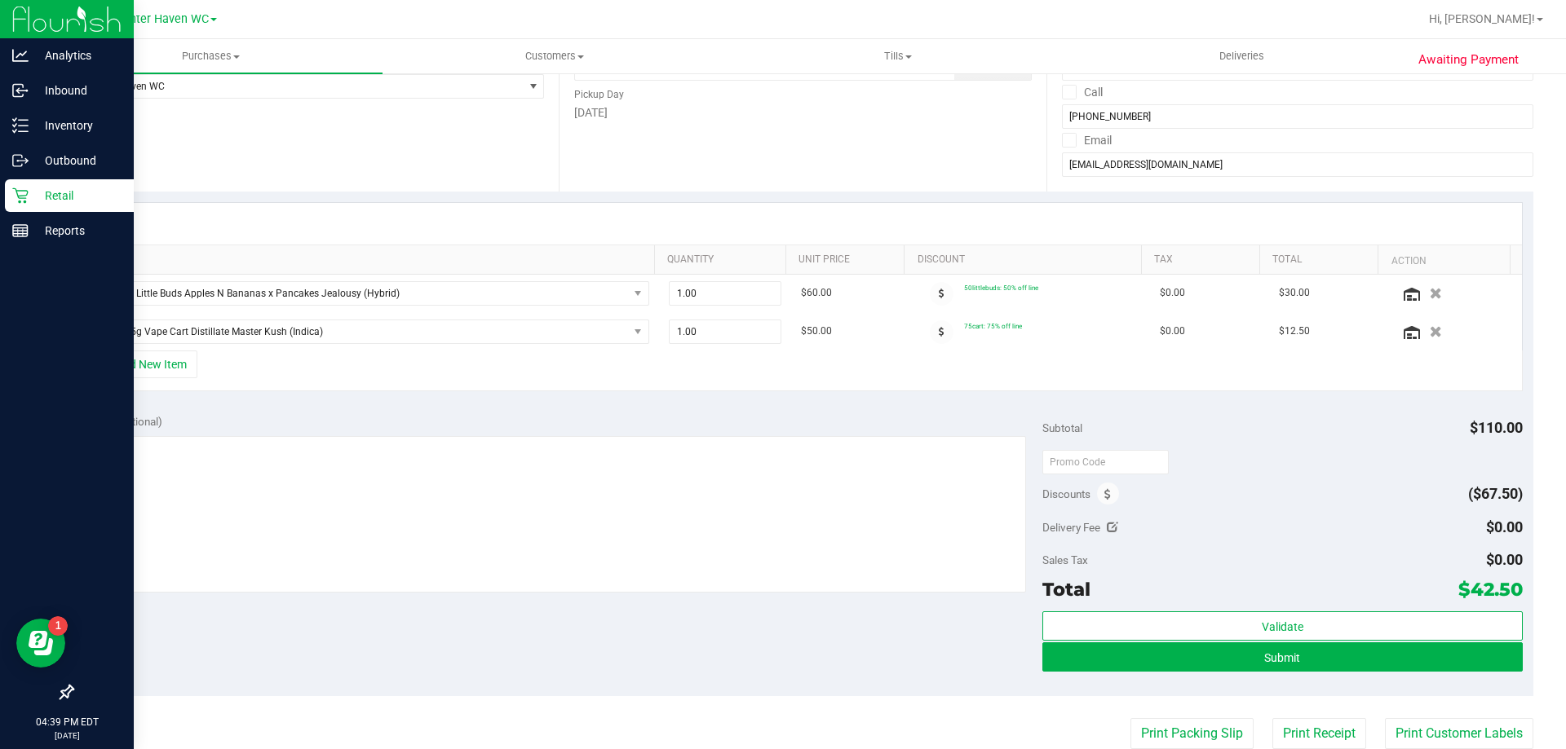
scroll to position [245, 0]
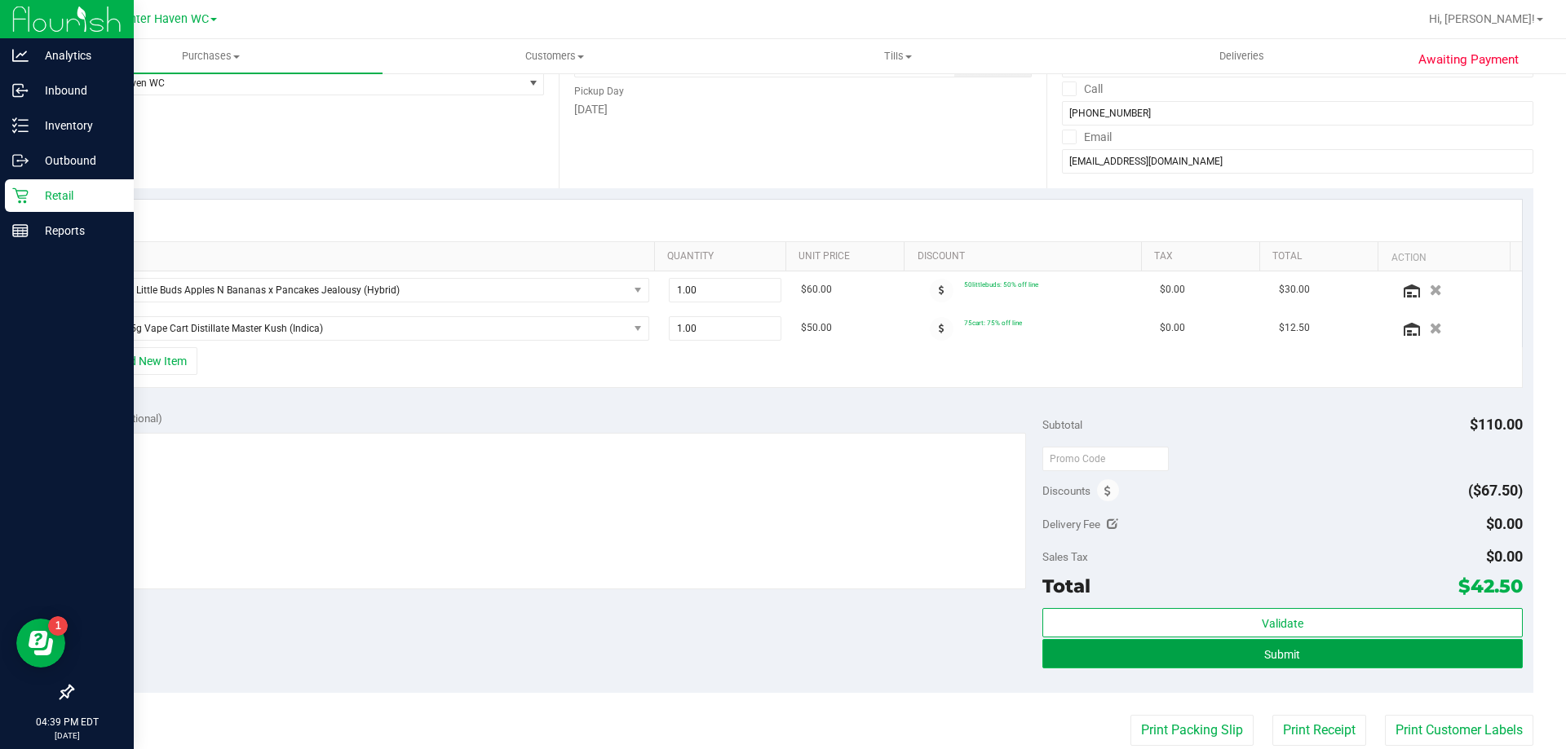
click at [1250, 660] on button "Submit" at bounding box center [1281, 653] width 479 height 29
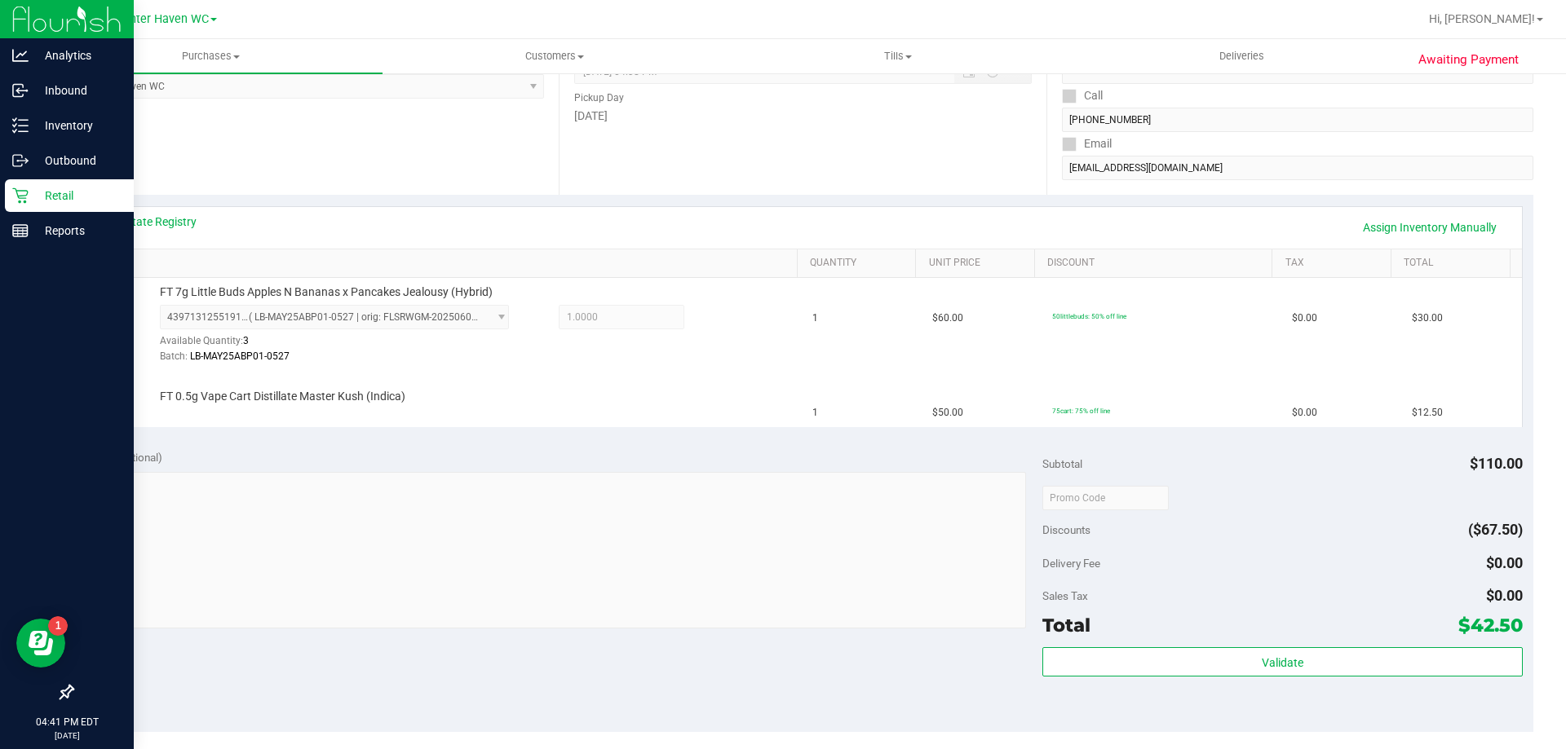
click at [568, 449] on div "Notes (optional)" at bounding box center [563, 457] width 960 height 16
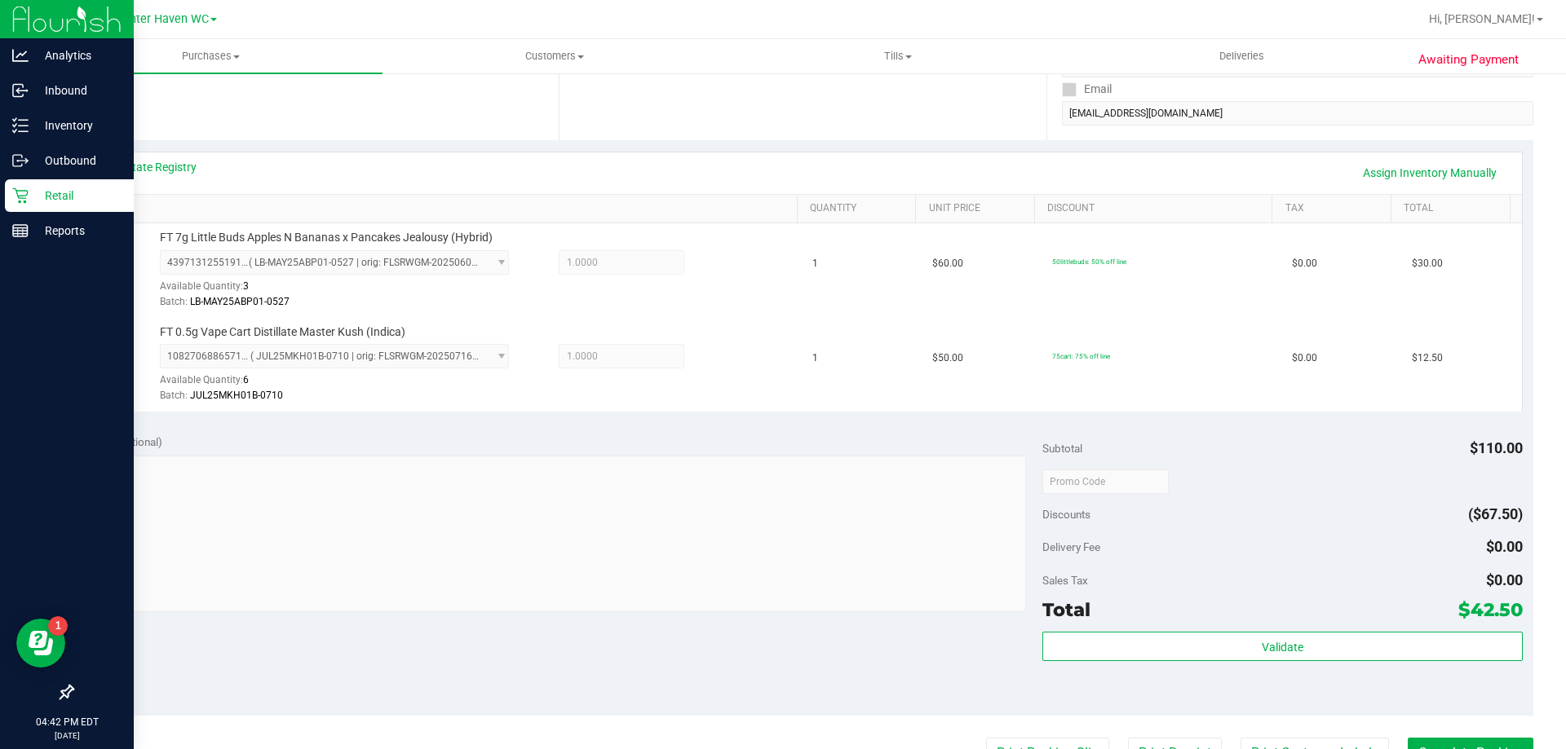
scroll to position [326, 0]
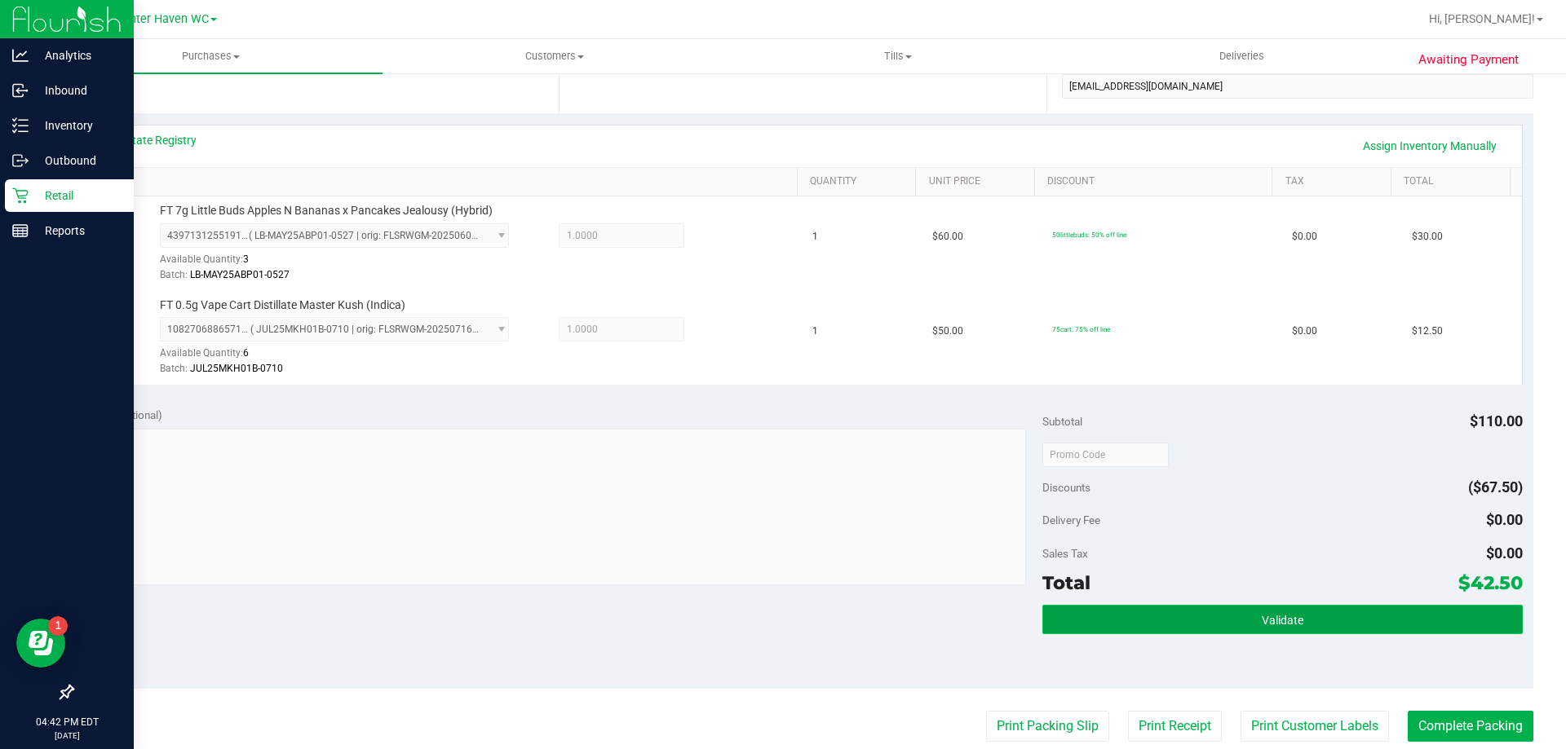
drag, startPoint x: 1221, startPoint y: 619, endPoint x: 1229, endPoint y: 623, distance: 9.1
click at [1229, 623] on button "Validate" at bounding box center [1281, 619] width 479 height 29
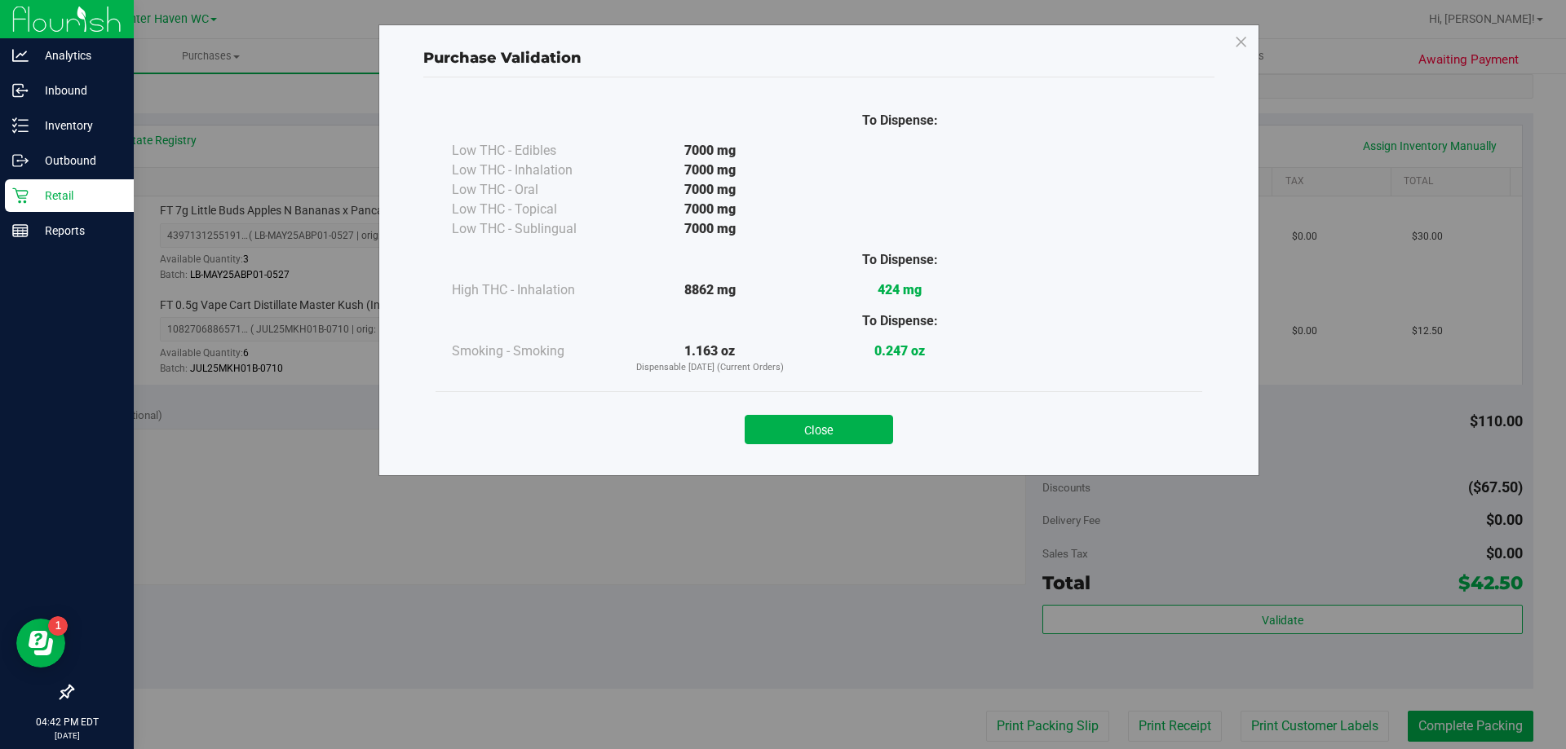
click at [787, 422] on button "Close" at bounding box center [818, 429] width 148 height 29
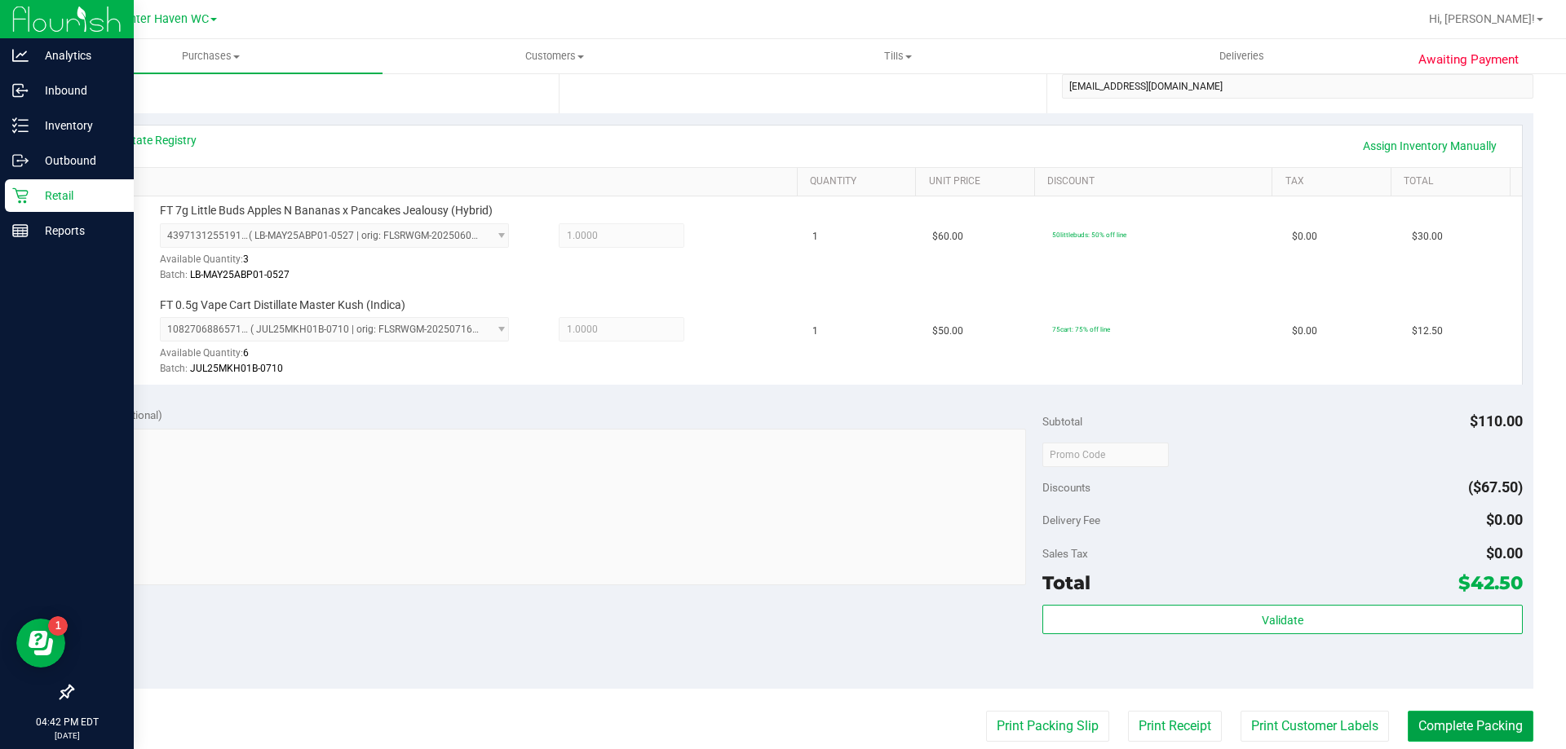
click at [1442, 731] on button "Complete Packing" at bounding box center [1470, 726] width 126 height 31
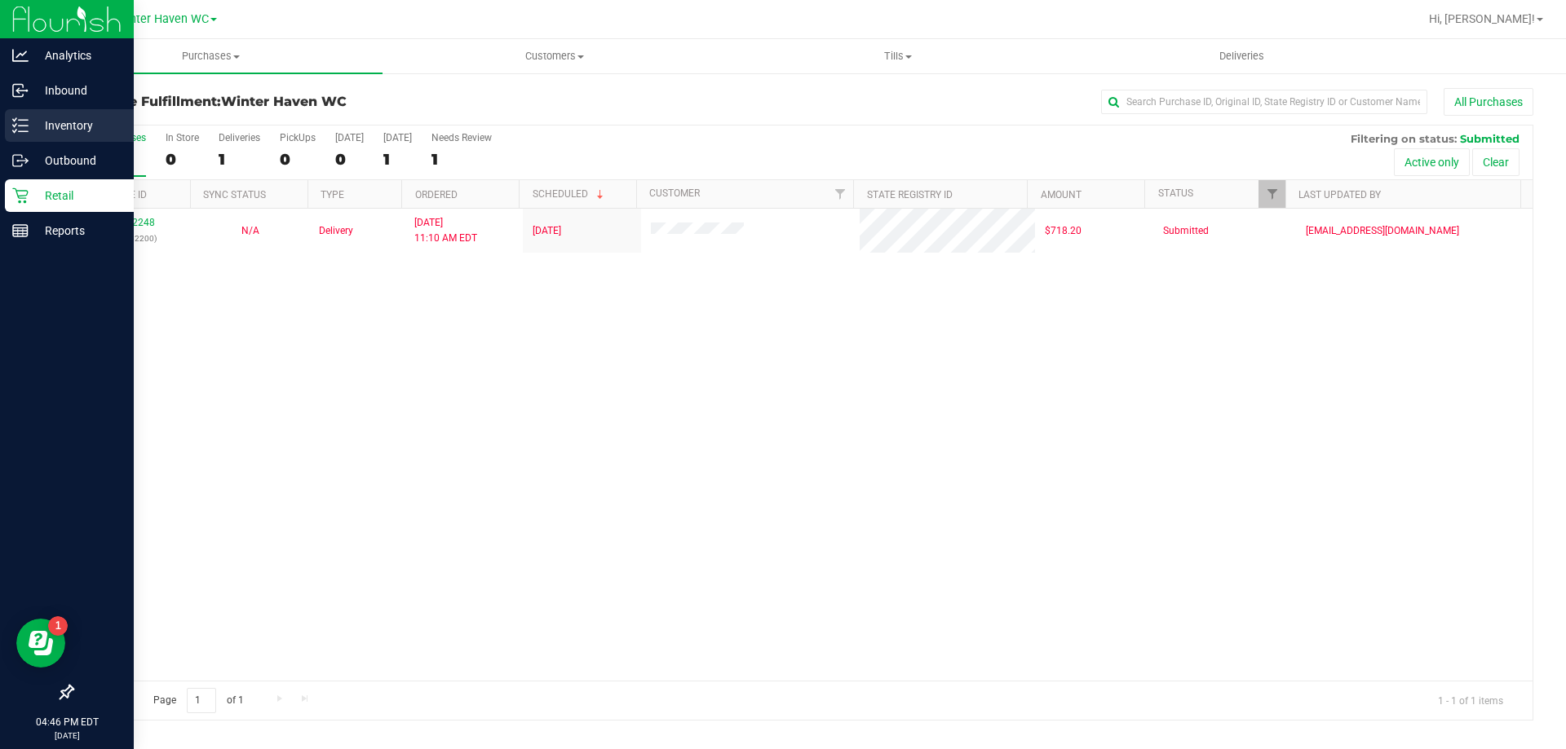
click at [16, 121] on icon at bounding box center [20, 125] width 16 height 16
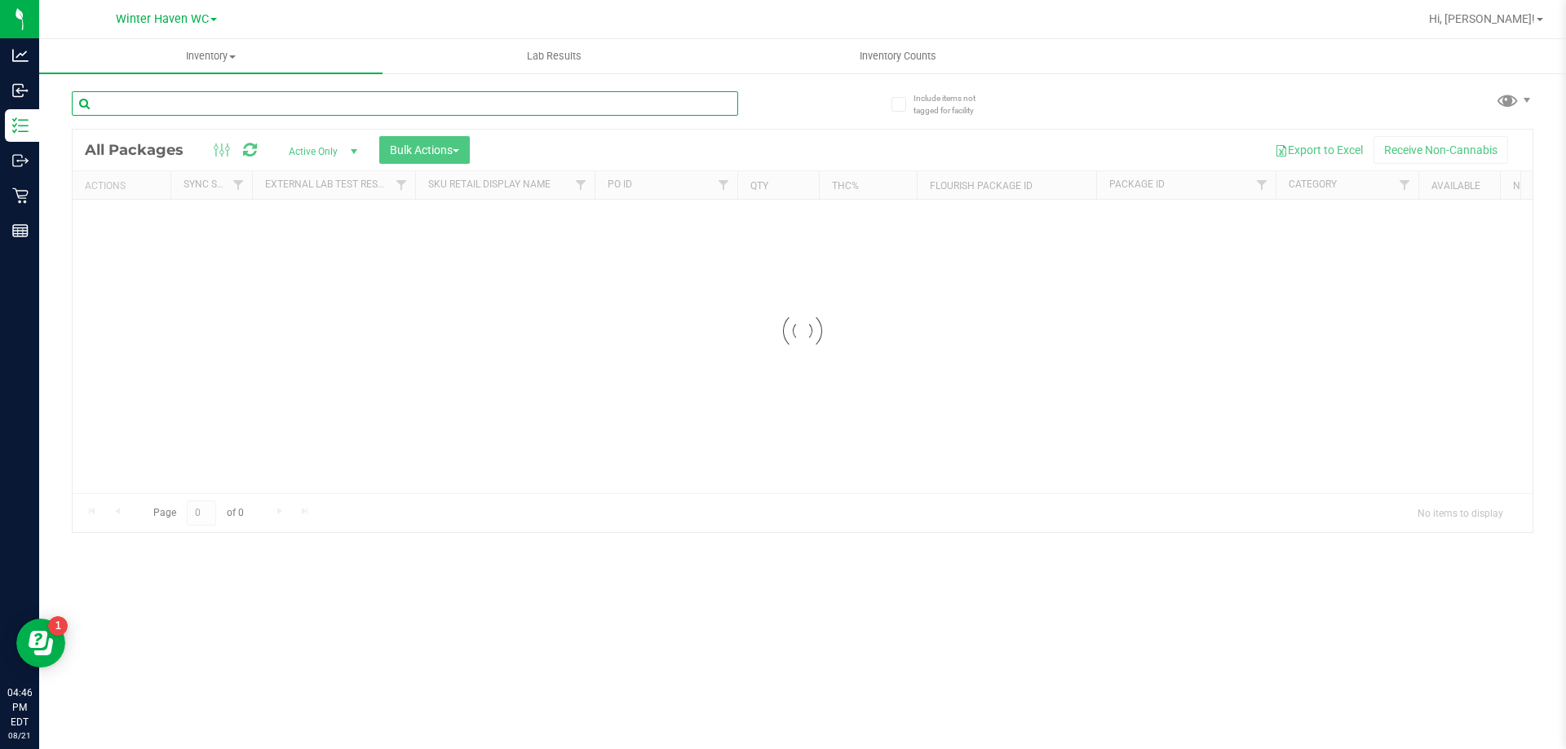
click at [373, 113] on input "text" at bounding box center [405, 103] width 666 height 24
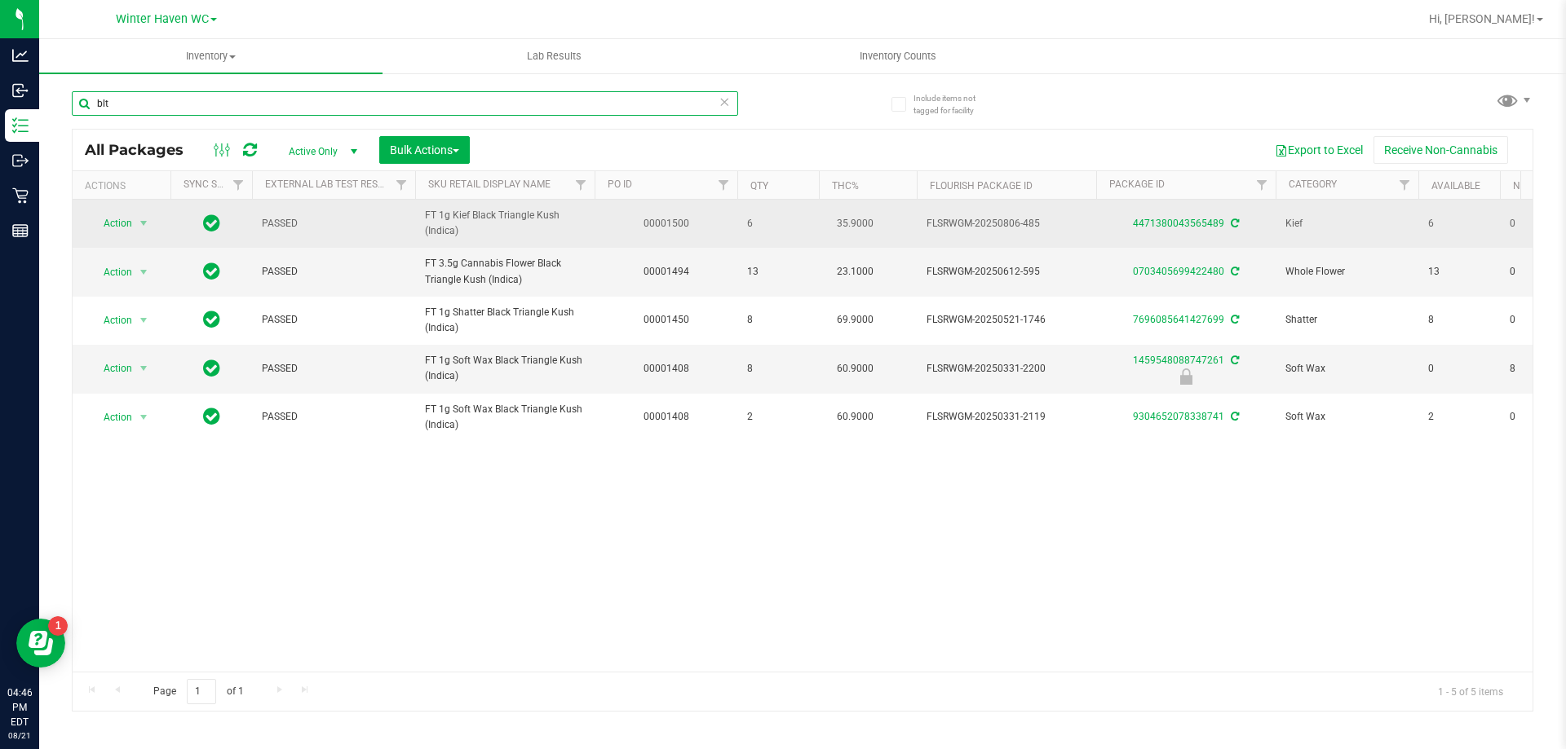
type input "blt"
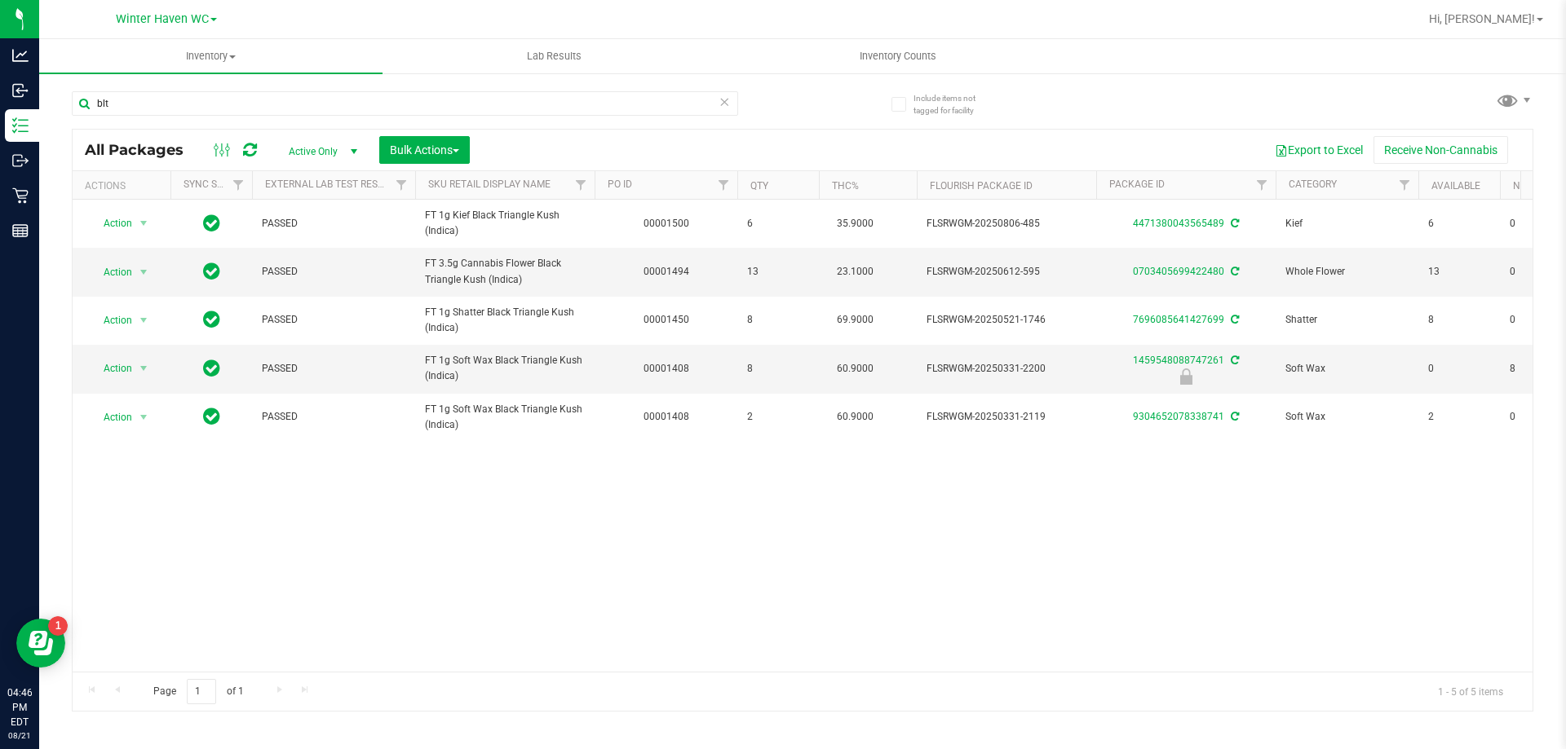
drag, startPoint x: 581, startPoint y: 241, endPoint x: 1022, endPoint y: 544, distance: 534.9
click at [1022, 544] on div "Action Action Adjust qty Create package Edit attributes Global inventory Locate…" at bounding box center [803, 436] width 1460 height 472
